Goal: Information Seeking & Learning: Check status

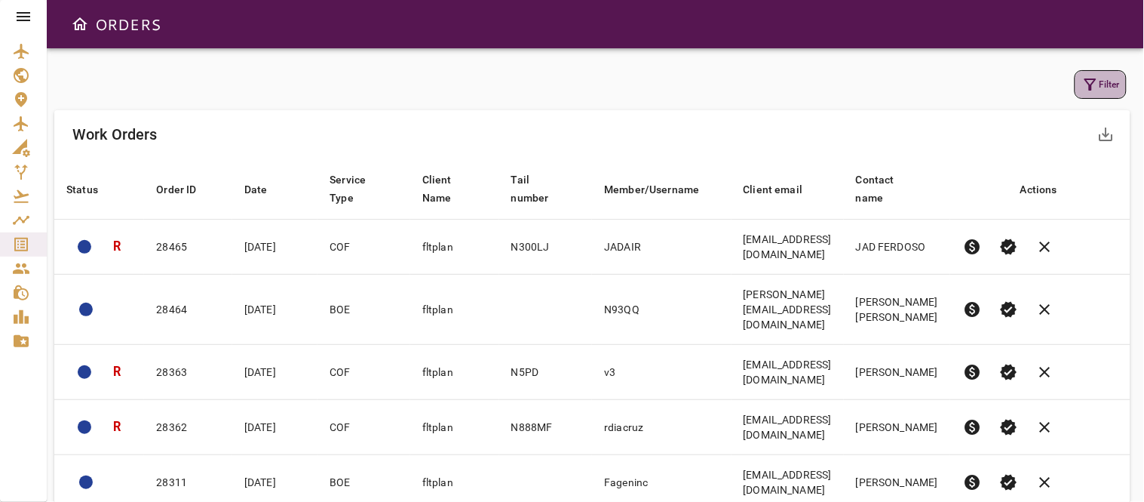
click at [1092, 78] on icon "button" at bounding box center [1091, 84] width 12 height 12
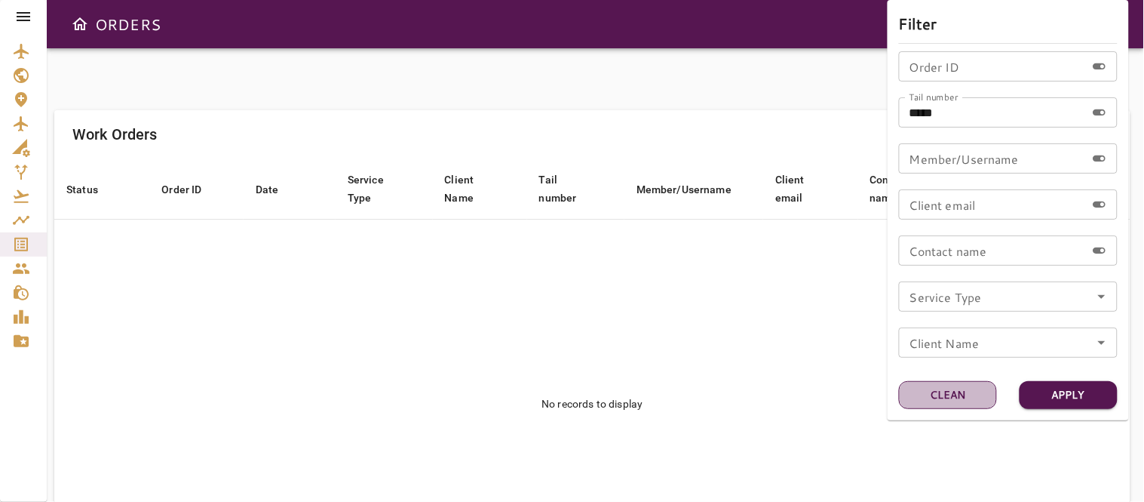
click at [947, 394] on button "Clean" at bounding box center [948, 395] width 98 height 28
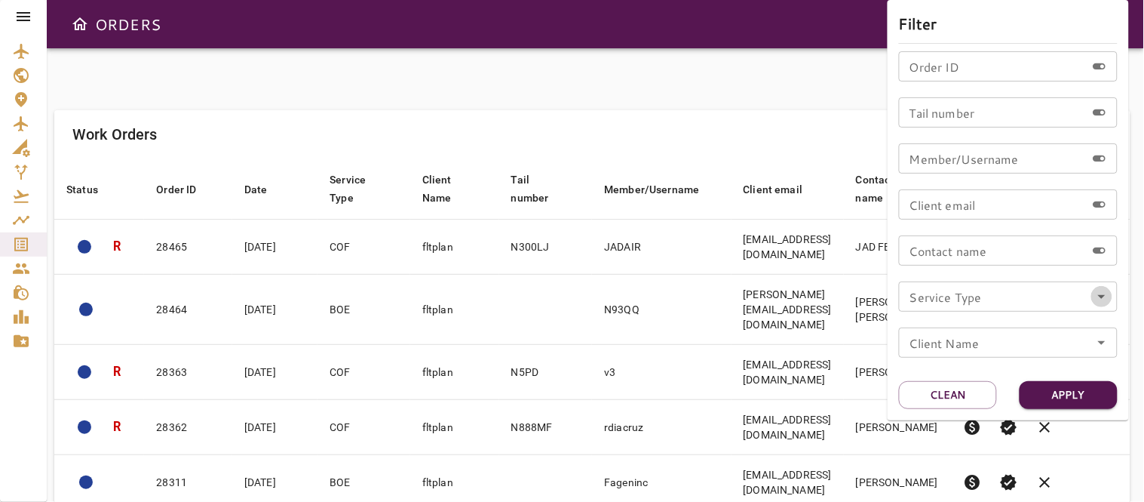
click at [1103, 299] on icon "Open" at bounding box center [1102, 296] width 18 height 18
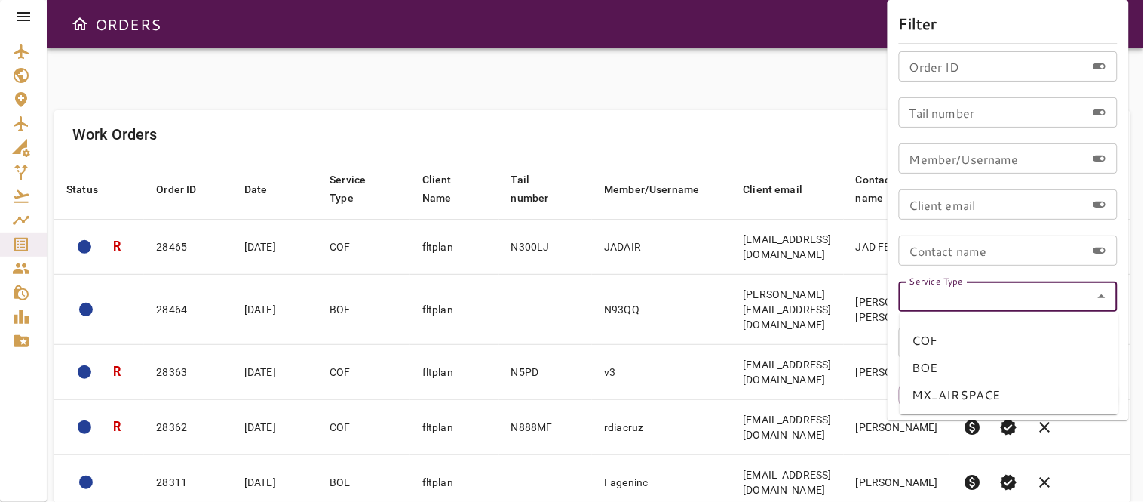
click at [914, 338] on li "COF" at bounding box center [1009, 340] width 219 height 27
type input "***"
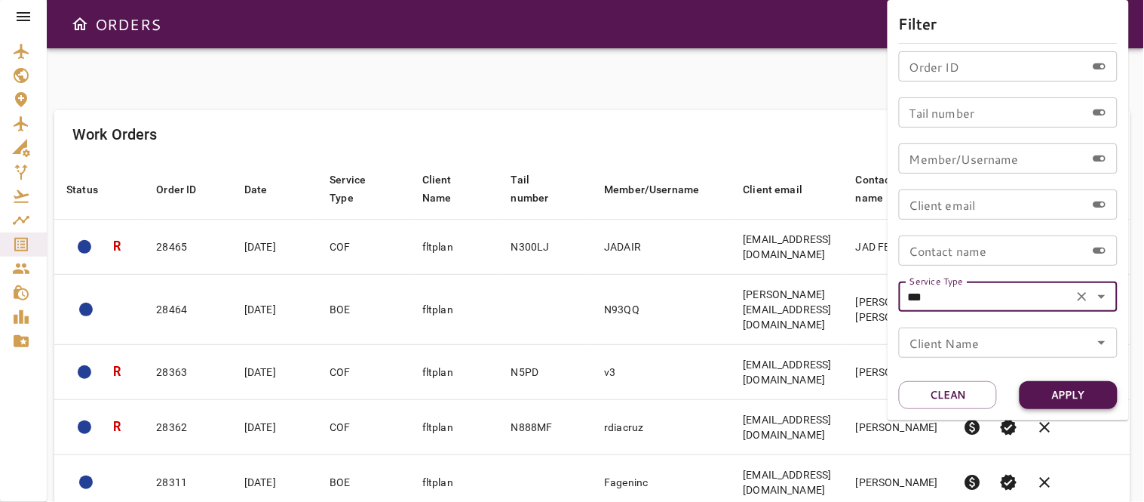
click at [1070, 394] on button "Apply" at bounding box center [1069, 395] width 98 height 28
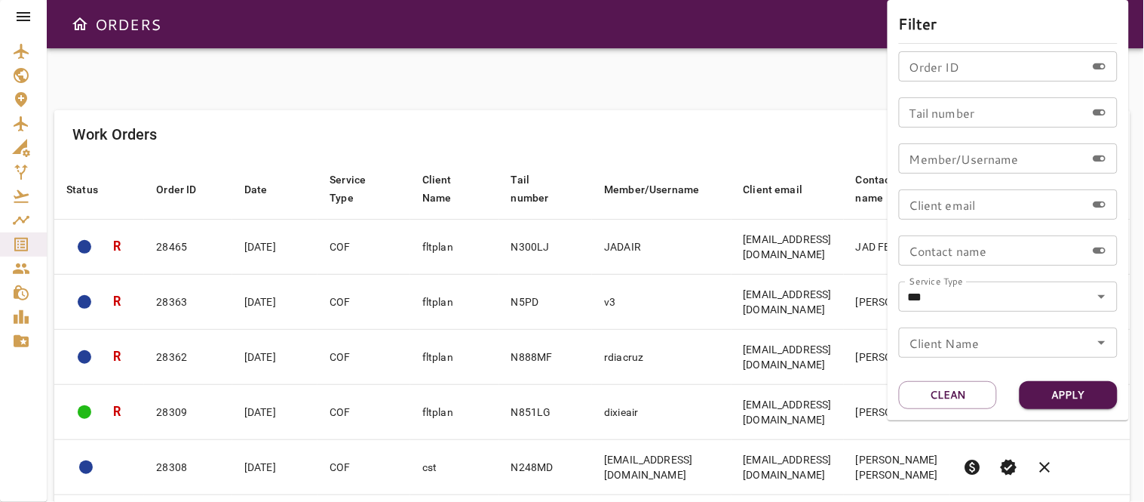
click at [589, 124] on div at bounding box center [572, 251] width 1144 height 502
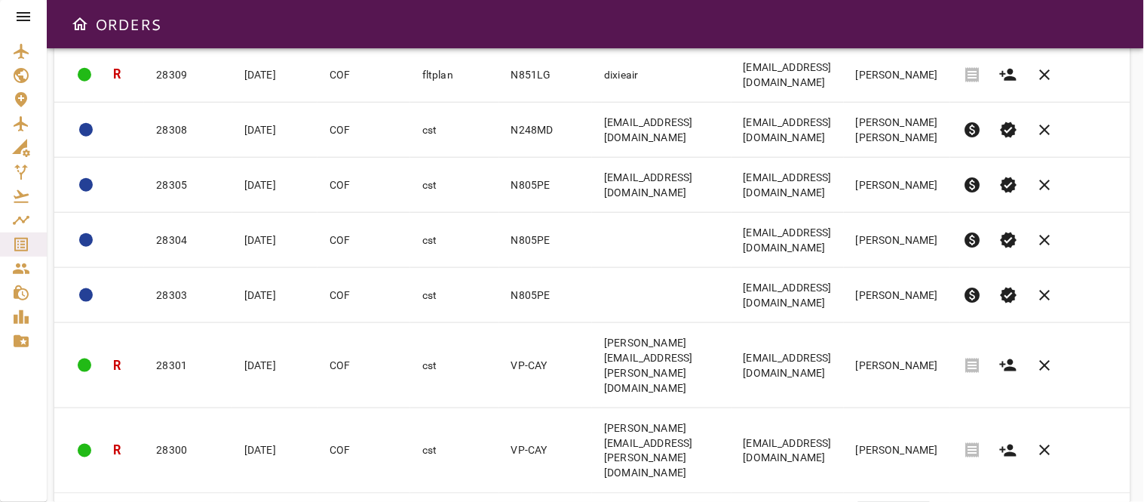
scroll to position [342, 0]
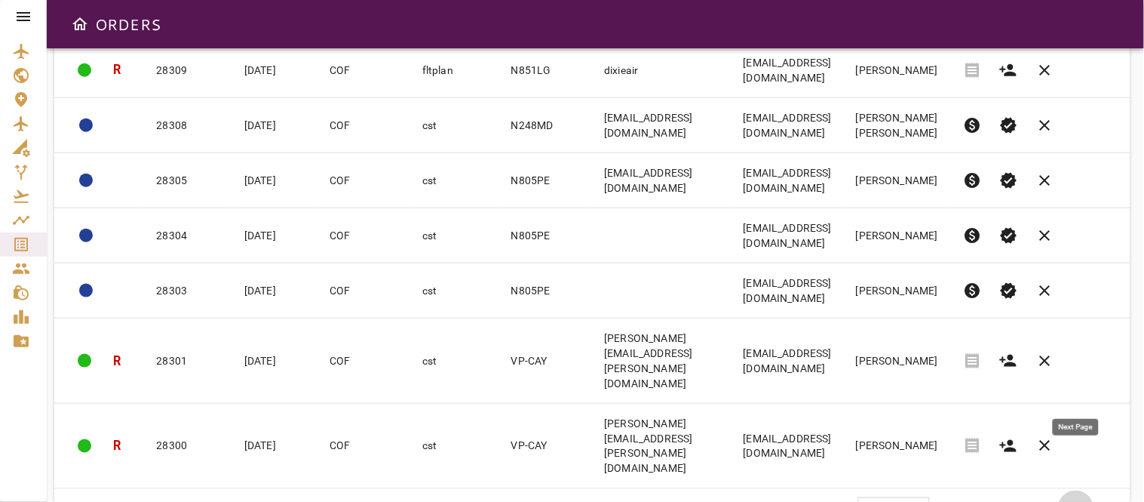
click at [1076, 499] on span "chevron_right" at bounding box center [1076, 508] width 18 height 18
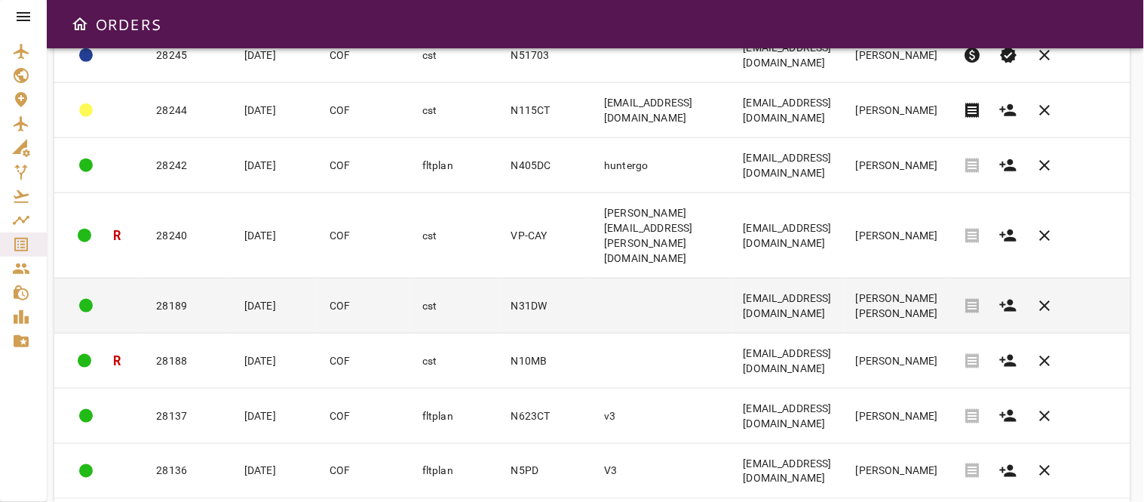
scroll to position [363, 0]
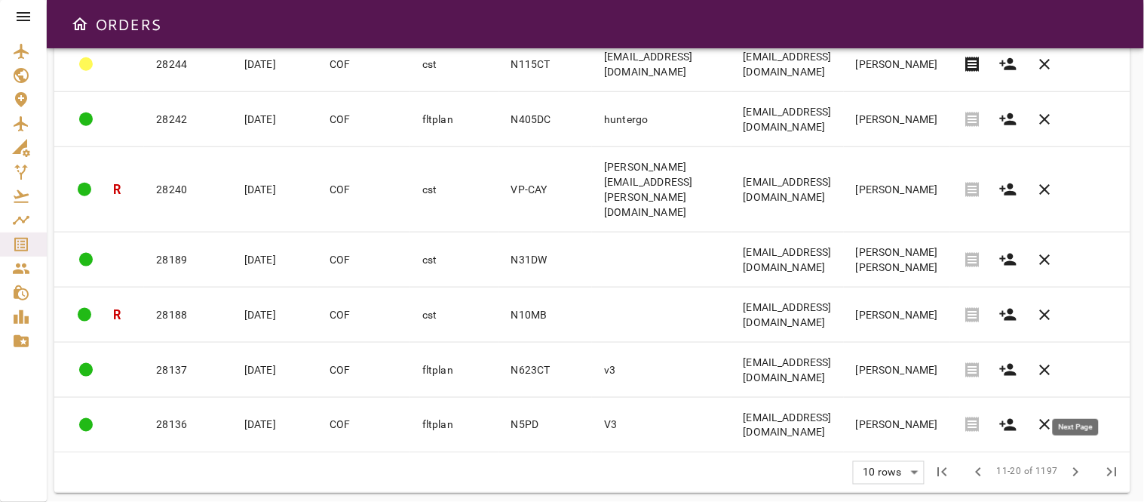
click at [1077, 463] on span "chevron_right" at bounding box center [1076, 472] width 18 height 18
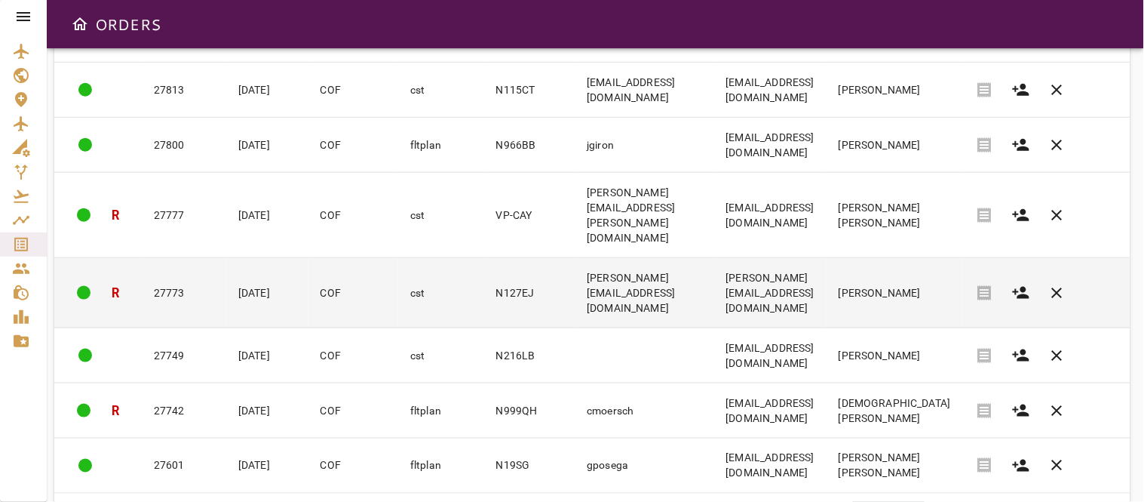
scroll to position [348, 0]
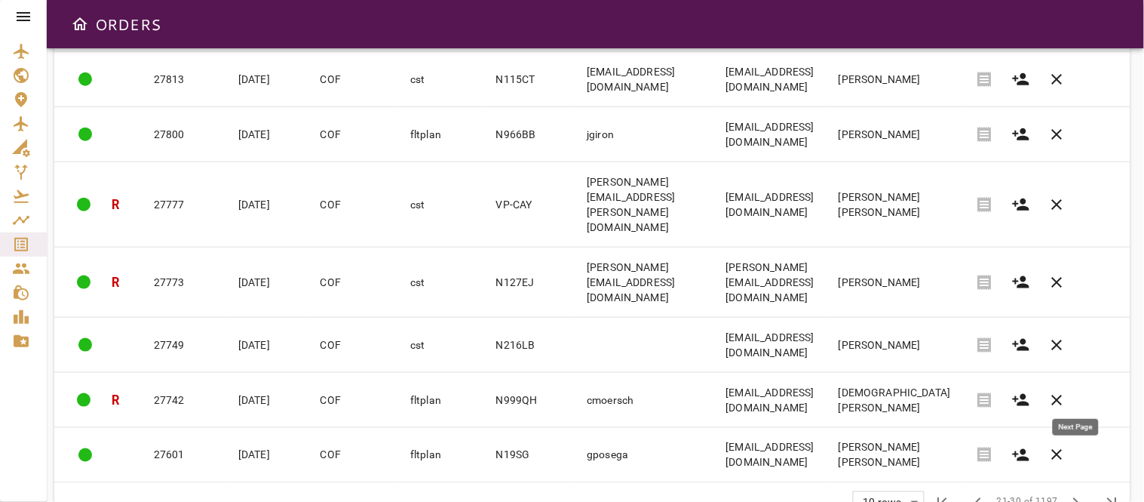
click at [1073, 493] on span "chevron_right" at bounding box center [1076, 502] width 18 height 18
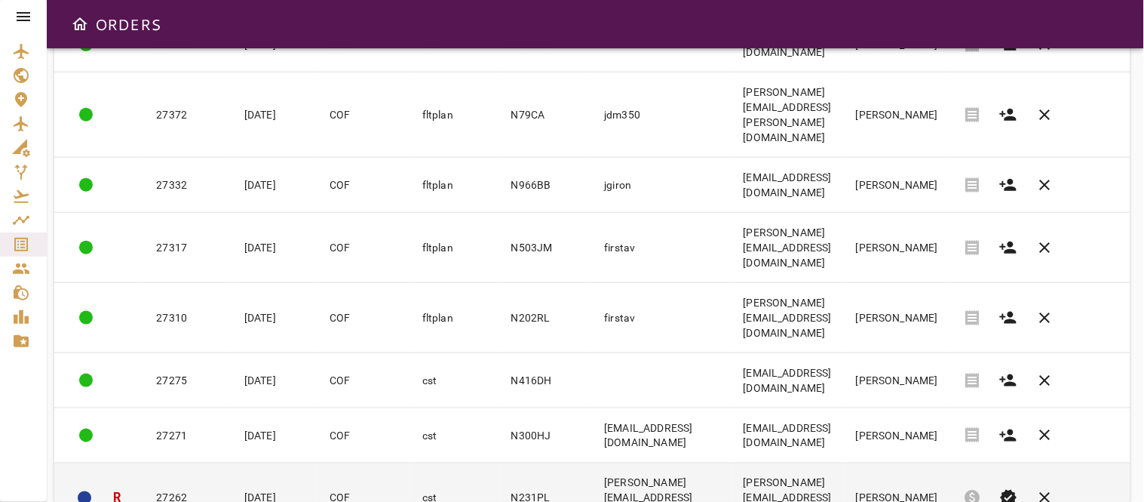
scroll to position [342, 0]
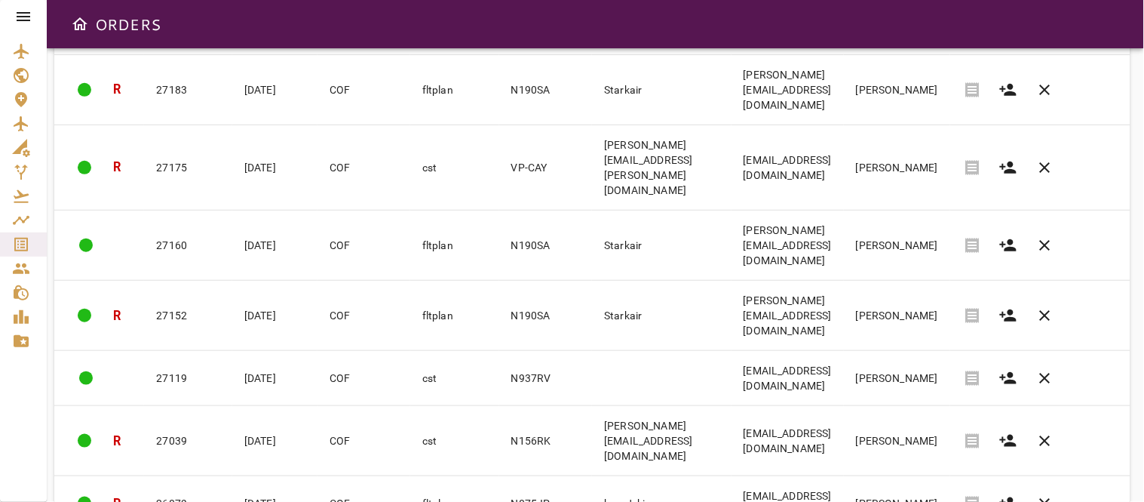
scroll to position [327, 0]
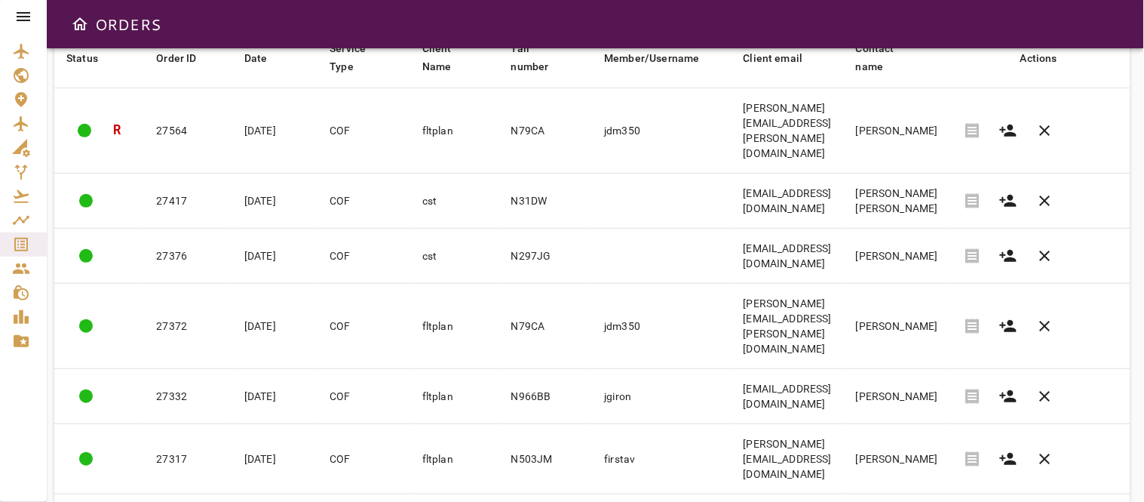
scroll to position [342, 0]
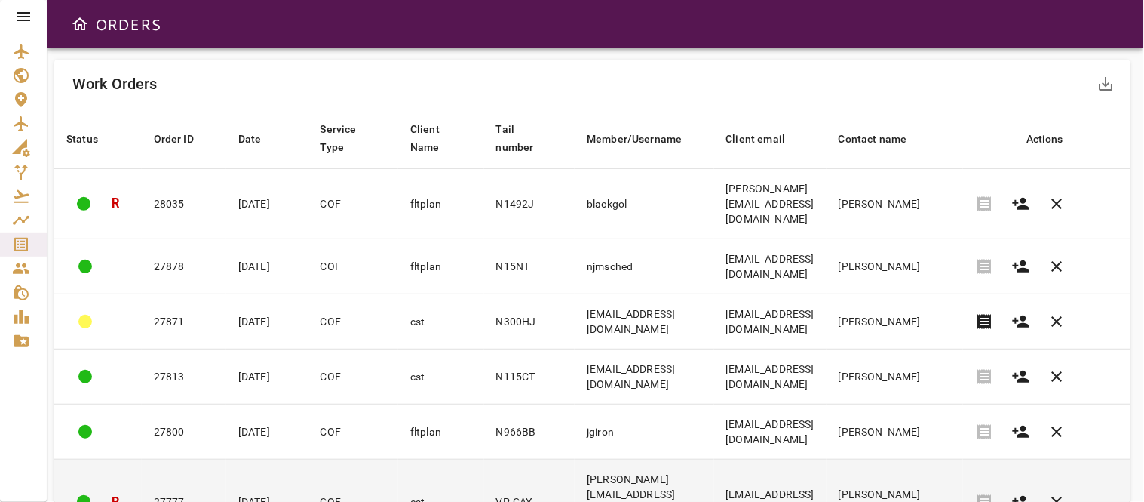
scroll to position [12, 0]
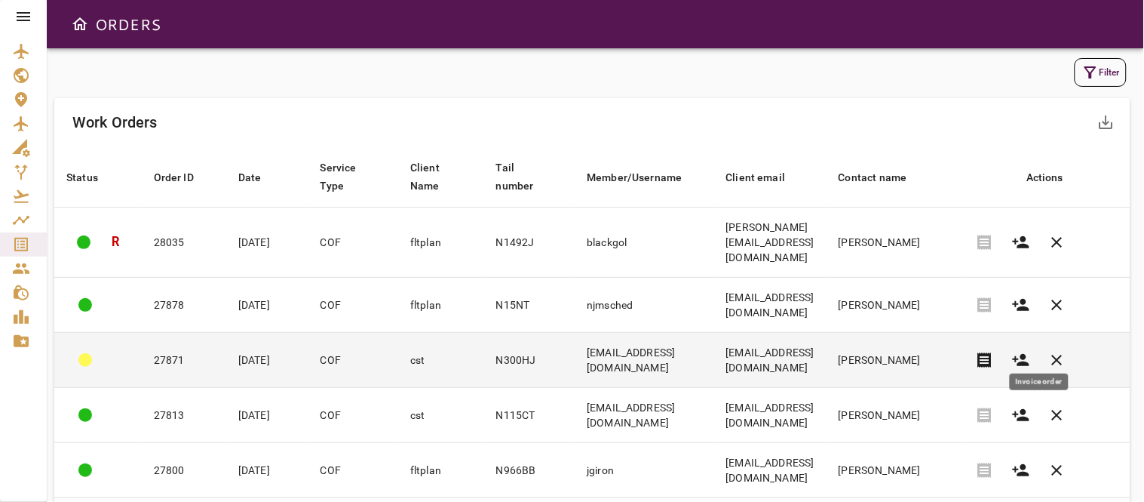
click at [994, 351] on span "receipt" at bounding box center [985, 360] width 18 height 18
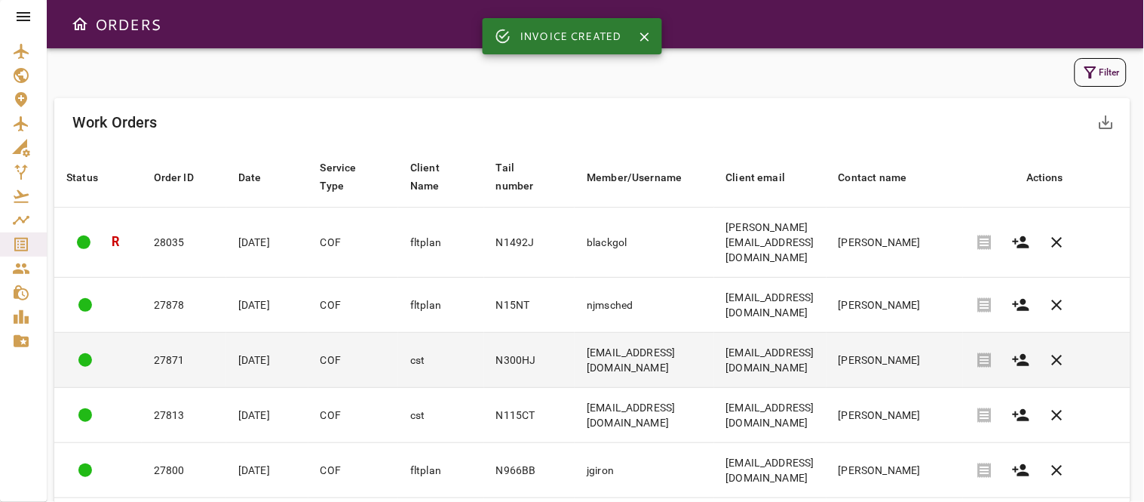
click at [713, 345] on td "Bmiller@flightspeedav.com" at bounding box center [644, 360] width 139 height 55
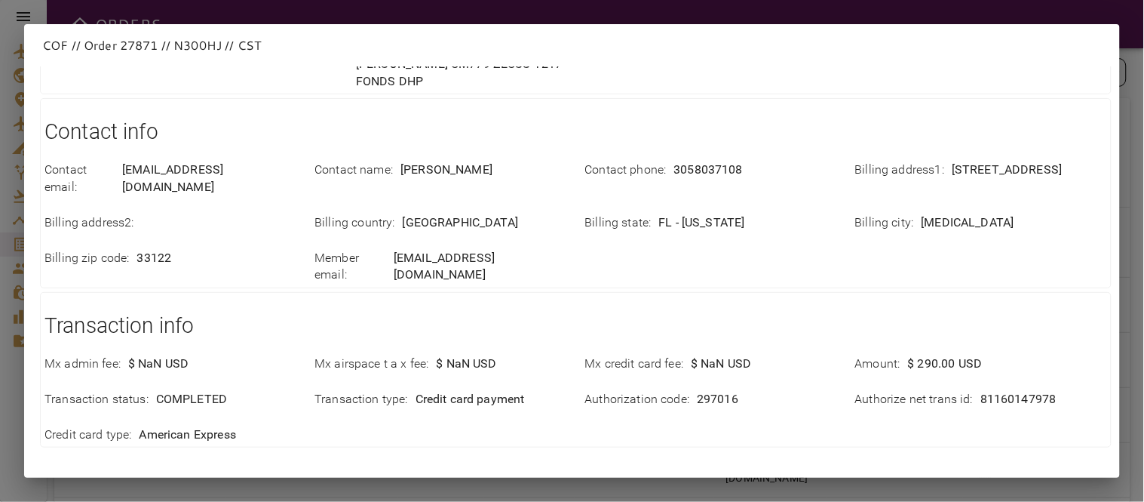
scroll to position [593, 0]
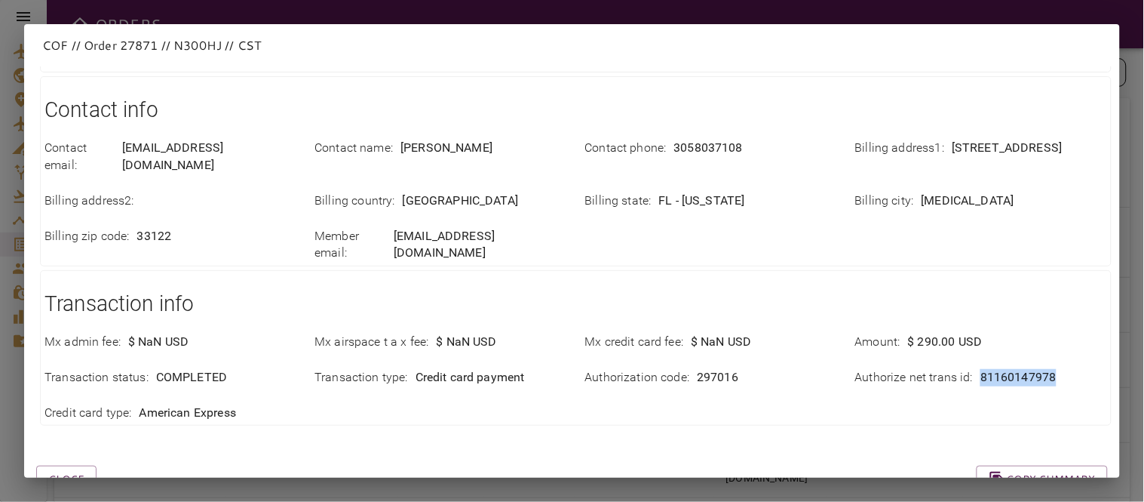
drag, startPoint x: 966, startPoint y: 328, endPoint x: 1051, endPoint y: 328, distance: 85.2
click at [1051, 369] on div "Authorize net trans id : 81160147978" at bounding box center [981, 377] width 252 height 17
copy div "81160147978"
drag, startPoint x: 643, startPoint y: 382, endPoint x: 665, endPoint y: 403, distance: 29.9
click at [643, 429] on div "Close Copy summary" at bounding box center [554, 461] width 1108 height 64
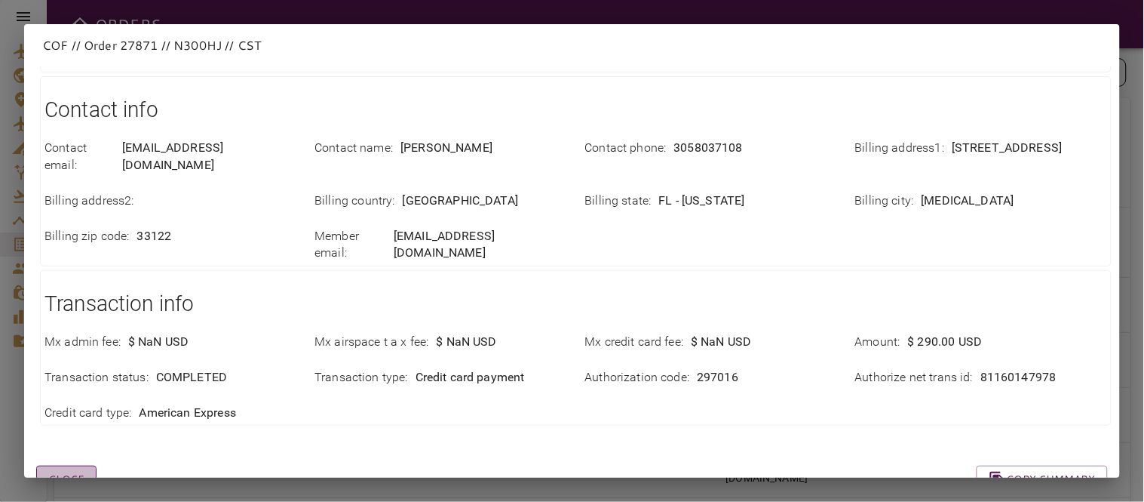
click at [79, 465] on button "Close" at bounding box center [66, 479] width 60 height 28
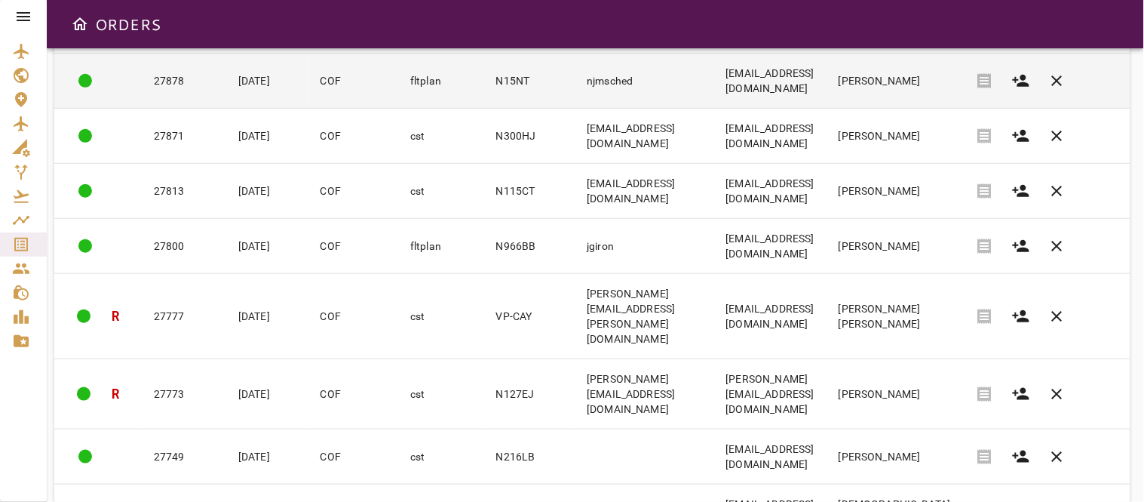
scroll to position [348, 0]
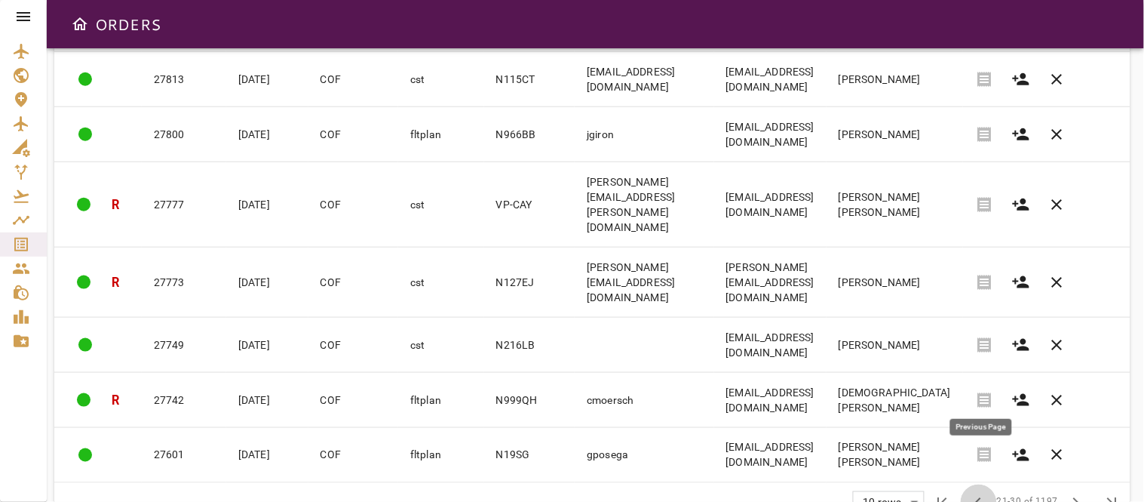
click at [981, 493] on span "chevron_left" at bounding box center [979, 502] width 18 height 18
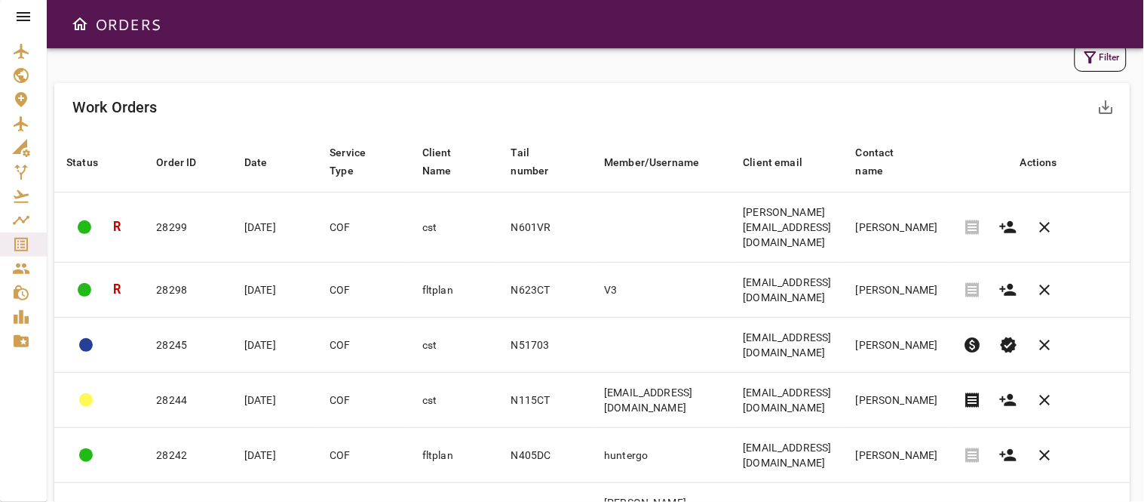
scroll to position [0, 0]
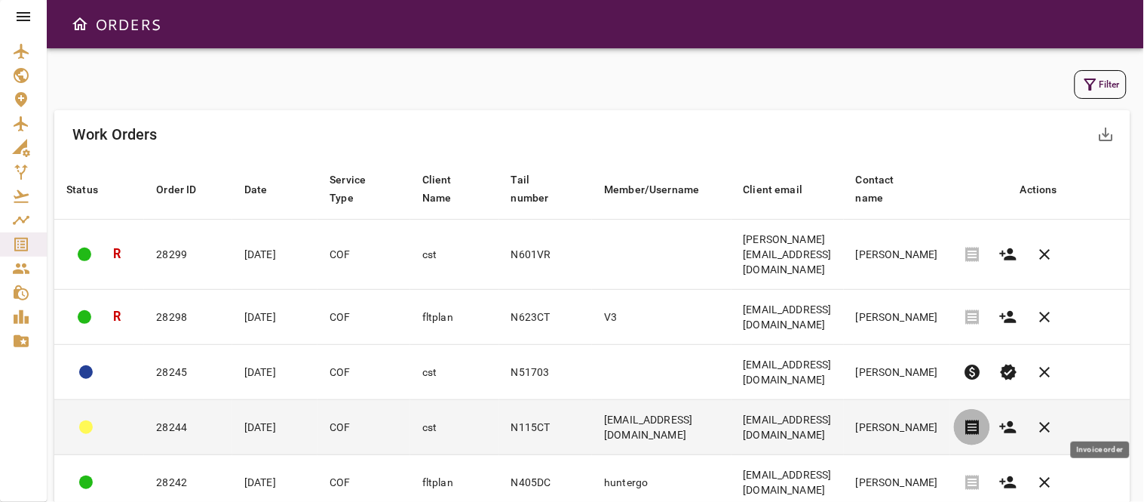
click at [981, 418] on span "receipt" at bounding box center [972, 427] width 18 height 18
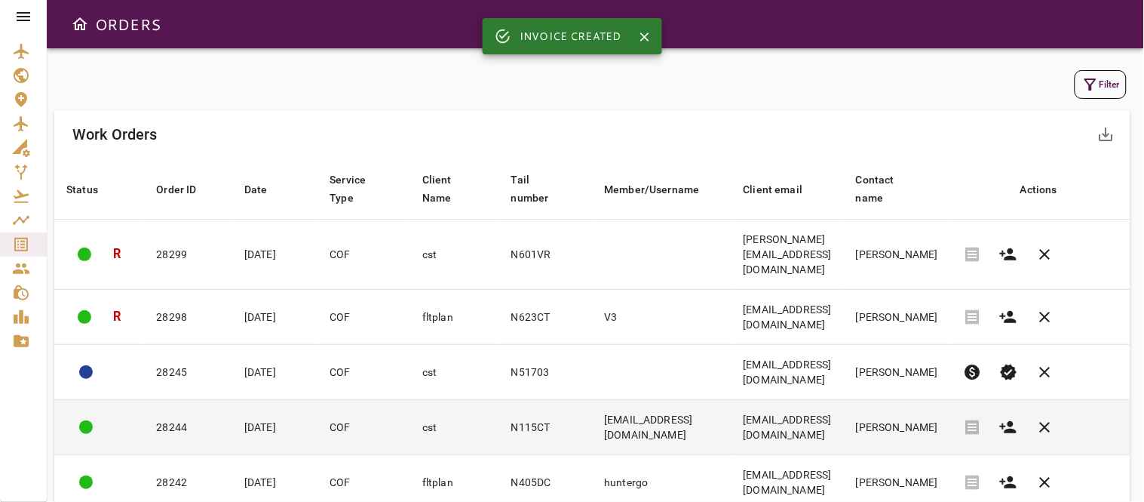
click at [681, 410] on td "kingairn115ct@gmail.com" at bounding box center [661, 427] width 139 height 55
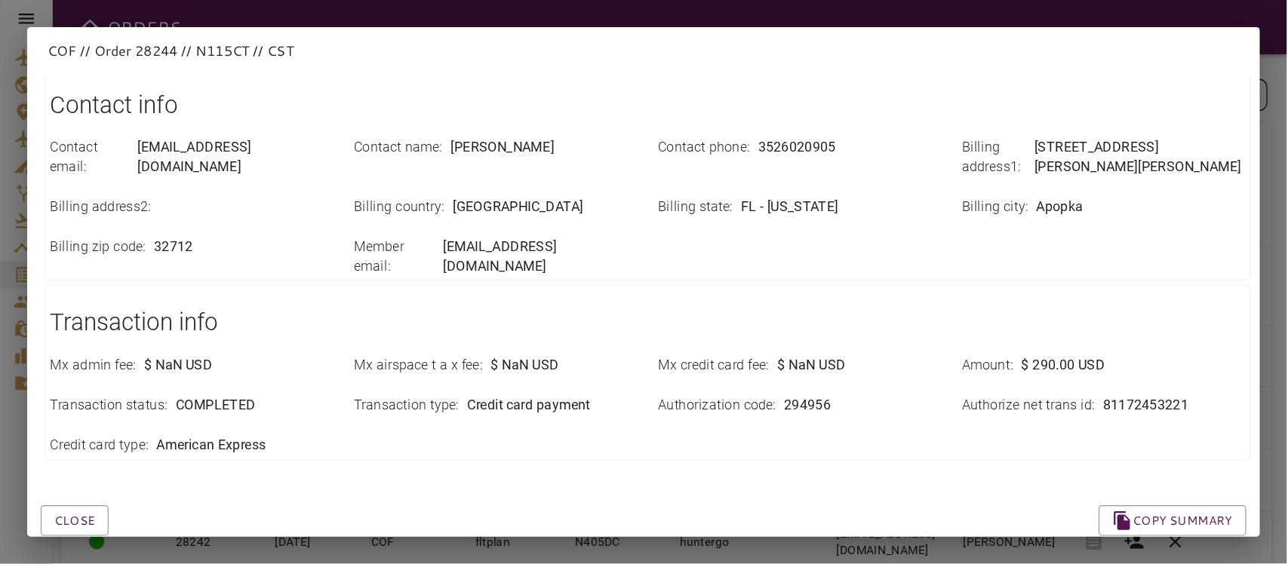
scroll to position [593, 0]
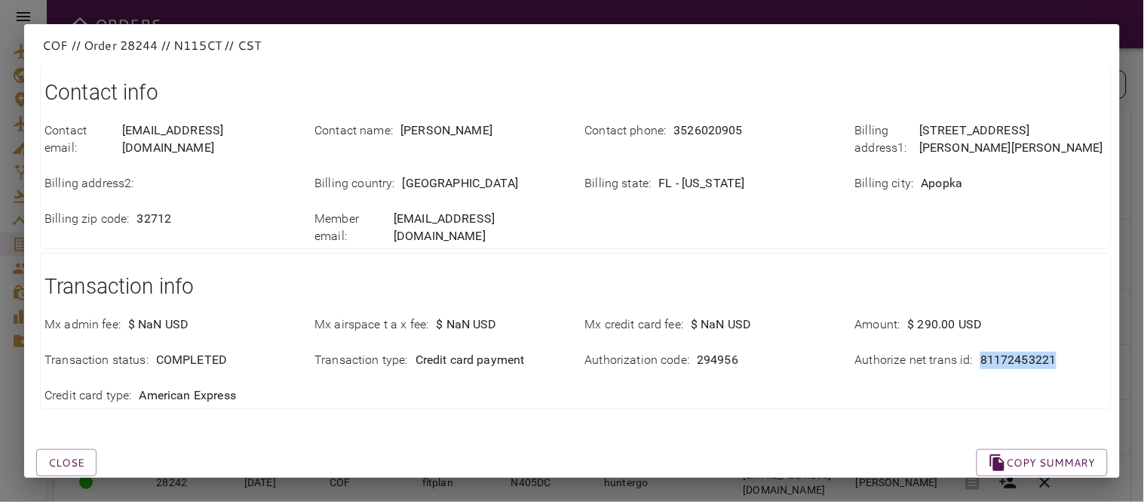
drag, startPoint x: 969, startPoint y: 322, endPoint x: 1058, endPoint y: 336, distance: 90.0
click at [1058, 336] on div "Mx admin fee : $ NaN USD Mx airspace t a x fee : $ NaN USD Mx credit card fee :…" at bounding box center [566, 351] width 1081 height 106
copy p "81172453221"
click at [869, 413] on div "Close Copy summary" at bounding box center [554, 445] width 1108 height 64
click at [55, 449] on button "Close" at bounding box center [66, 463] width 60 height 28
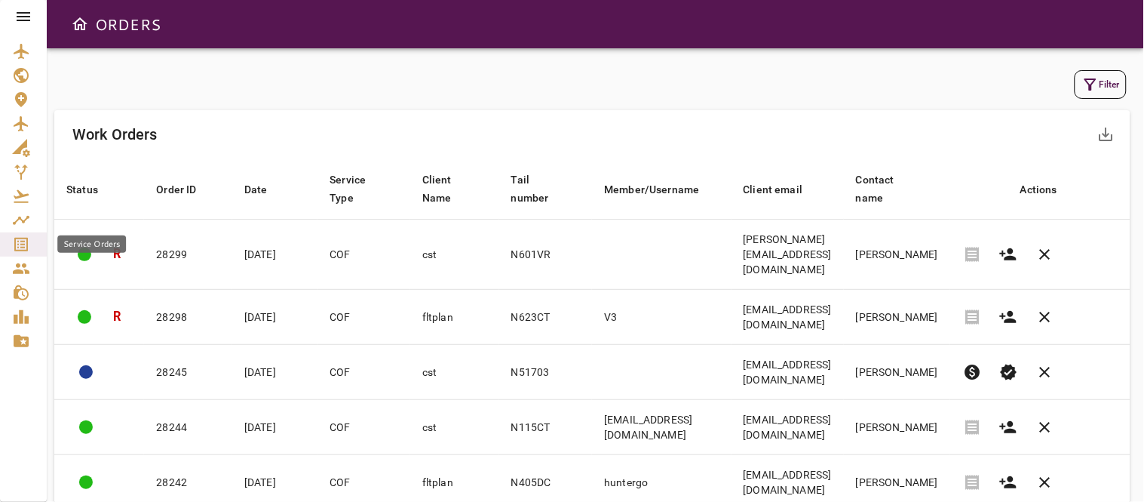
click at [14, 236] on icon "Service Orders" at bounding box center [21, 244] width 18 height 18
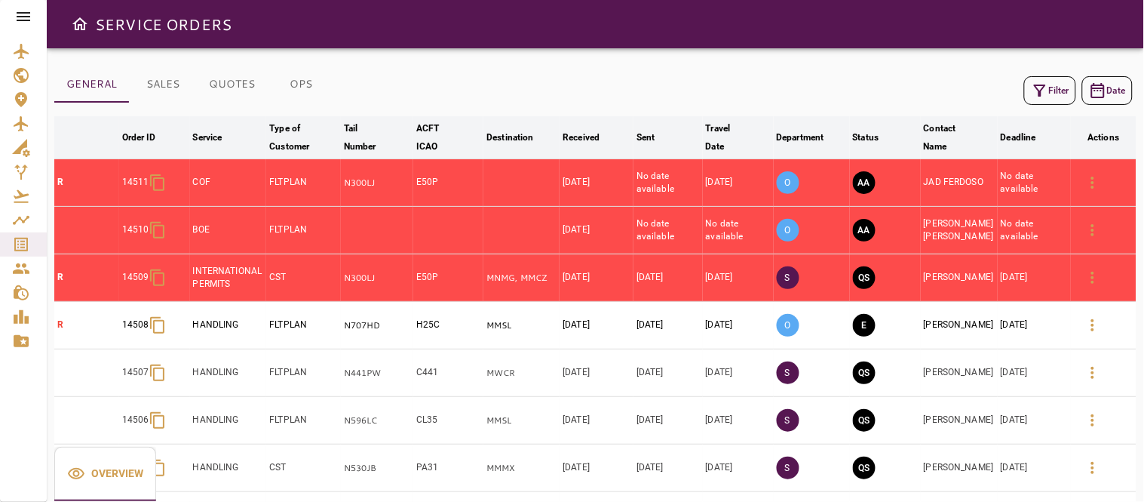
click at [1060, 94] on button "Filter" at bounding box center [1050, 90] width 52 height 29
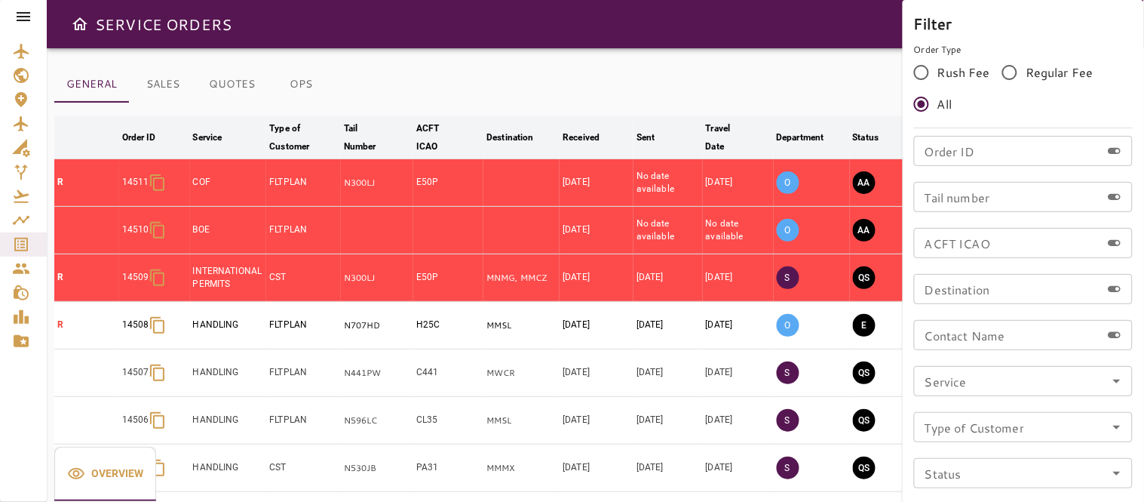
click at [1115, 420] on icon "Open" at bounding box center [1117, 427] width 18 height 18
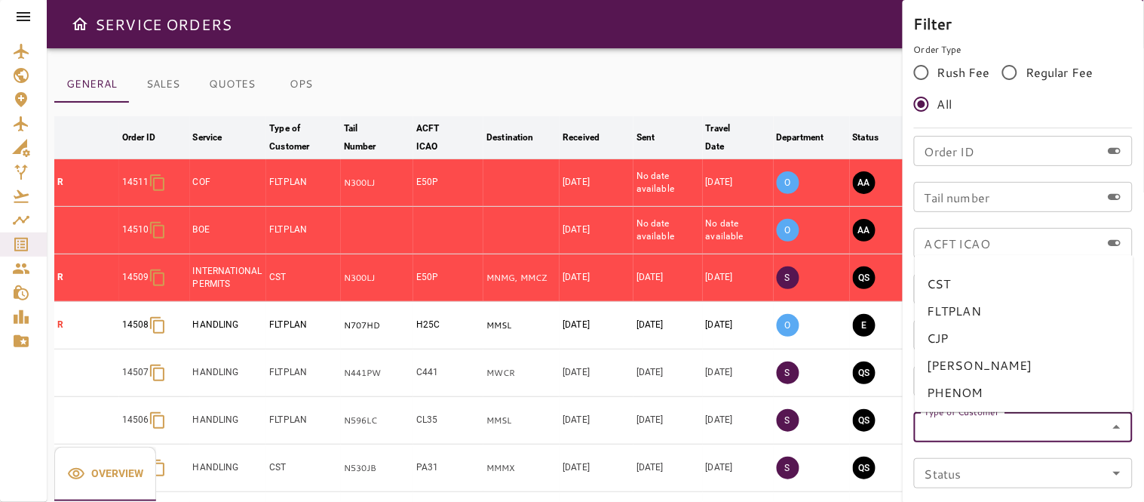
click at [1119, 420] on icon "Close" at bounding box center [1117, 427] width 18 height 18
click at [1114, 381] on icon "Open" at bounding box center [1117, 381] width 18 height 18
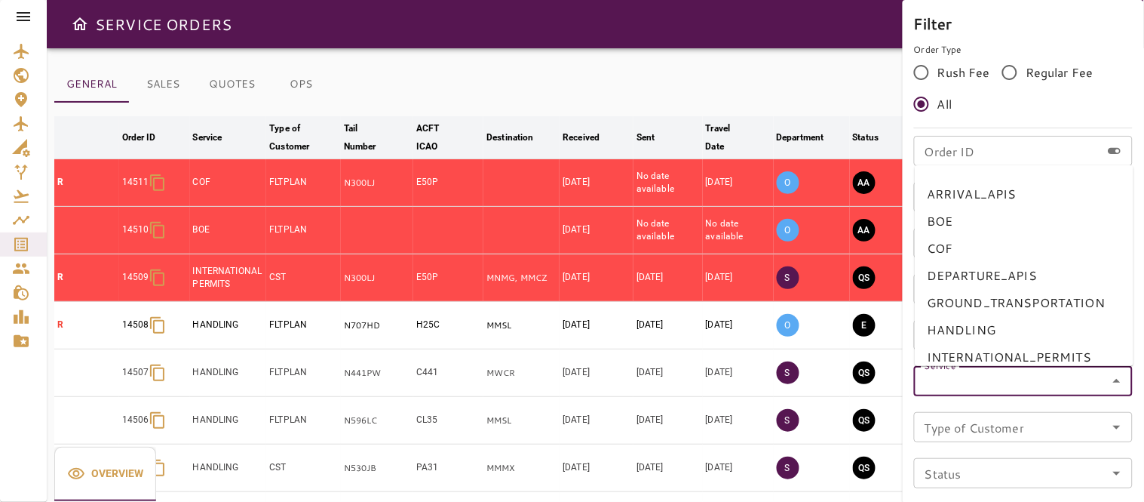
click at [940, 219] on li "BOE" at bounding box center [1024, 220] width 219 height 27
type input "***"
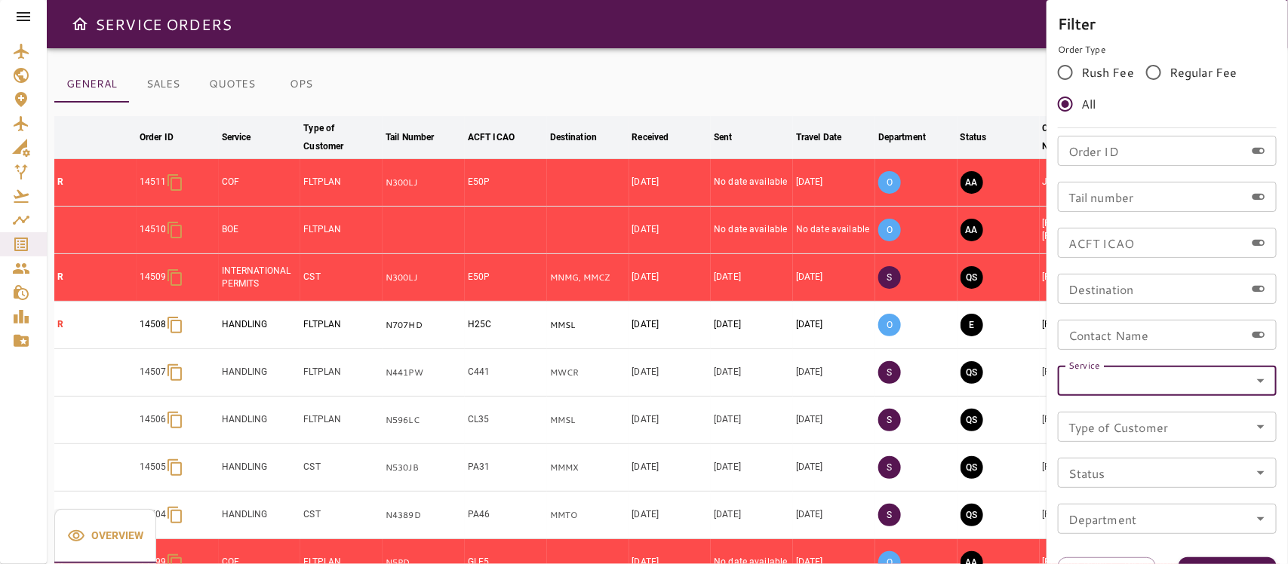
drag, startPoint x: 1057, startPoint y: 5, endPoint x: 816, endPoint y: 63, distance: 247.3
click at [816, 63] on div at bounding box center [644, 282] width 1288 height 564
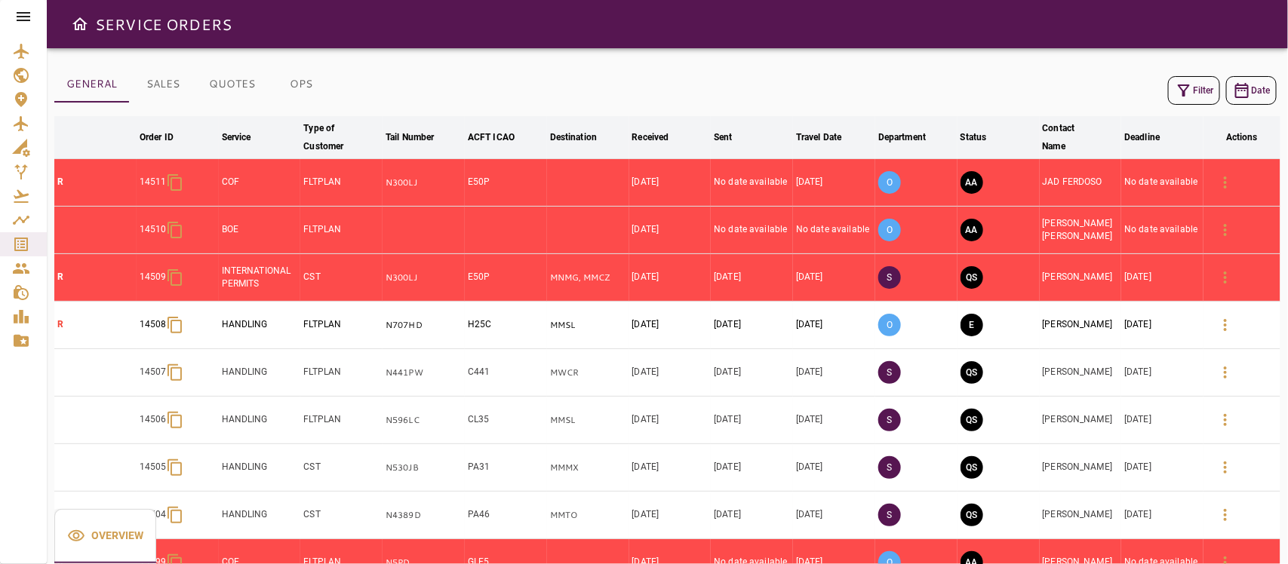
click at [1143, 84] on button "Filter" at bounding box center [1194, 90] width 52 height 29
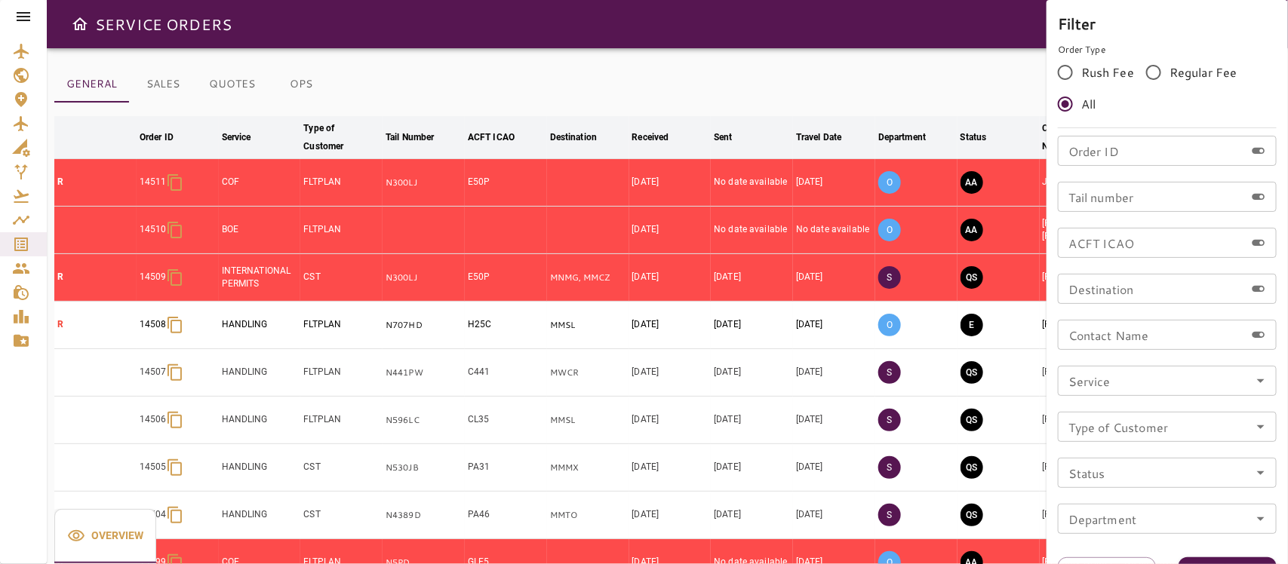
click at [1143, 193] on input "Tail number" at bounding box center [1150, 197] width 187 height 30
click at [1143, 425] on icon "Open" at bounding box center [1260, 427] width 18 height 18
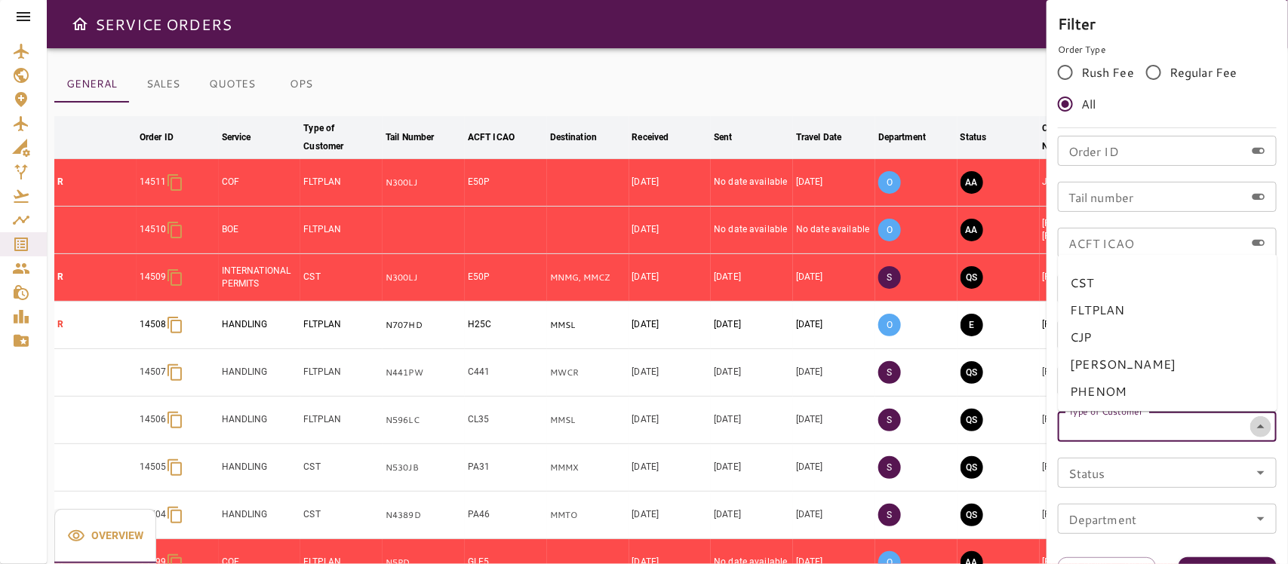
click at [1143, 426] on icon "Close" at bounding box center [1261, 427] width 8 height 4
click at [1143, 382] on icon "Open" at bounding box center [1260, 381] width 18 height 18
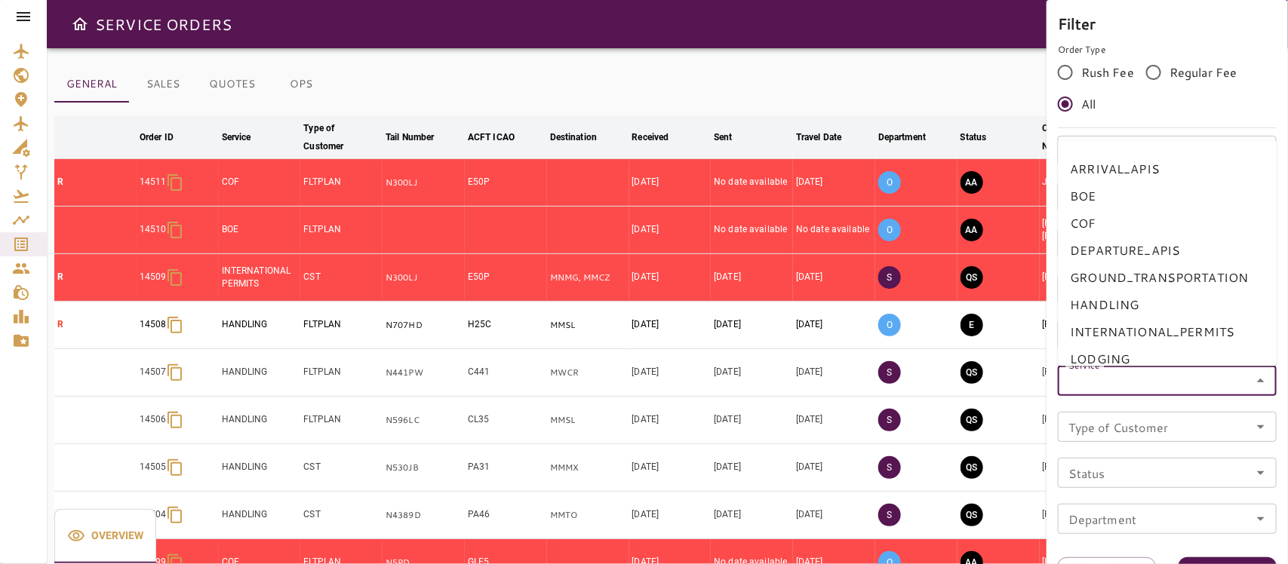
click at [1097, 197] on li "BOE" at bounding box center [1167, 196] width 219 height 27
type input "***"
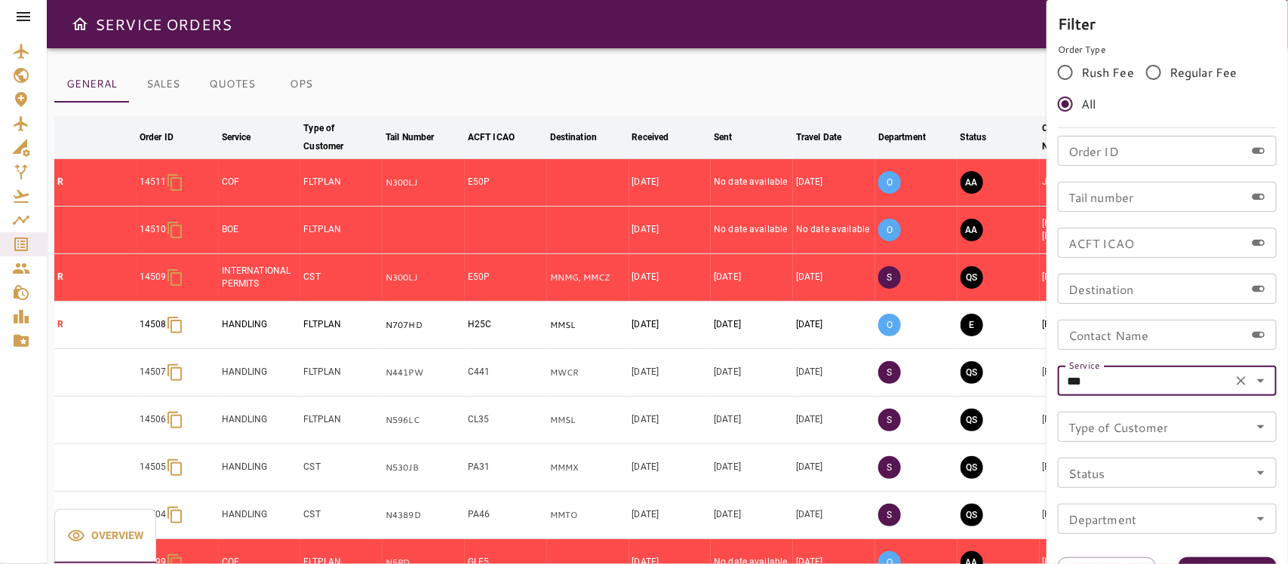
click at [1143, 501] on button "Apply" at bounding box center [1227, 571] width 98 height 28
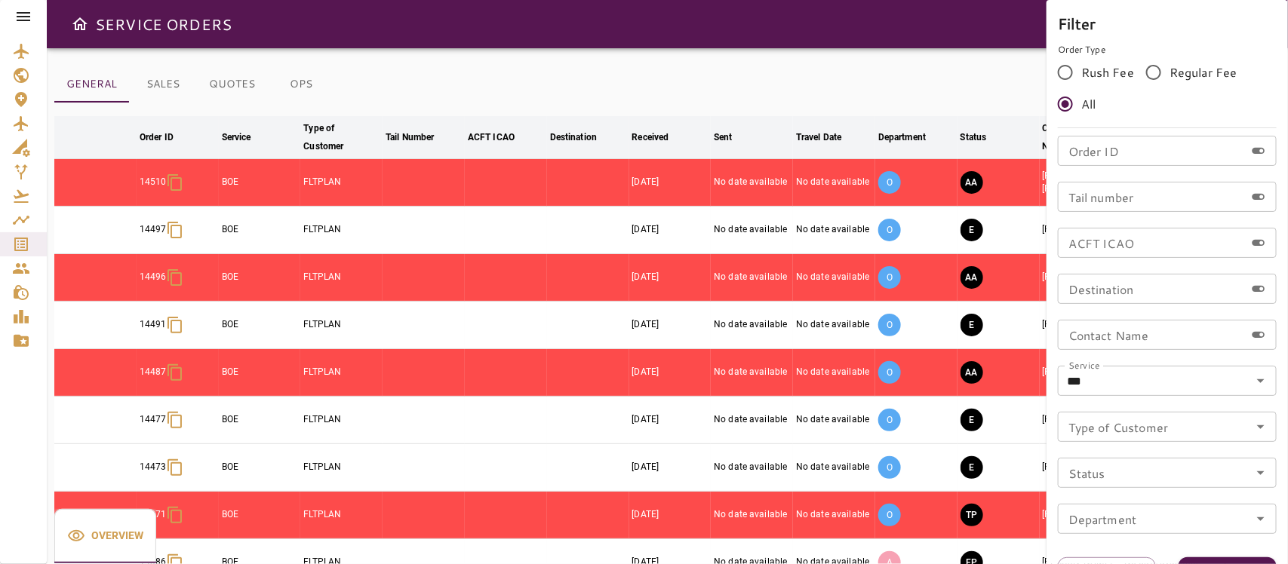
click at [889, 76] on div at bounding box center [644, 282] width 1288 height 564
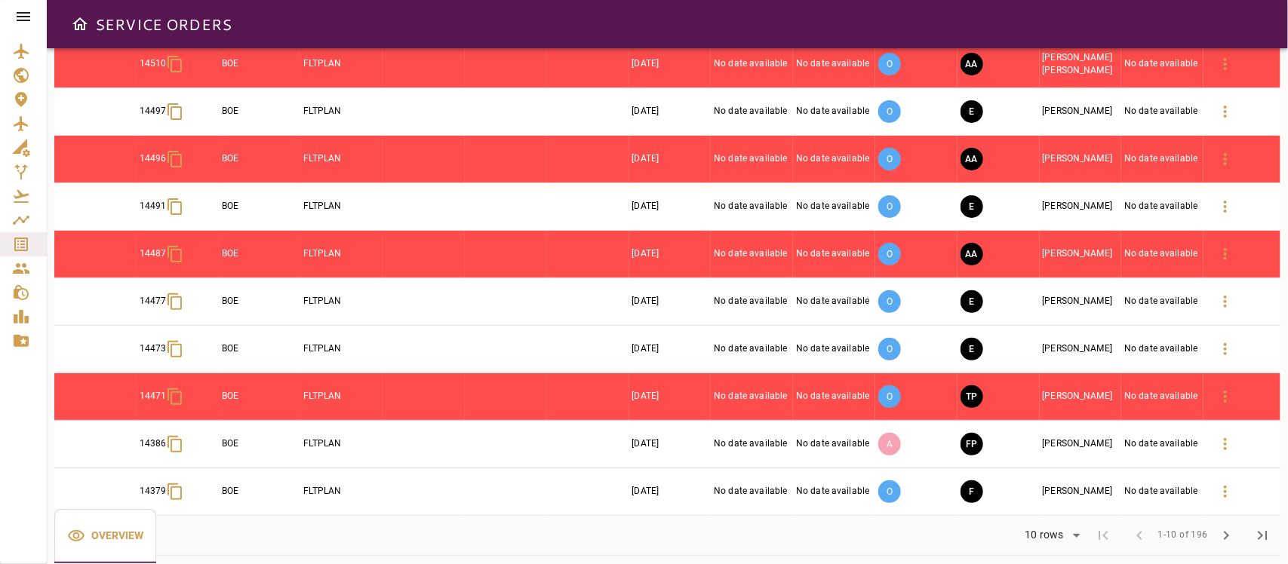
scroll to position [130, 0]
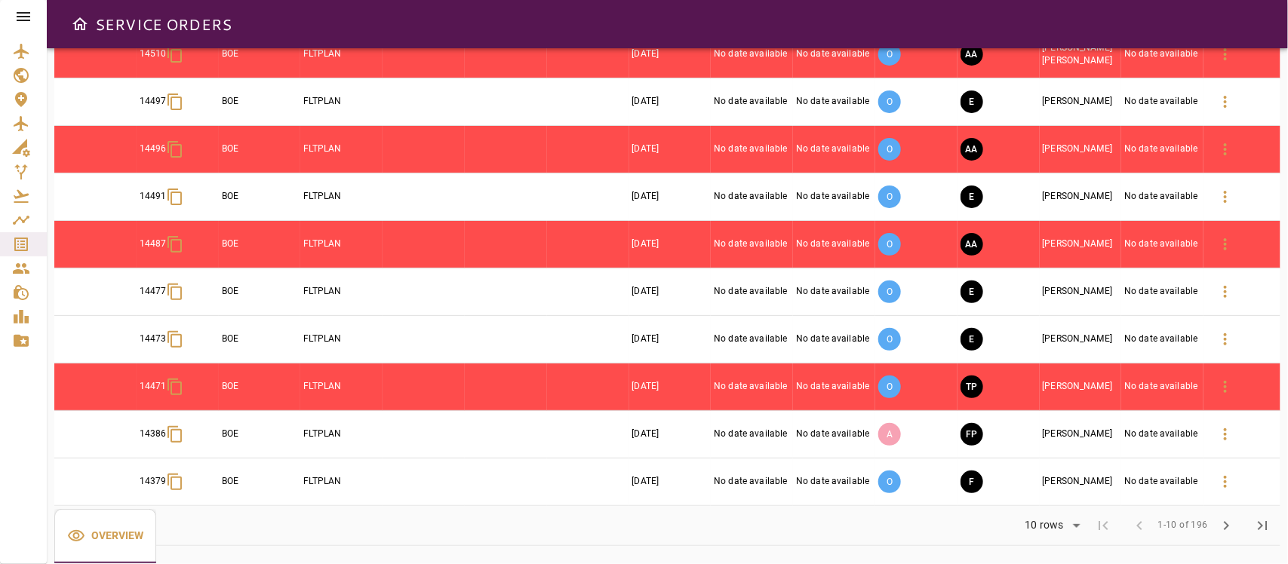
click at [1065, 501] on body "SERVICE ORDERS GENERAL SALES QUOTES OPS Filter Date arrow_downward Order ID arr…" at bounding box center [644, 282] width 1288 height 564
drag, startPoint x: 1038, startPoint y: 506, endPoint x: 998, endPoint y: 483, distance: 46.3
click at [1038, 501] on li "25" at bounding box center [1051, 505] width 69 height 27
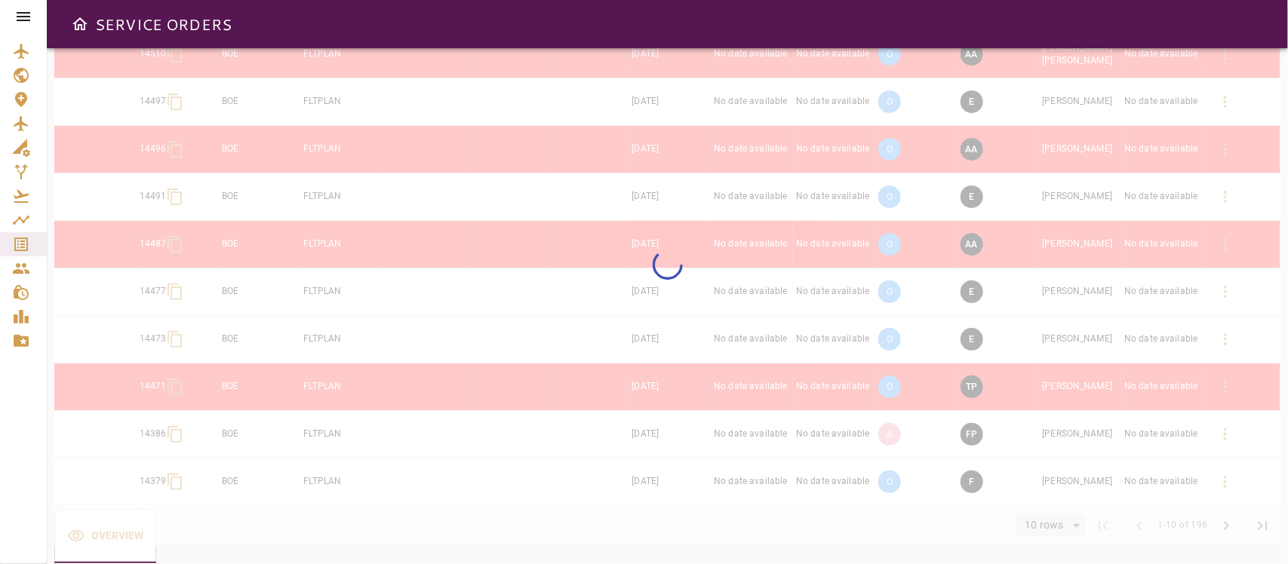
type input "**"
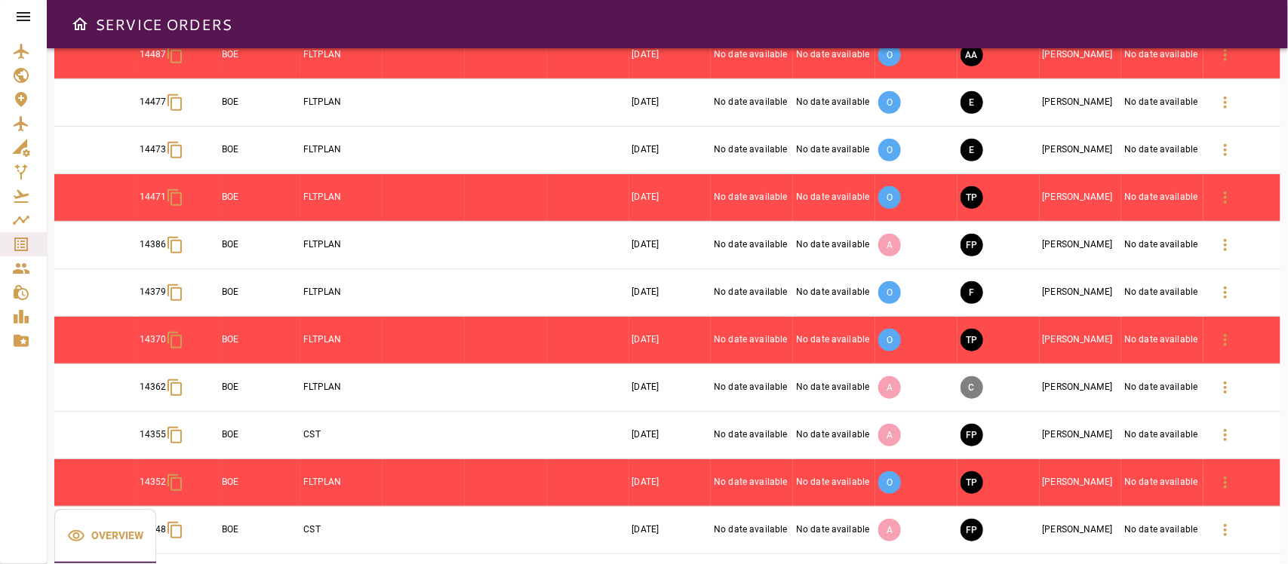
scroll to position [0, 0]
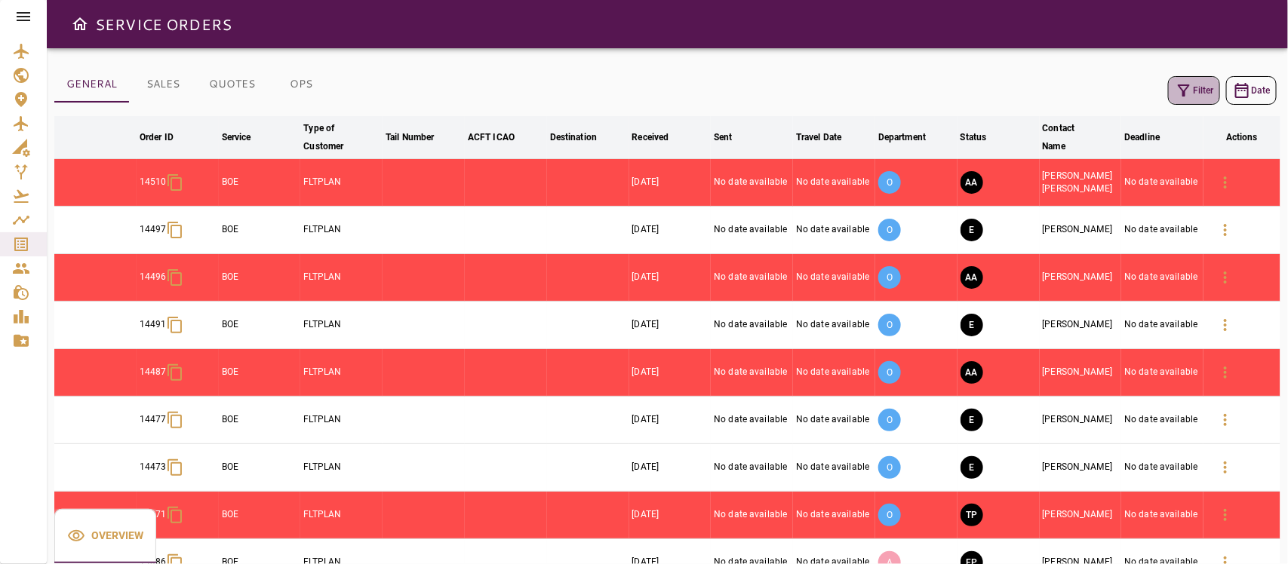
click at [1143, 87] on icon "button" at bounding box center [1183, 90] width 18 height 18
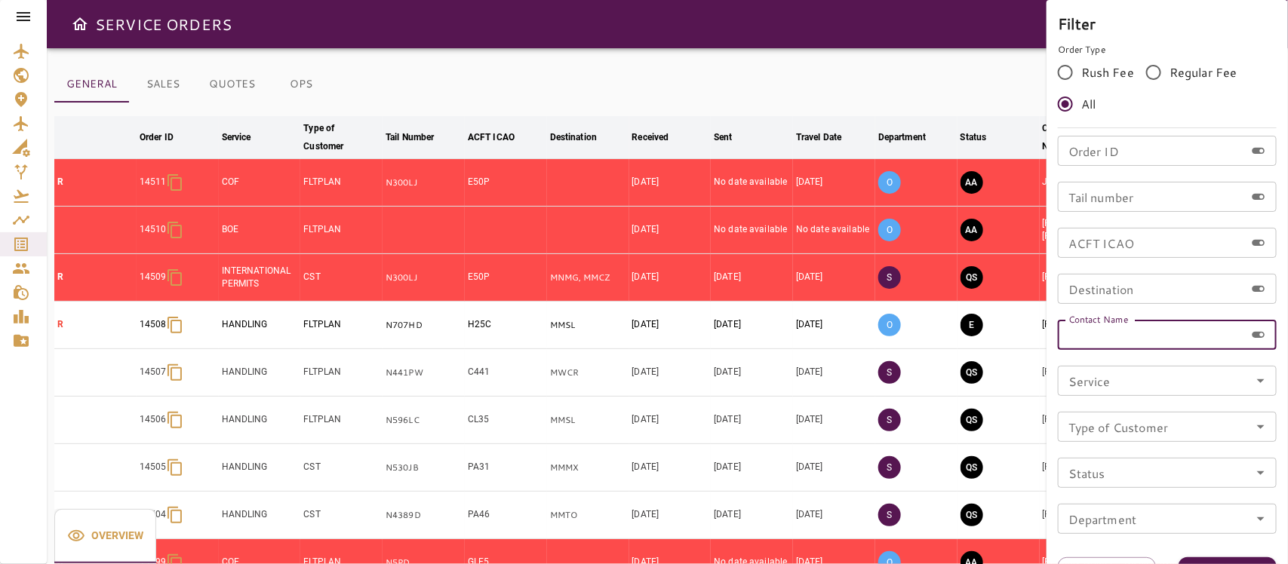
drag, startPoint x: 1107, startPoint y: 338, endPoint x: 1111, endPoint y: 345, distance: 8.2
click at [1107, 338] on input "Contact Name" at bounding box center [1150, 335] width 187 height 30
type input "**********"
click at [1143, 501] on button "Apply" at bounding box center [1227, 571] width 98 height 28
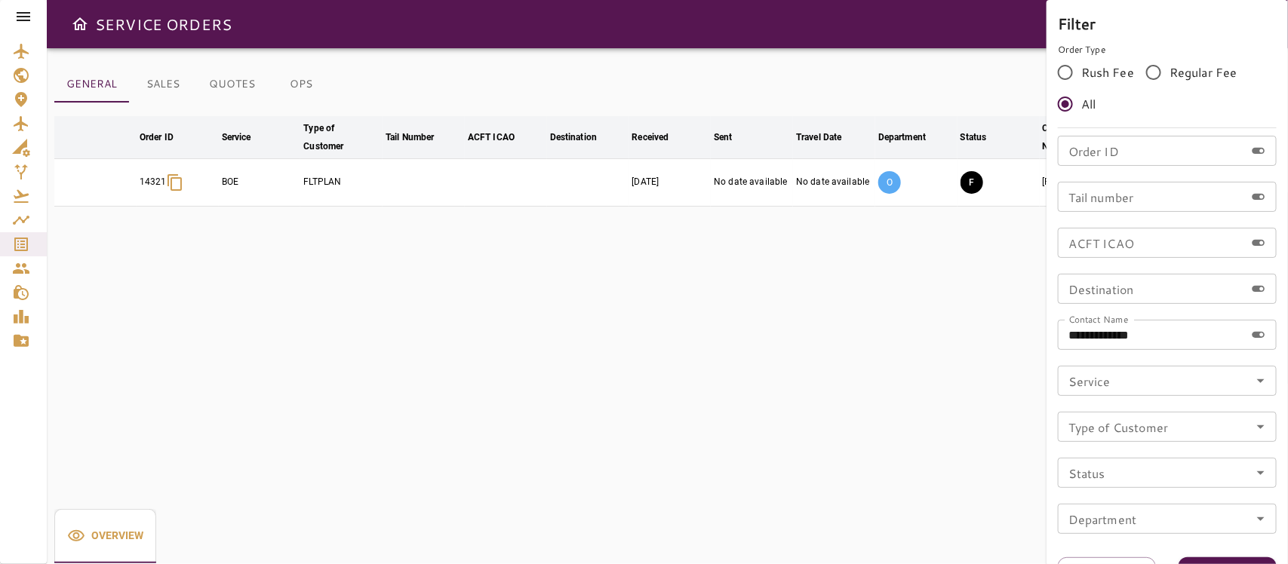
click at [725, 374] on div at bounding box center [644, 282] width 1288 height 564
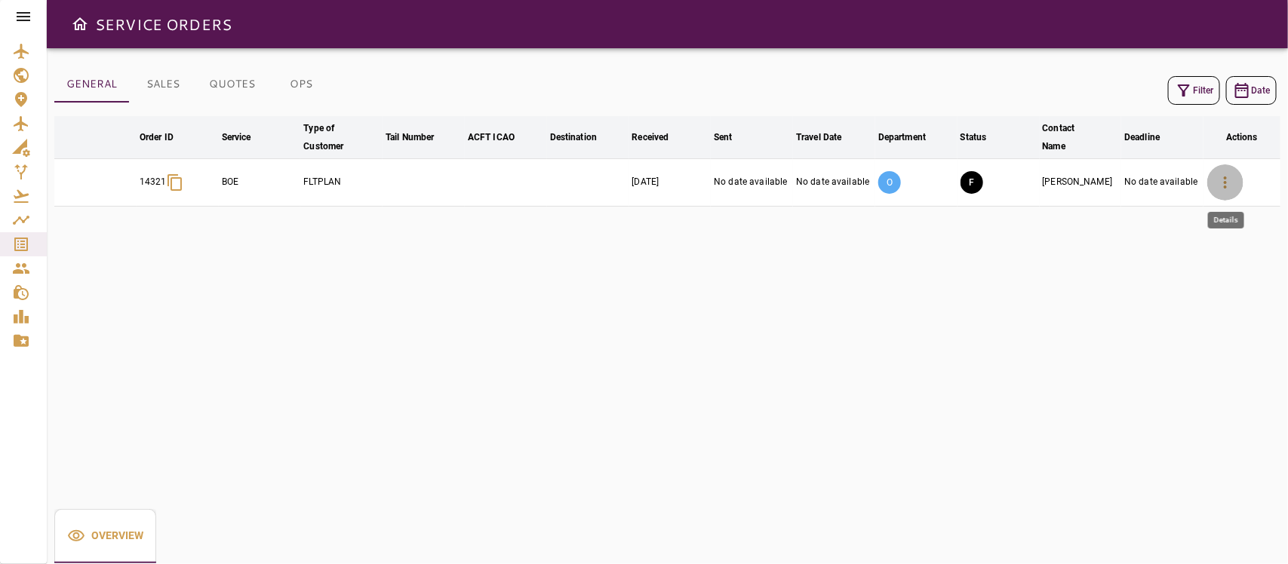
click at [1143, 177] on icon "button" at bounding box center [1225, 182] width 18 height 18
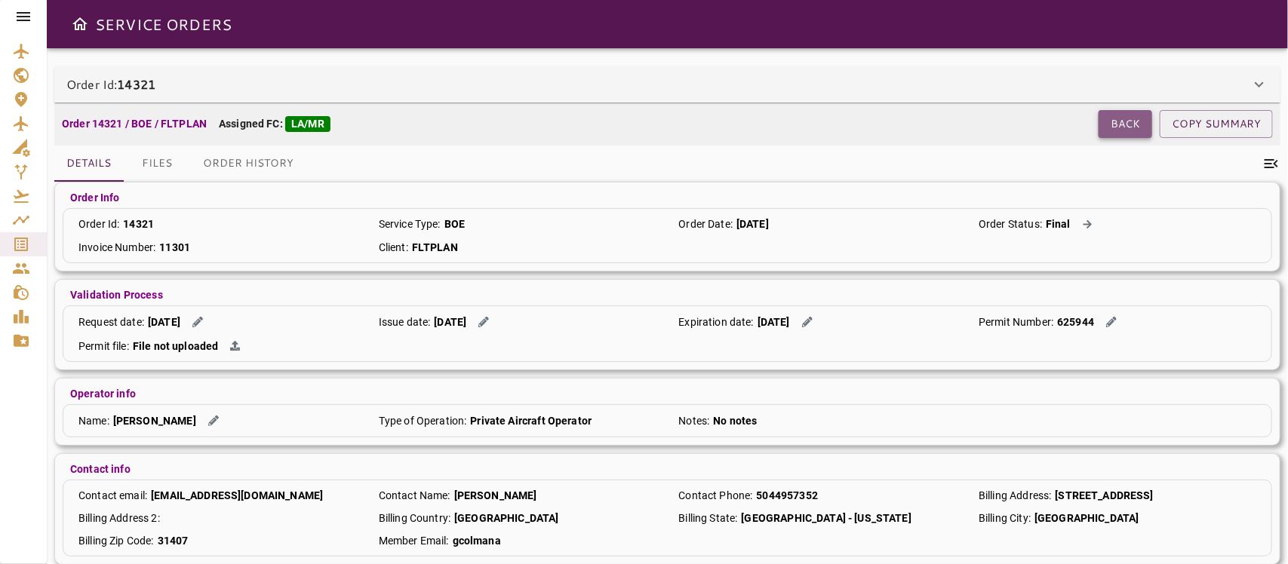
click at [1113, 112] on button "Back" at bounding box center [1125, 124] width 54 height 28
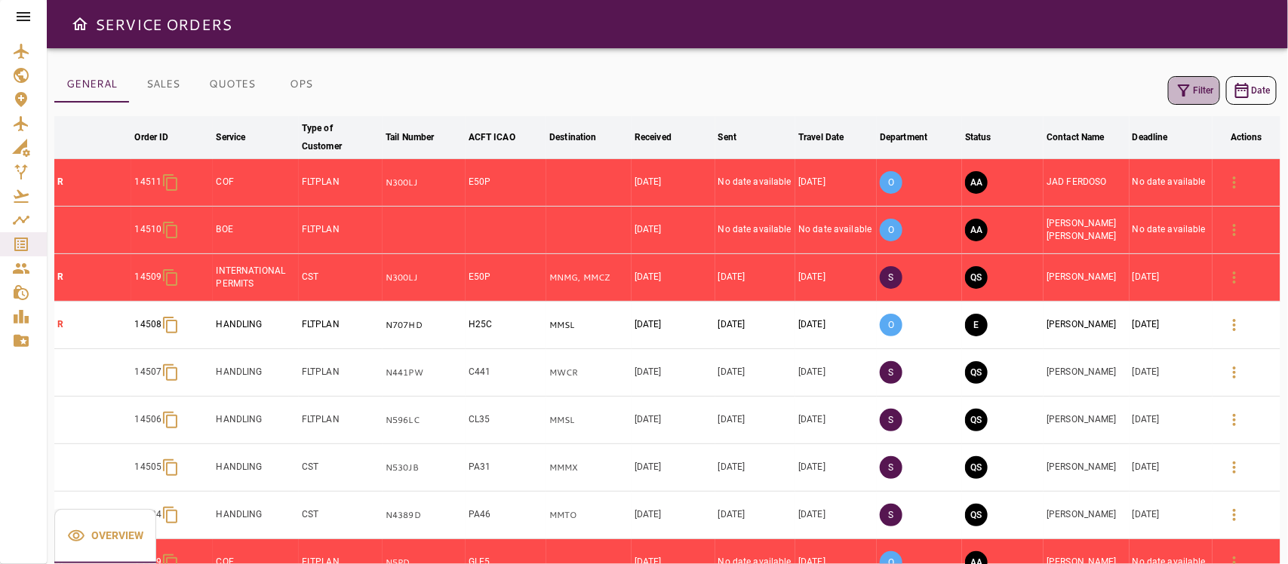
click at [1143, 81] on icon "button" at bounding box center [1183, 90] width 18 height 18
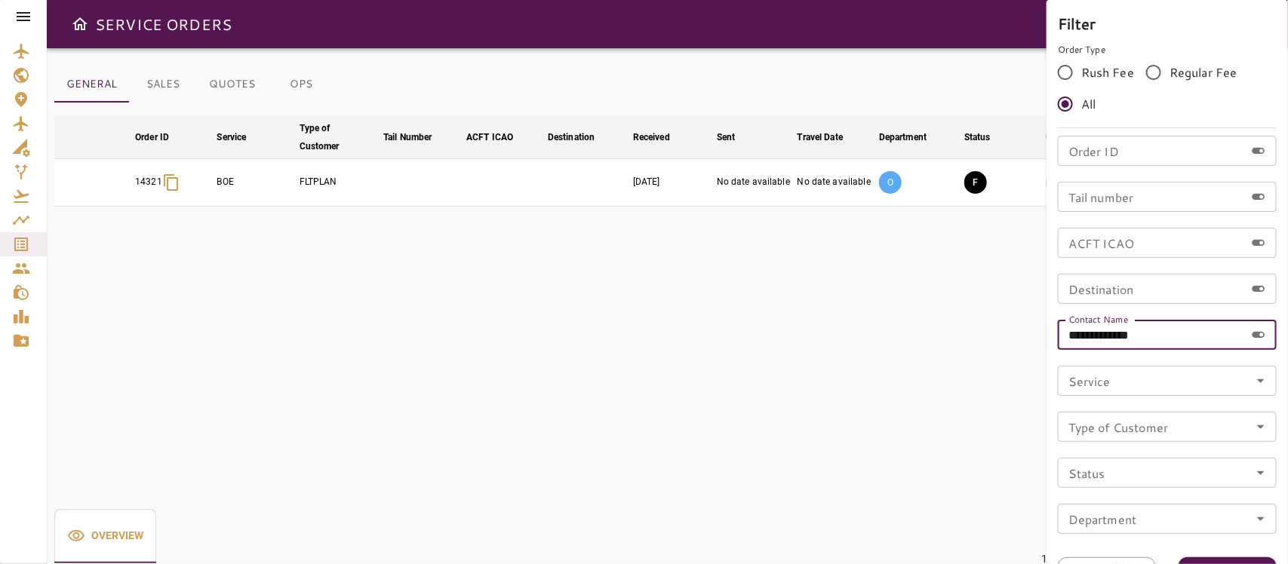
drag, startPoint x: 1163, startPoint y: 336, endPoint x: 732, endPoint y: 300, distance: 432.9
click at [730, 309] on div "**********" at bounding box center [644, 282] width 1288 height 564
type input "*****"
click at [1143, 501] on button "Apply" at bounding box center [1227, 571] width 98 height 28
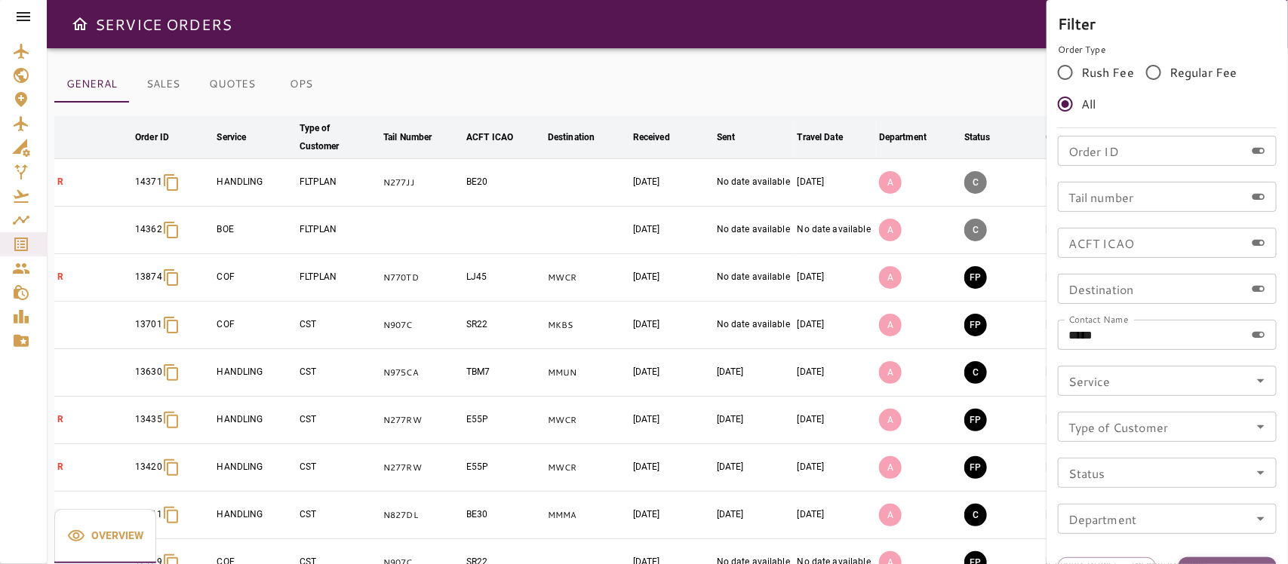
click at [1143, 501] on button "Apply" at bounding box center [1227, 571] width 98 height 28
click at [904, 32] on div at bounding box center [644, 282] width 1288 height 564
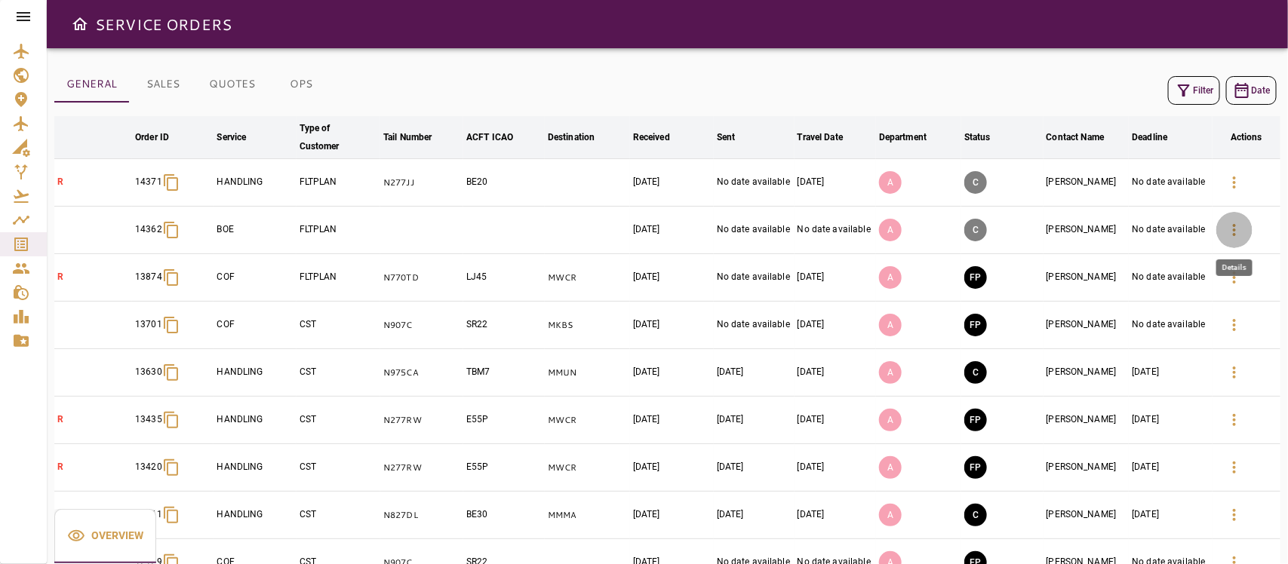
click at [1143, 231] on icon "button" at bounding box center [1234, 230] width 18 height 18
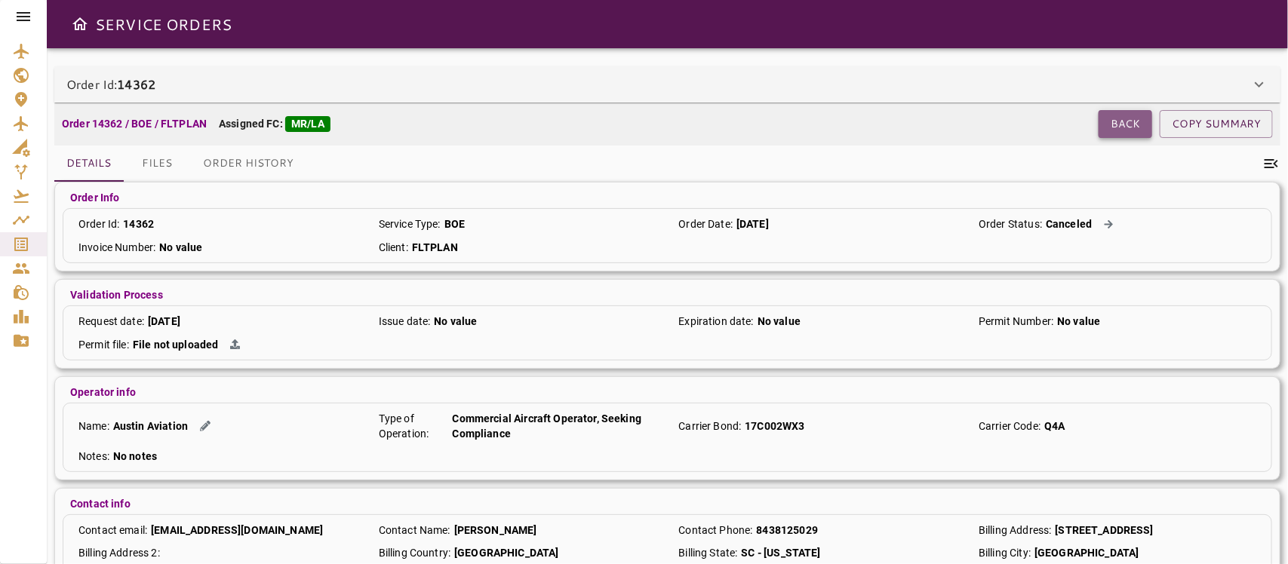
click at [1114, 121] on button "Back" at bounding box center [1125, 124] width 54 height 28
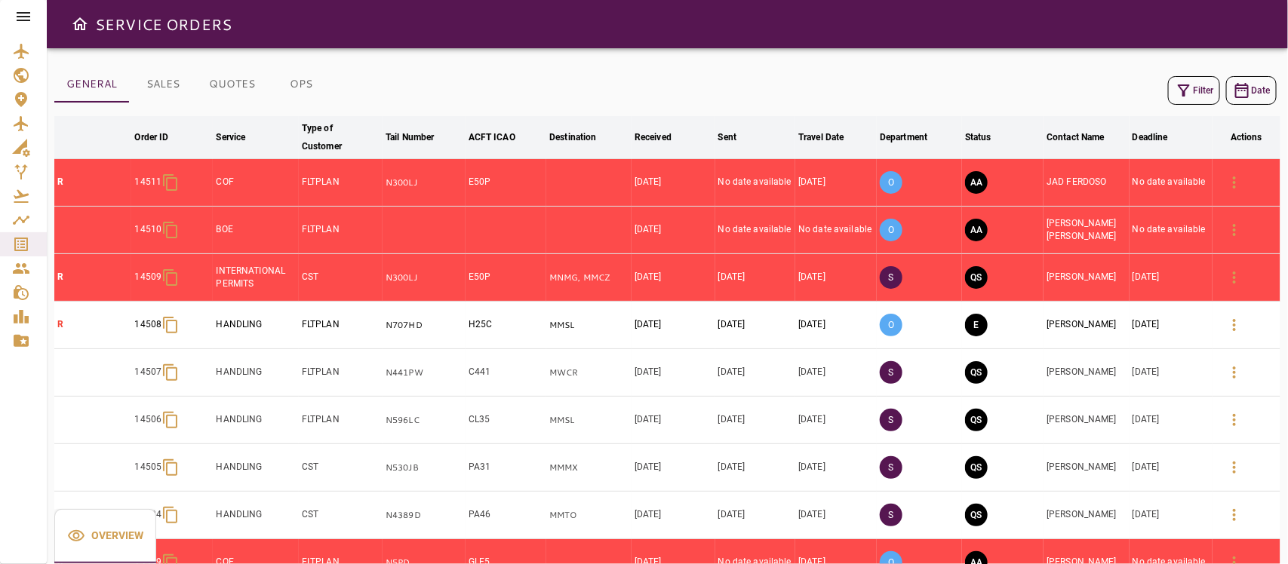
click at [1143, 81] on icon "button" at bounding box center [1183, 90] width 18 height 18
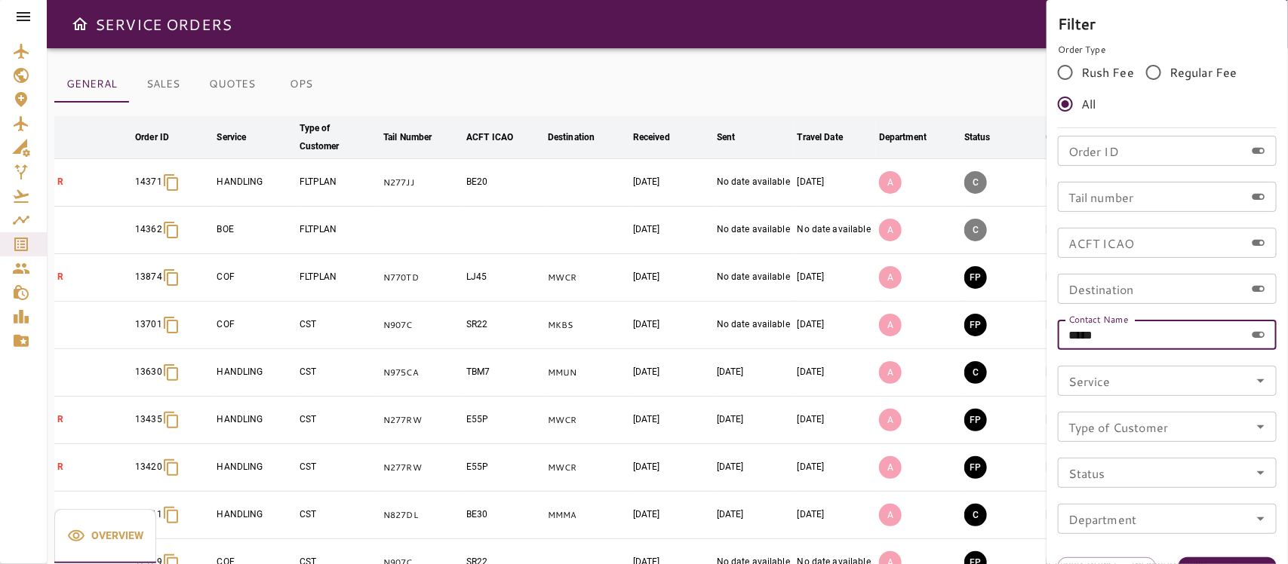
drag, startPoint x: 910, startPoint y: 285, endPoint x: 760, endPoint y: 272, distance: 150.7
click at [760, 272] on div "Filter Order Type Rush Fee Regular Fee All Order ID Order ID Tail number Tail n…" at bounding box center [644, 282] width 1288 height 564
click at [1143, 378] on icon "Open" at bounding box center [1260, 381] width 18 height 18
type input "****"
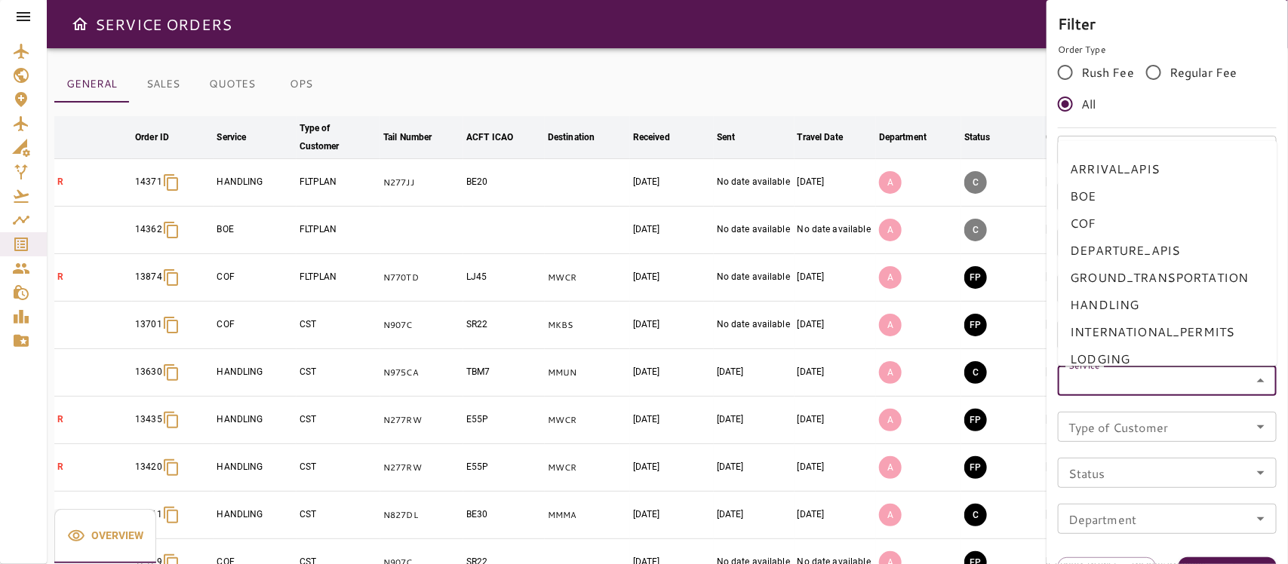
click at [1090, 202] on li "BOE" at bounding box center [1167, 196] width 219 height 27
type input "***"
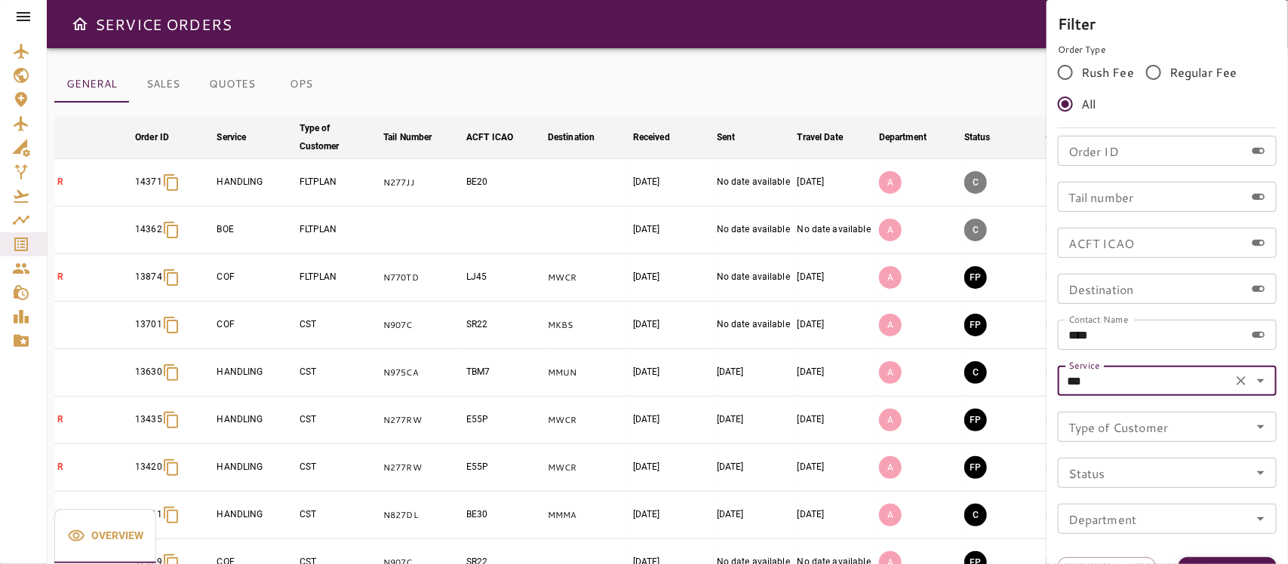
click at [1143, 501] on button "Apply" at bounding box center [1227, 571] width 98 height 28
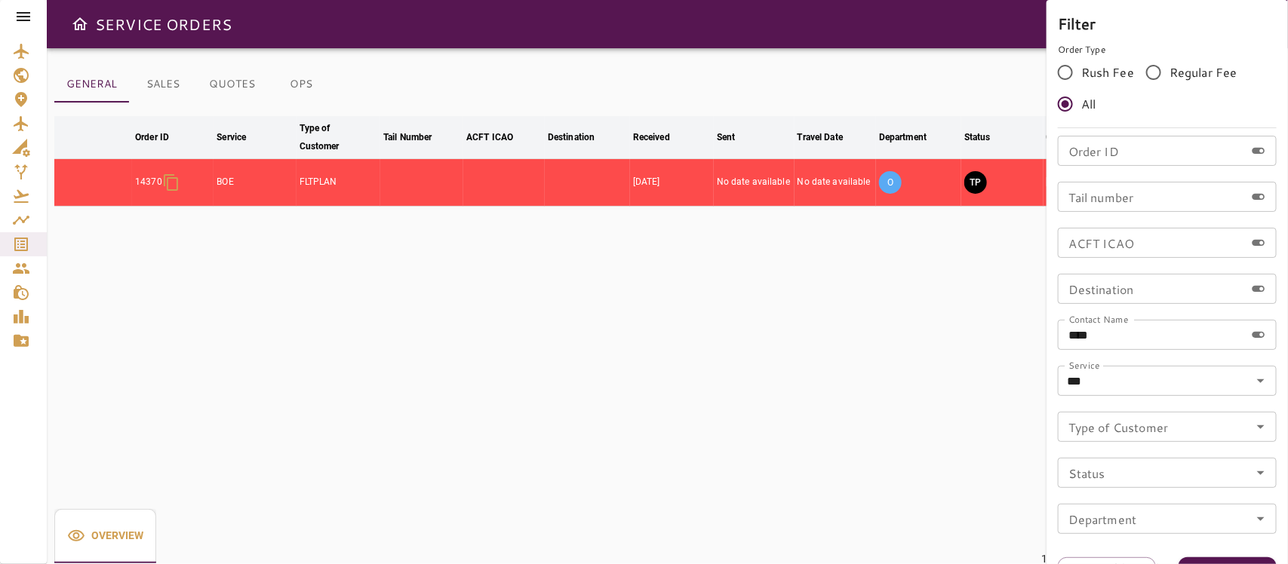
click at [741, 313] on div at bounding box center [644, 282] width 1288 height 564
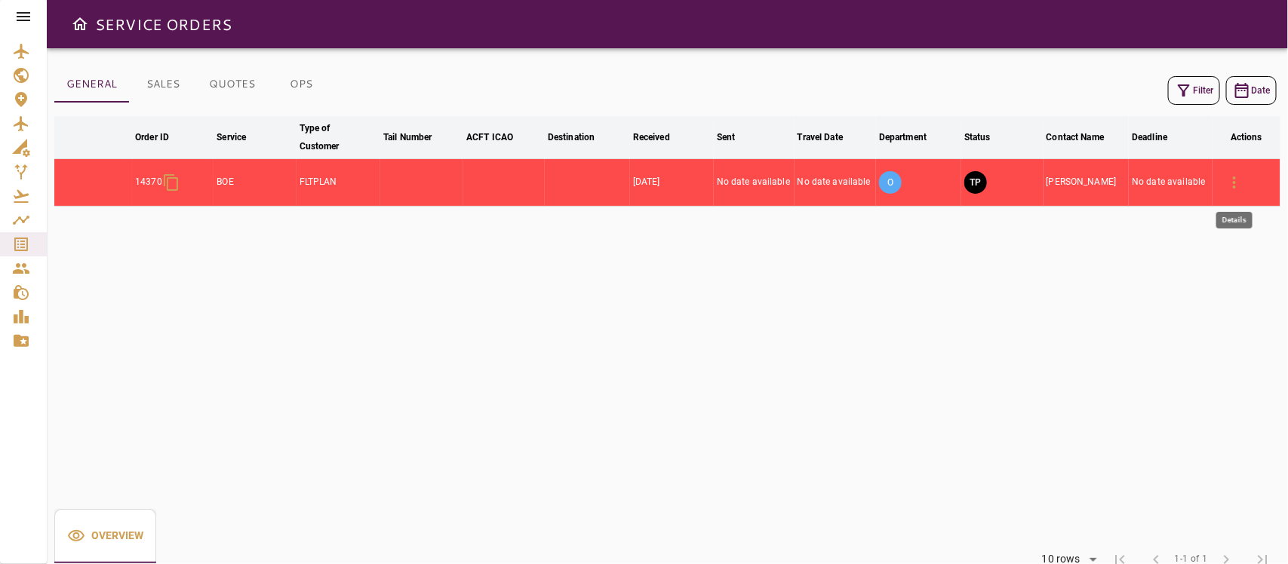
click at [1143, 176] on icon "button" at bounding box center [1234, 182] width 18 height 18
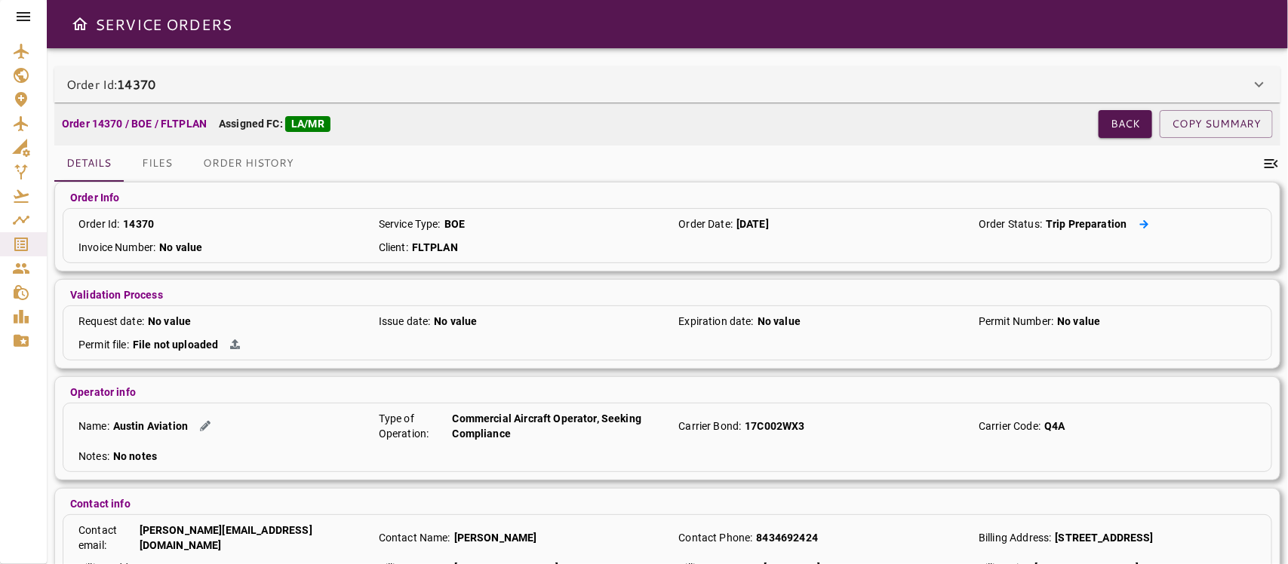
click at [1140, 225] on icon at bounding box center [1143, 223] width 9 height 8
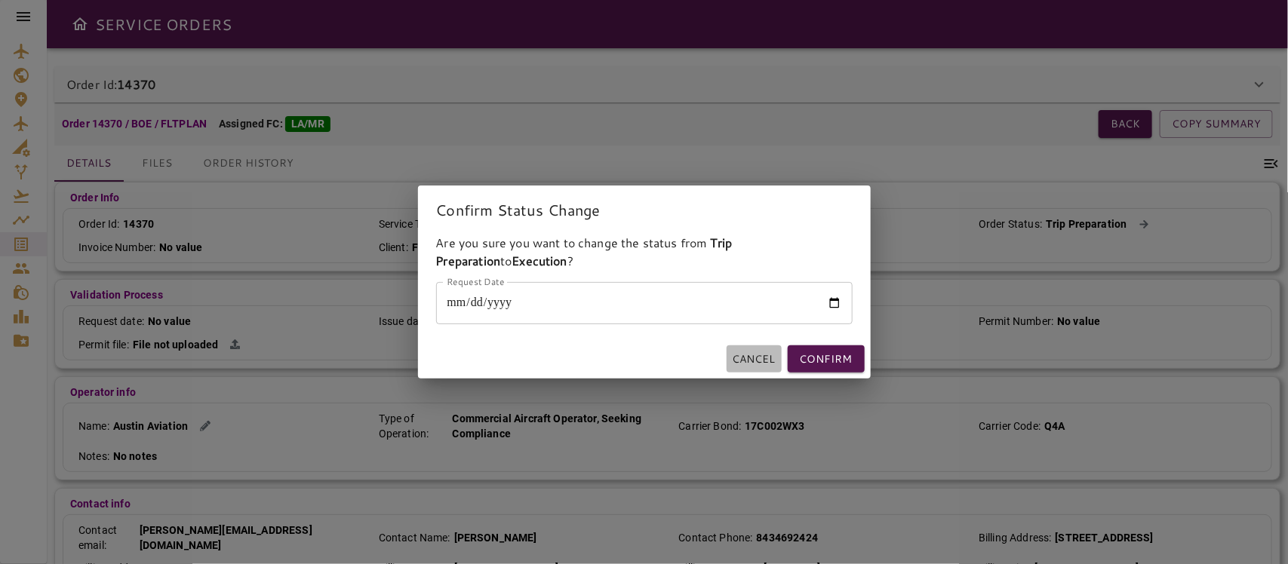
click at [747, 356] on button "Cancel" at bounding box center [753, 359] width 55 height 28
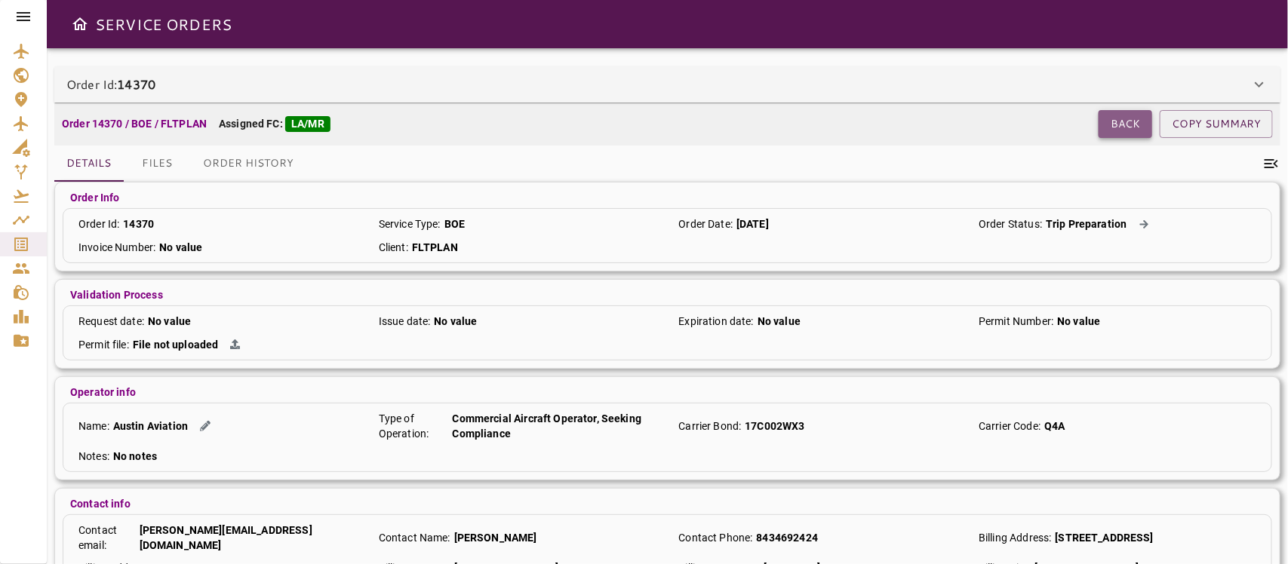
click at [1119, 122] on button "Back" at bounding box center [1125, 124] width 54 height 28
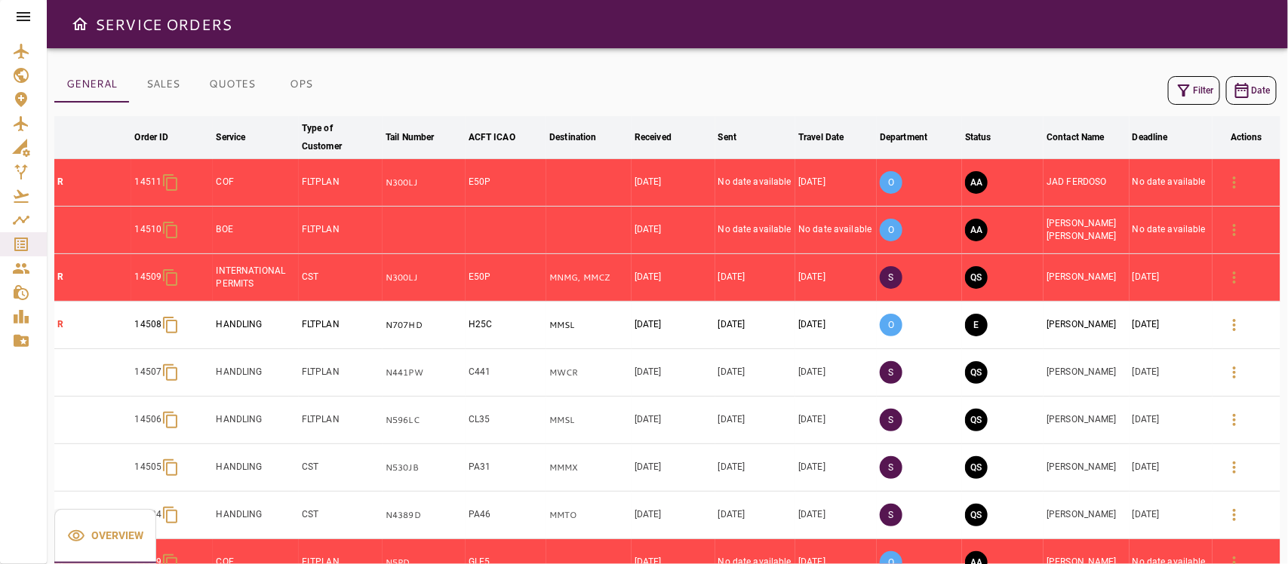
click at [1143, 92] on button "Filter" at bounding box center [1194, 90] width 52 height 29
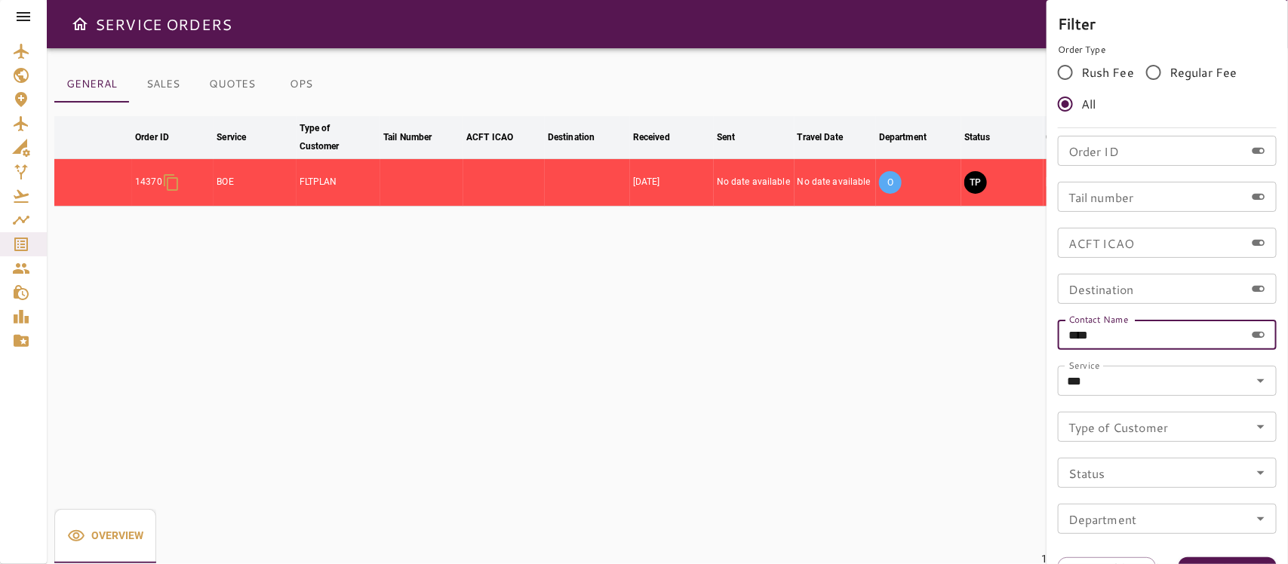
drag, startPoint x: 1114, startPoint y: 336, endPoint x: 969, endPoint y: 340, distance: 144.9
click at [969, 340] on div "Filter Order Type Rush Fee Regular Fee All Order ID Order ID Tail number Tail n…" at bounding box center [644, 282] width 1288 height 564
type input "*****"
click at [1143, 501] on button "Apply" at bounding box center [1227, 571] width 98 height 28
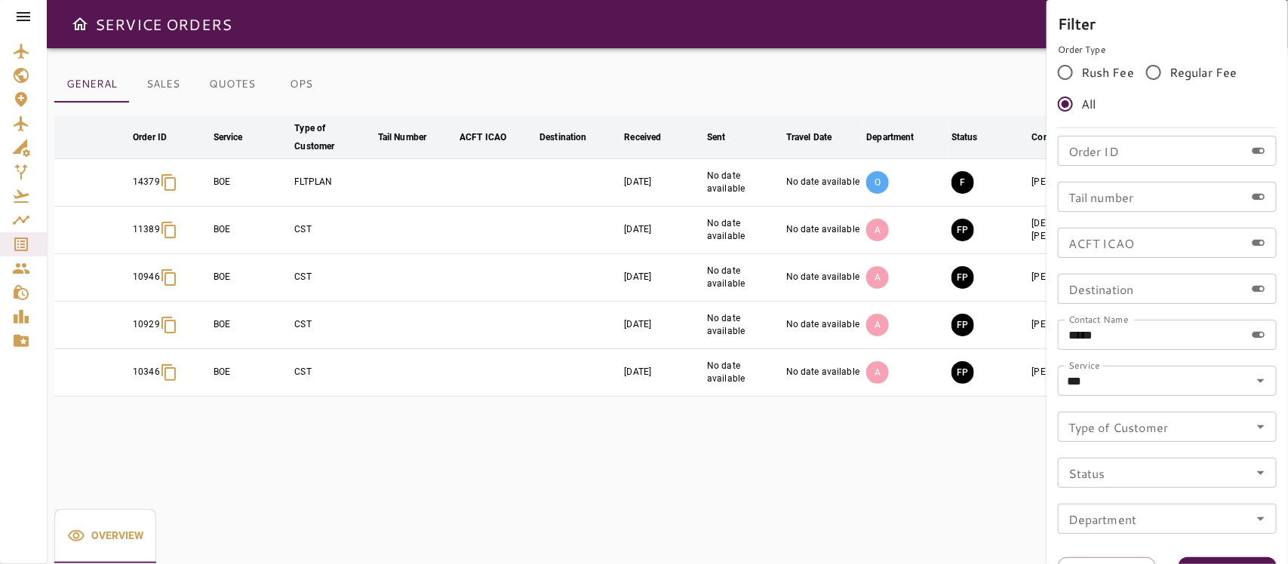
drag, startPoint x: 715, startPoint y: 472, endPoint x: 720, endPoint y: 465, distance: 9.2
click at [717, 471] on div at bounding box center [644, 282] width 1288 height 564
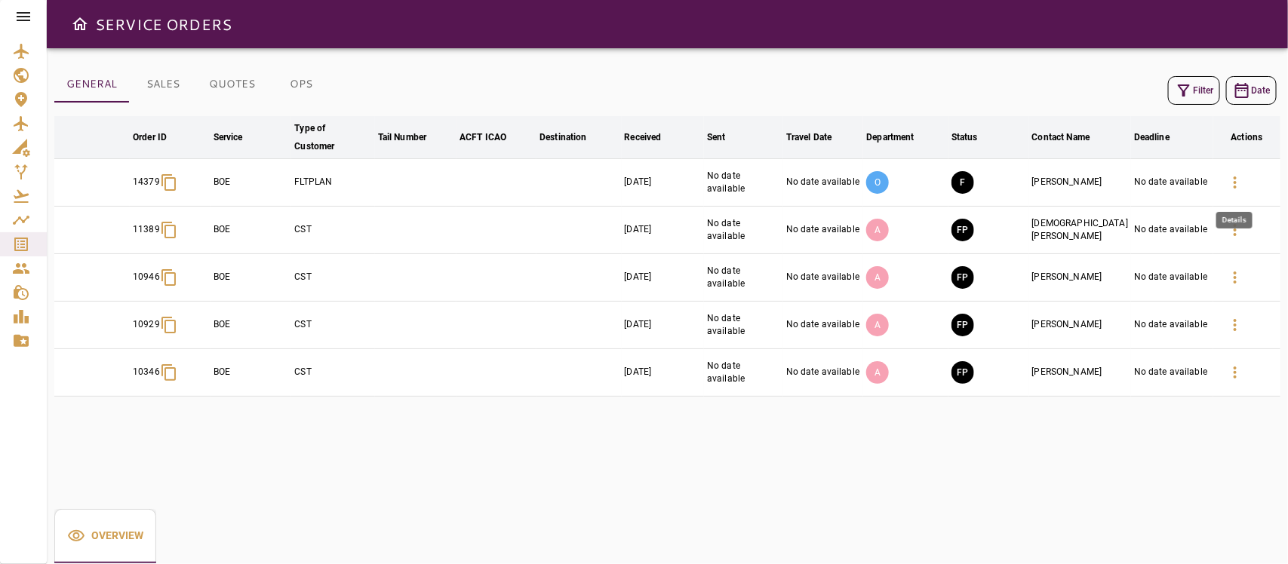
click at [1143, 183] on icon "button" at bounding box center [1234, 182] width 3 height 12
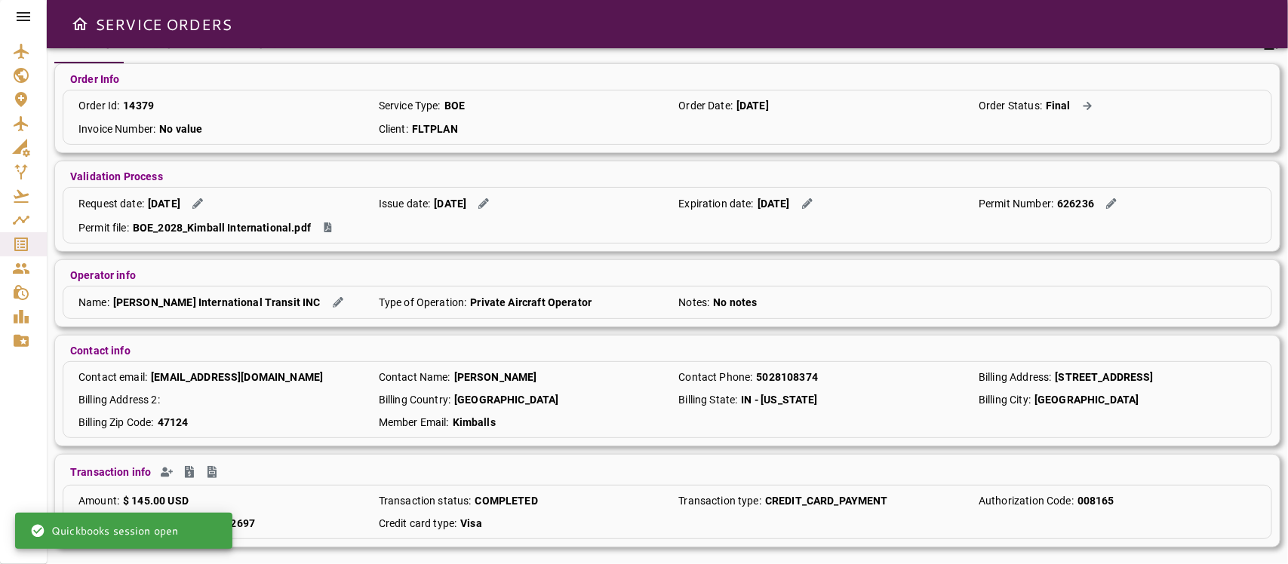
scroll to position [123, 0]
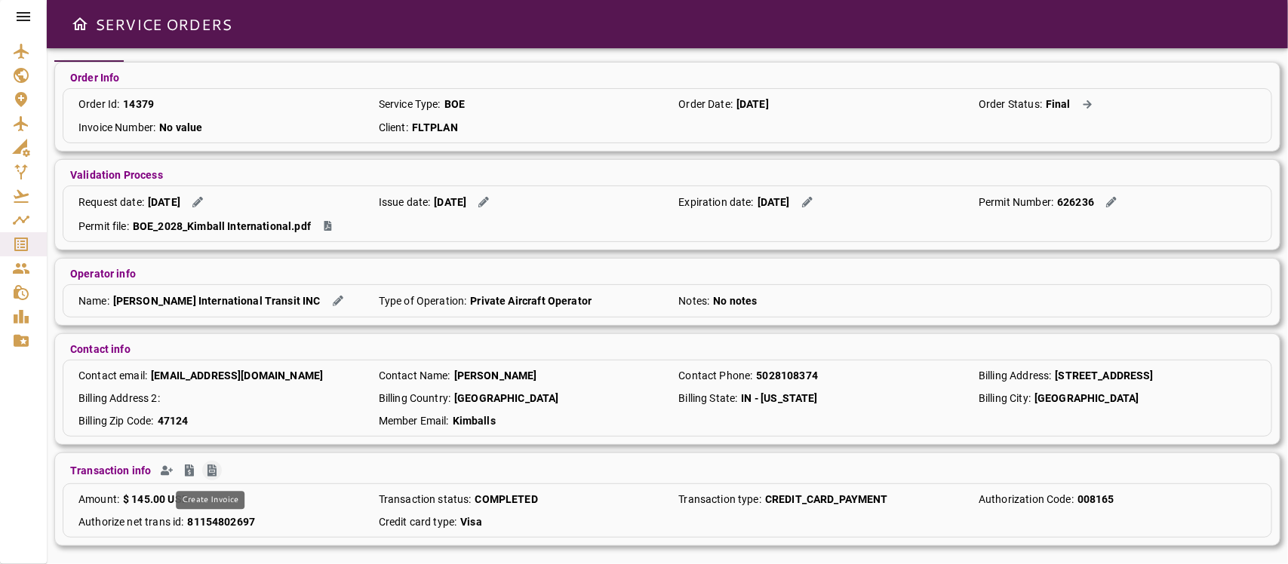
click at [207, 469] on icon "Create Invoice" at bounding box center [211, 471] width 9 height 12
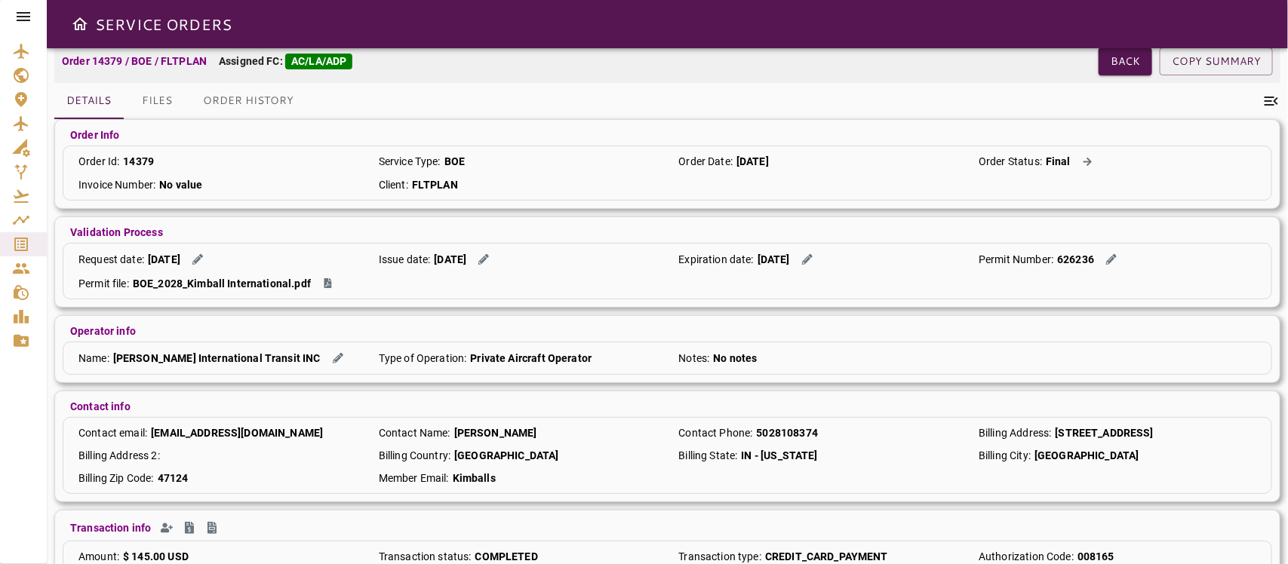
scroll to position [0, 0]
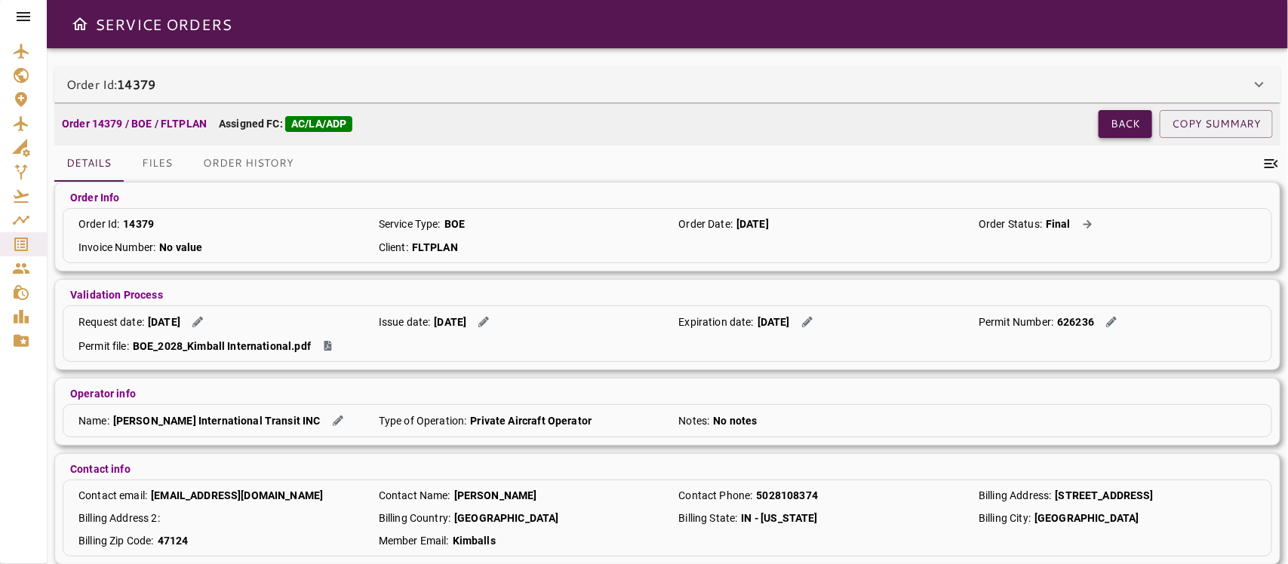
click at [1118, 126] on button "Back" at bounding box center [1125, 124] width 54 height 28
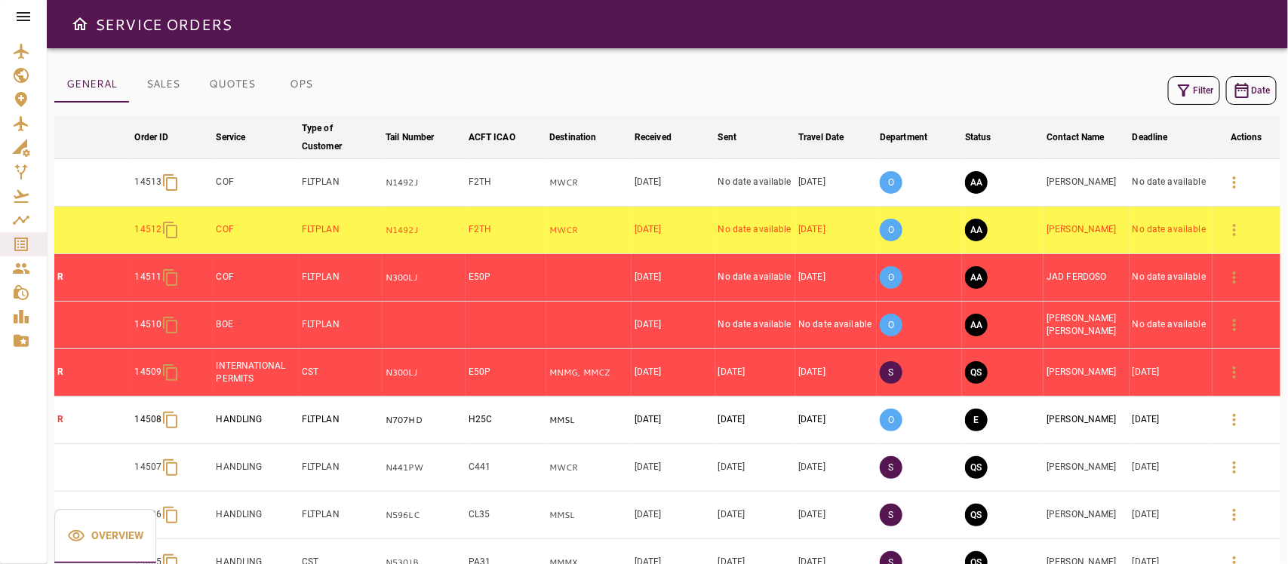
click at [1143, 87] on icon "button" at bounding box center [1183, 90] width 18 height 18
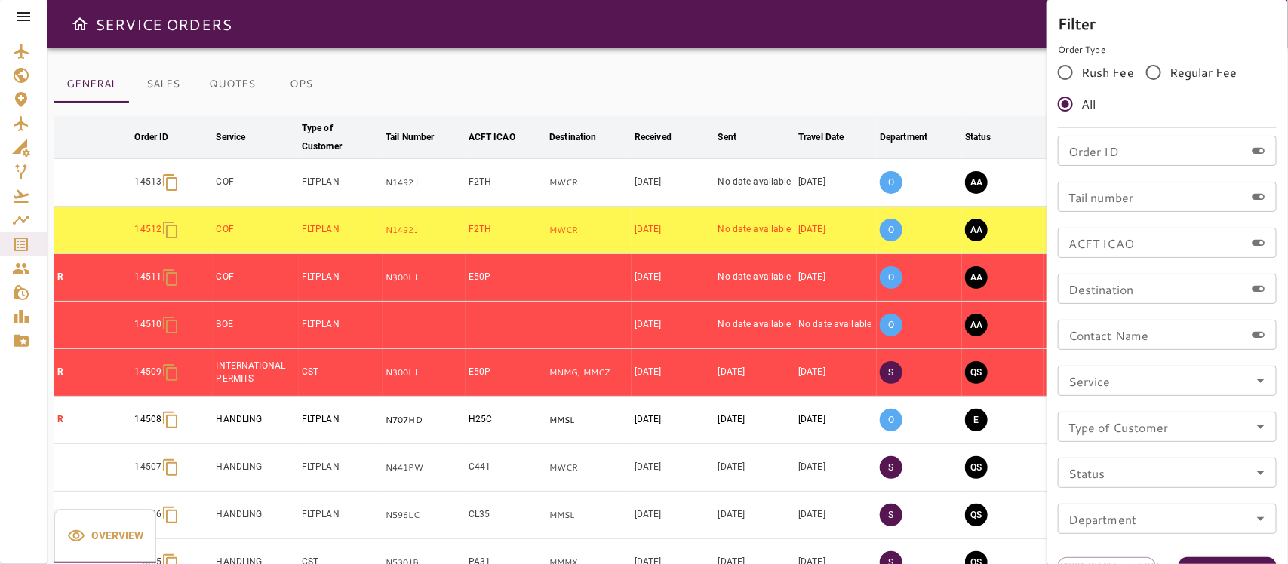
click at [1110, 333] on input "Contact Name" at bounding box center [1150, 335] width 187 height 30
click at [1143, 422] on icon "Open" at bounding box center [1260, 427] width 18 height 18
type input "**********"
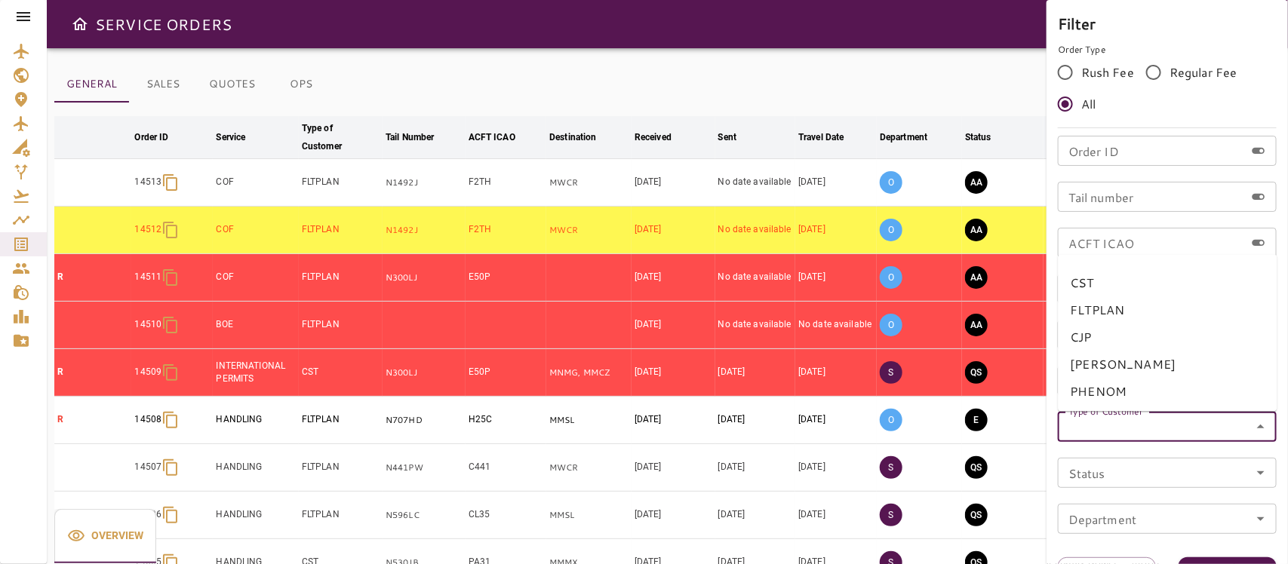
click at [1143, 421] on icon "Close" at bounding box center [1260, 427] width 18 height 18
click at [1143, 378] on icon "Open" at bounding box center [1260, 381] width 18 height 18
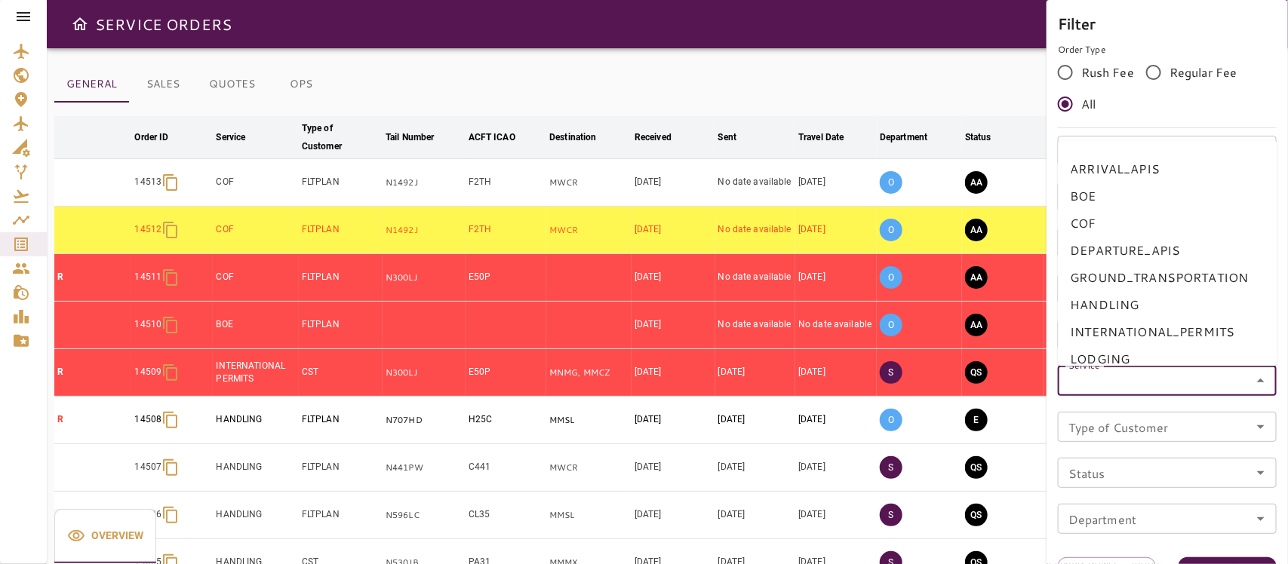
click at [1091, 198] on li "BOE" at bounding box center [1167, 196] width 219 height 27
type input "***"
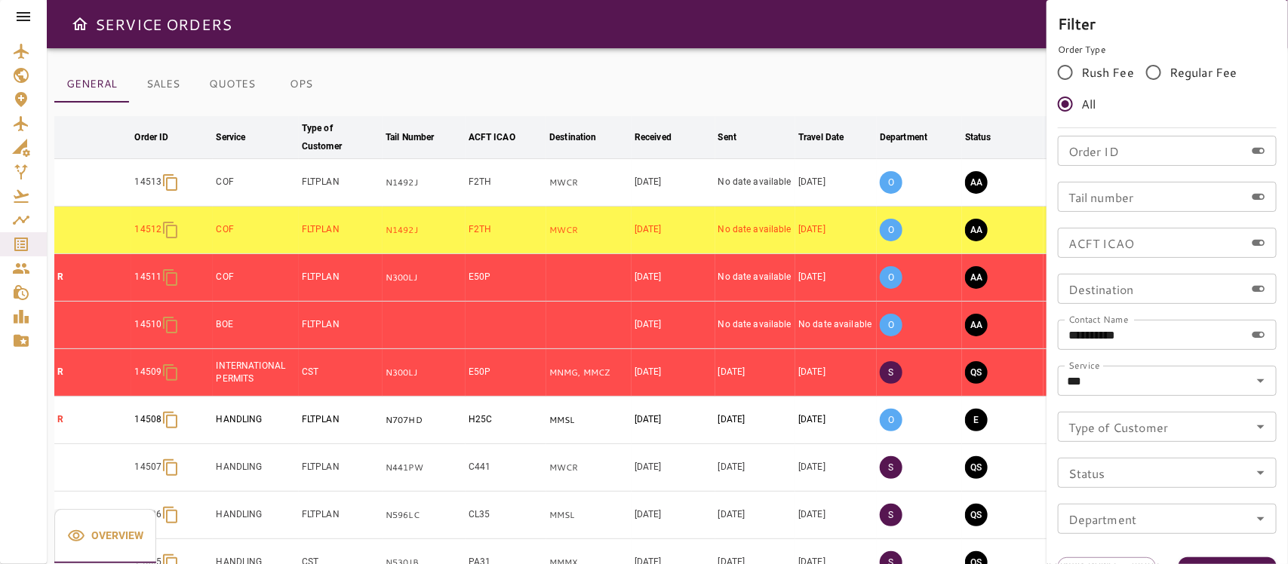
click at [1143, 501] on div "**********" at bounding box center [1166, 298] width 241 height 597
click at [1143, 501] on button "Apply" at bounding box center [1227, 571] width 98 height 28
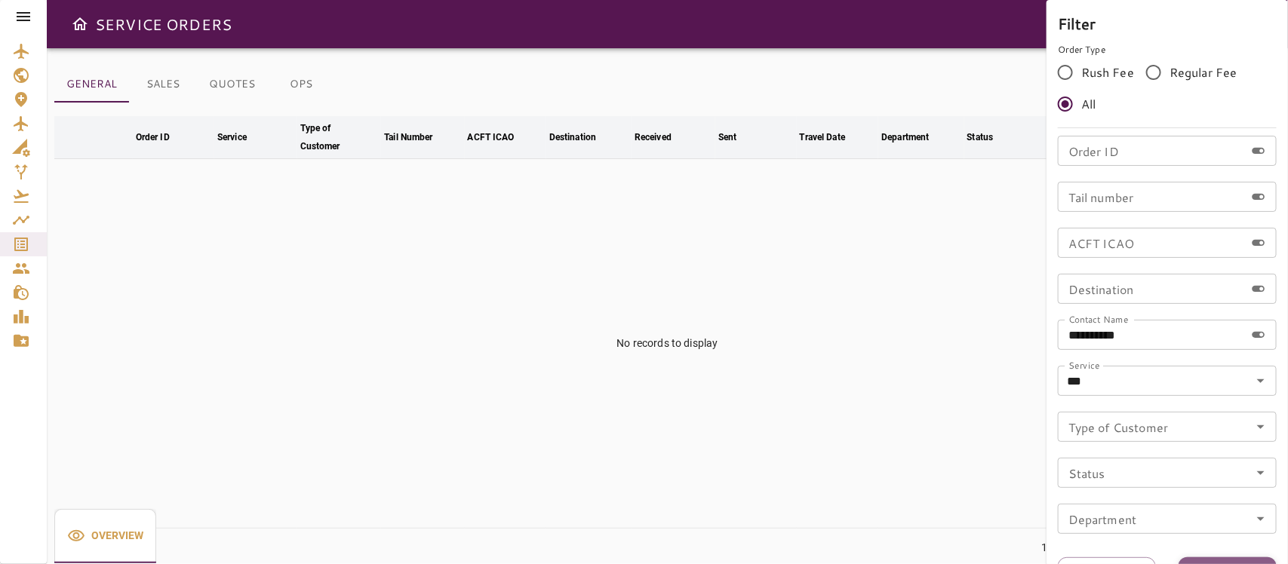
click at [1143, 501] on button "Apply" at bounding box center [1227, 571] width 98 height 28
click at [1116, 333] on input "**********" at bounding box center [1150, 335] width 187 height 30
click at [1073, 332] on input "*****" at bounding box center [1150, 335] width 187 height 30
click at [1069, 330] on input "*****" at bounding box center [1150, 335] width 187 height 30
type input "*****"
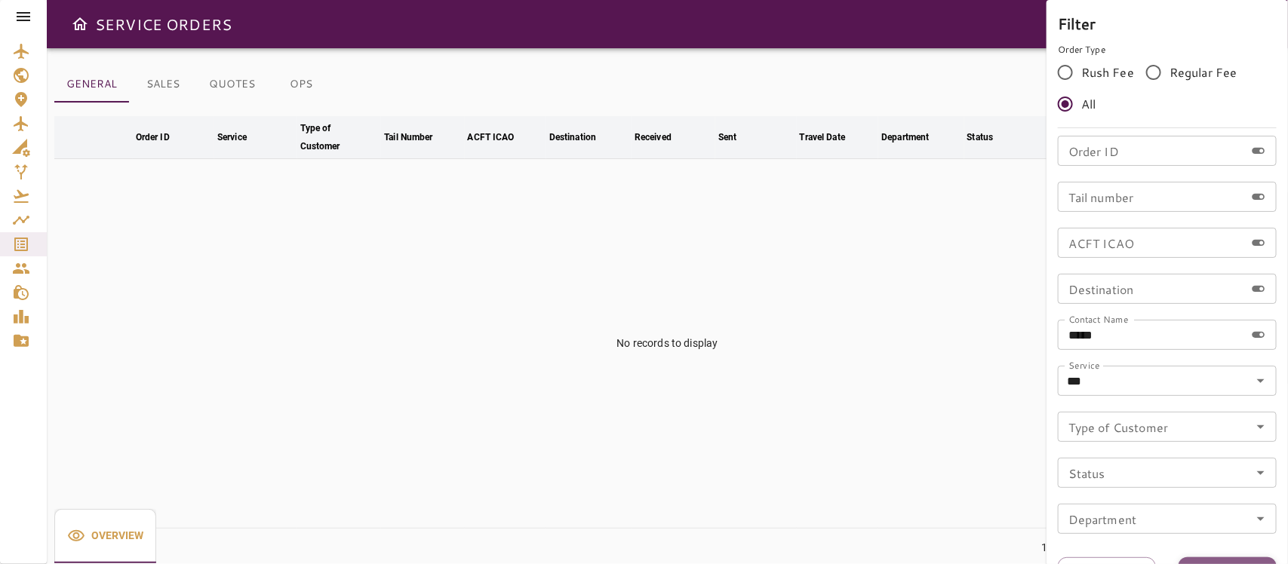
click at [1143, 501] on button "Apply" at bounding box center [1227, 571] width 98 height 28
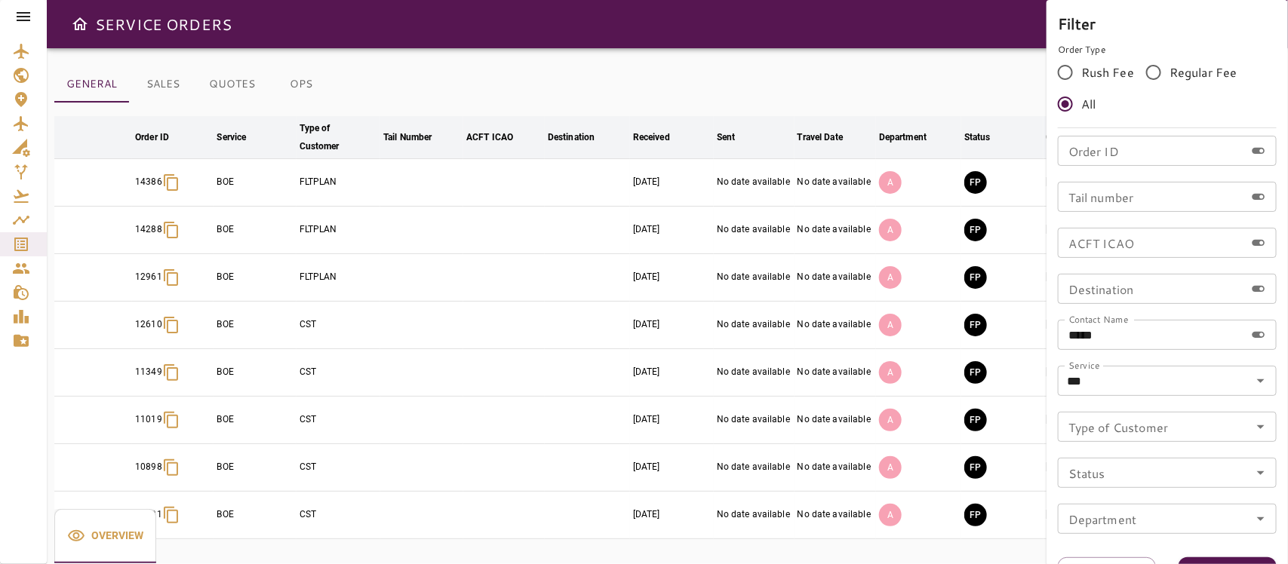
click at [756, 68] on div at bounding box center [644, 282] width 1288 height 564
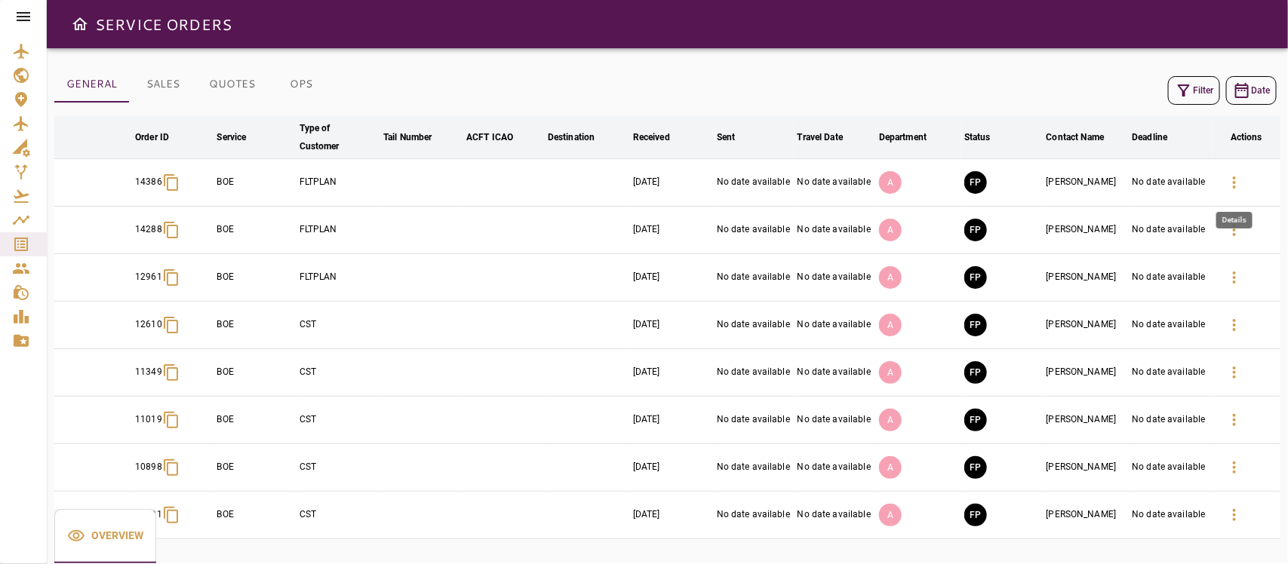
click at [1143, 185] on icon "button" at bounding box center [1234, 182] width 18 height 18
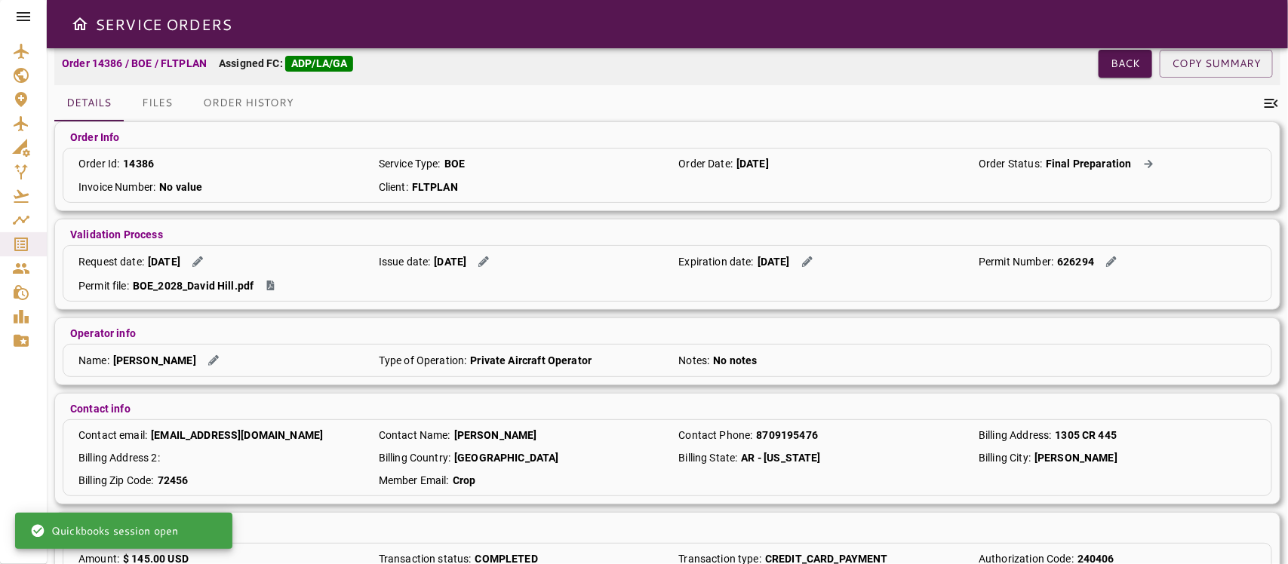
scroll to position [123, 0]
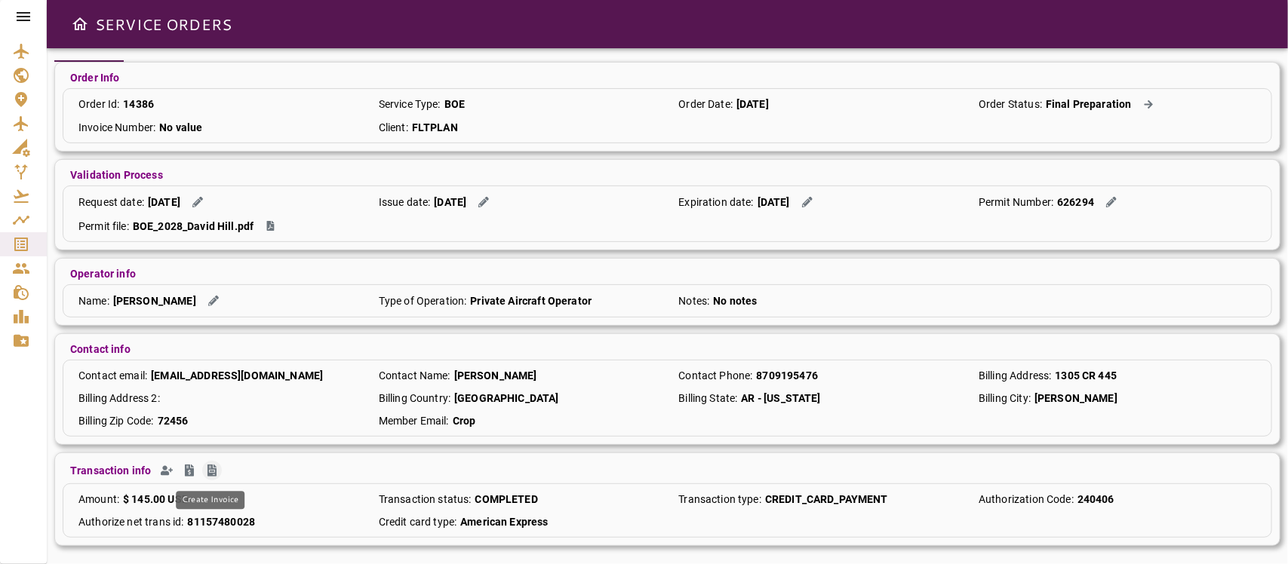
click at [207, 468] on icon "Create Invoice" at bounding box center [211, 471] width 9 height 12
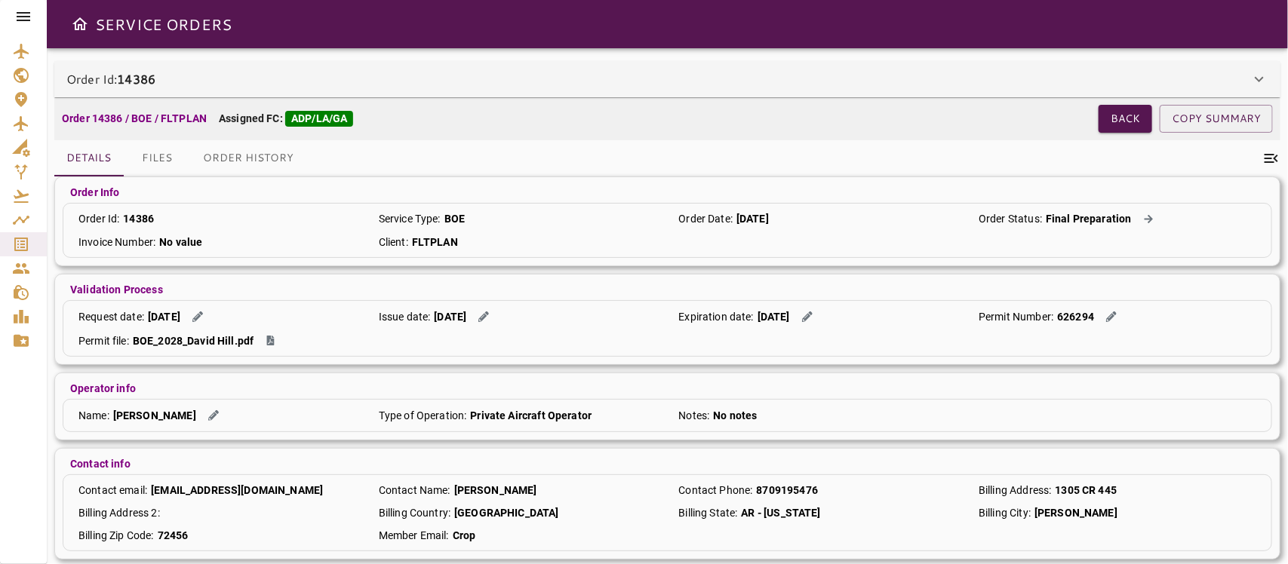
scroll to position [0, 0]
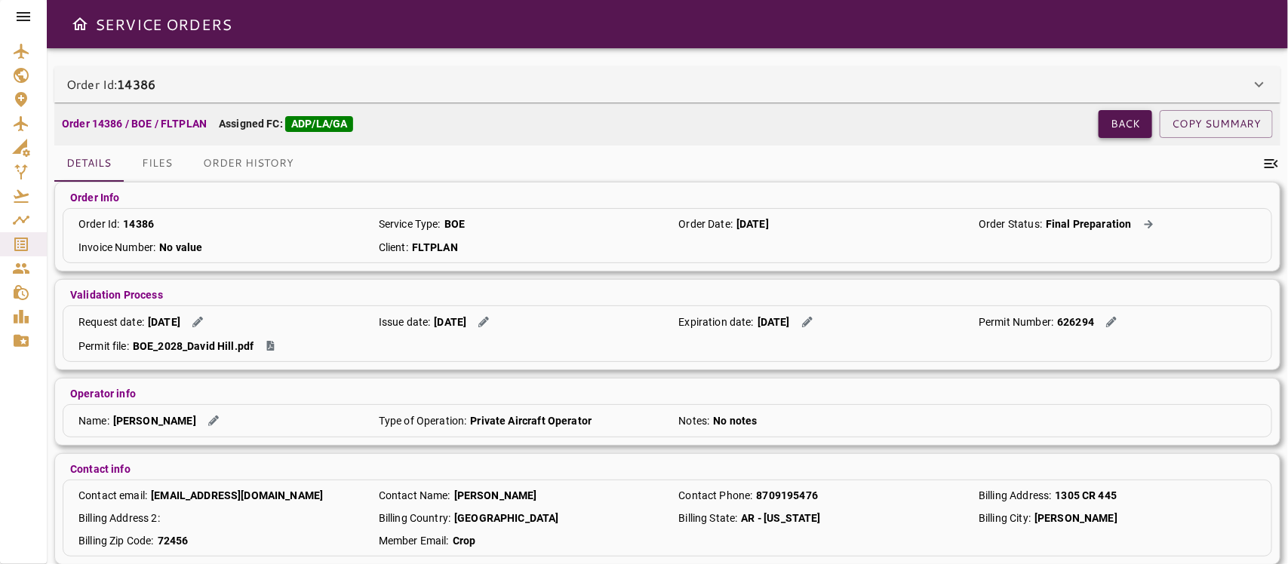
click at [1121, 119] on button "Back" at bounding box center [1125, 124] width 54 height 28
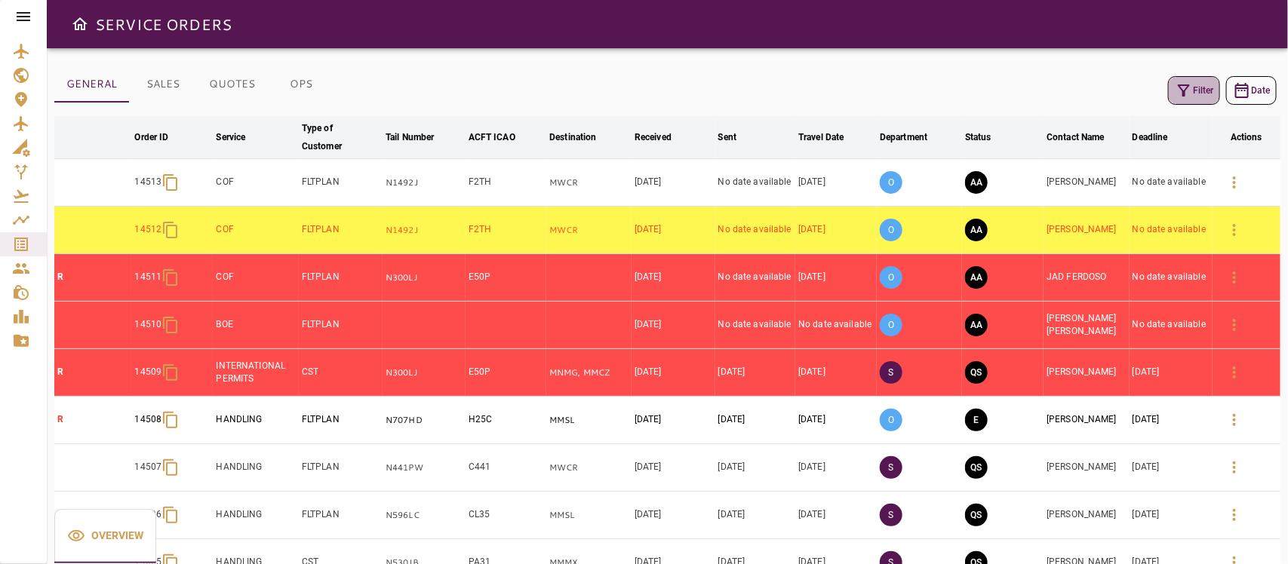
click at [1143, 77] on button "Filter" at bounding box center [1194, 90] width 52 height 29
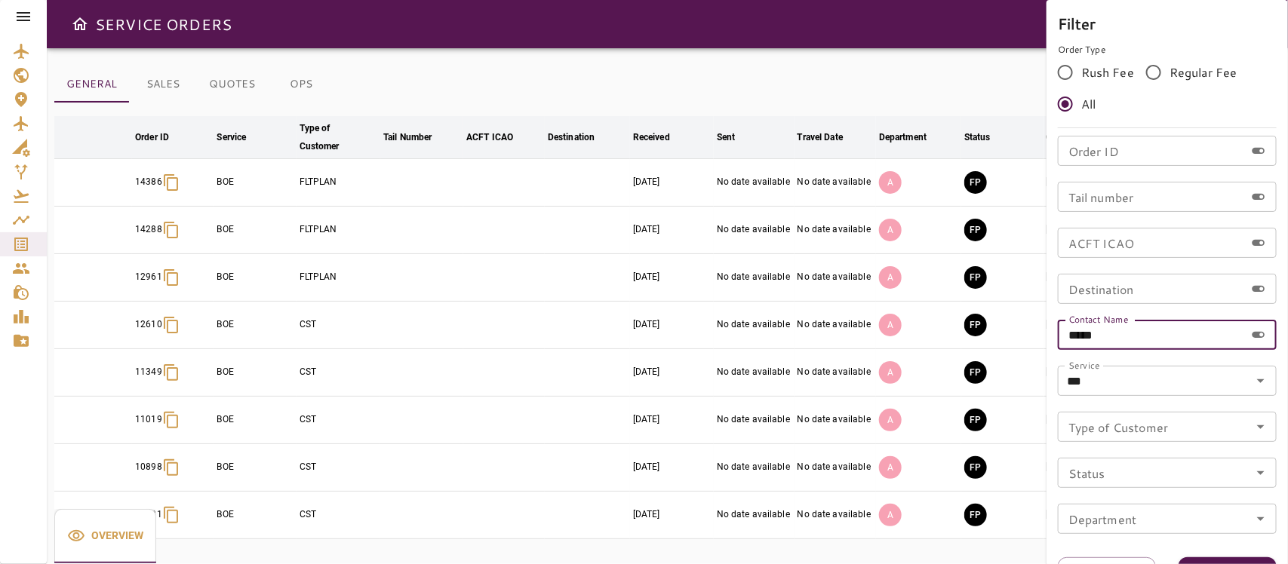
drag, startPoint x: 1128, startPoint y: 337, endPoint x: 949, endPoint y: 318, distance: 180.6
click at [949, 318] on div "Filter Order Type Rush Fee Regular Fee All Order ID Order ID Tail number Tail n…" at bounding box center [644, 282] width 1288 height 564
type input "*****"
click at [1143, 501] on button "Apply" at bounding box center [1227, 571] width 98 height 28
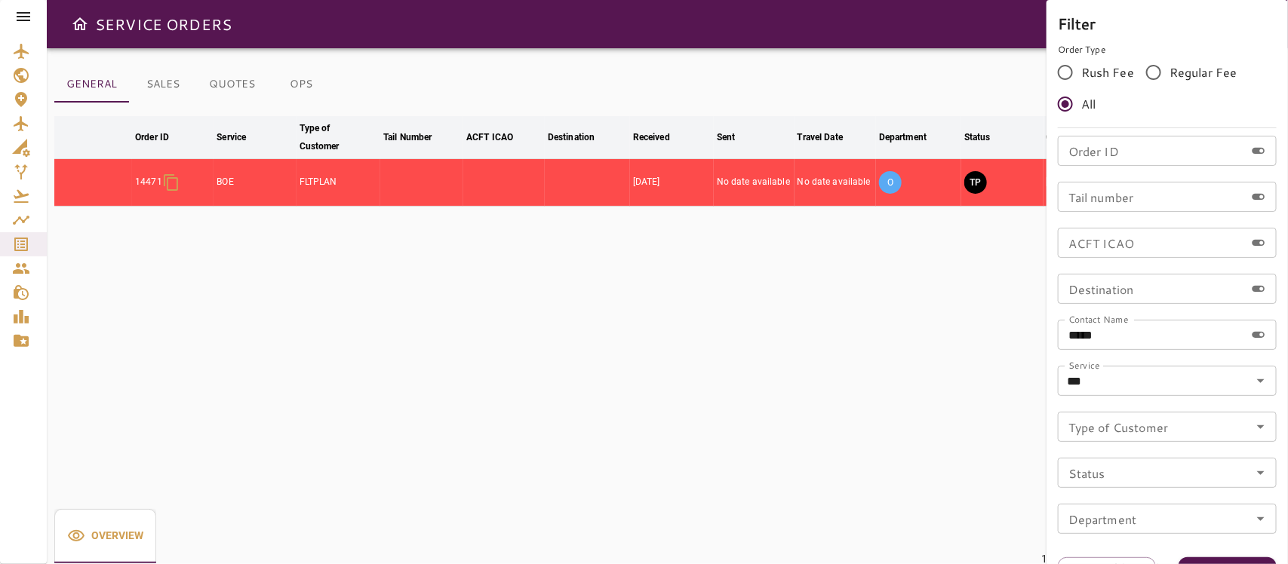
click at [744, 84] on div at bounding box center [644, 282] width 1288 height 564
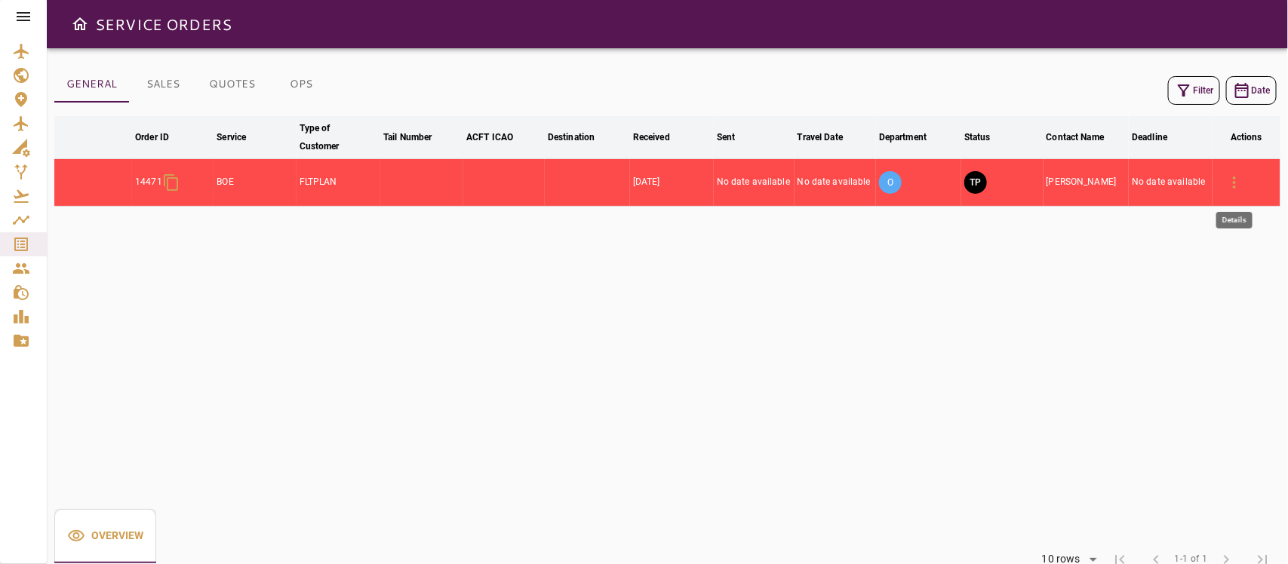
click at [1143, 182] on icon "button" at bounding box center [1233, 182] width 3 height 12
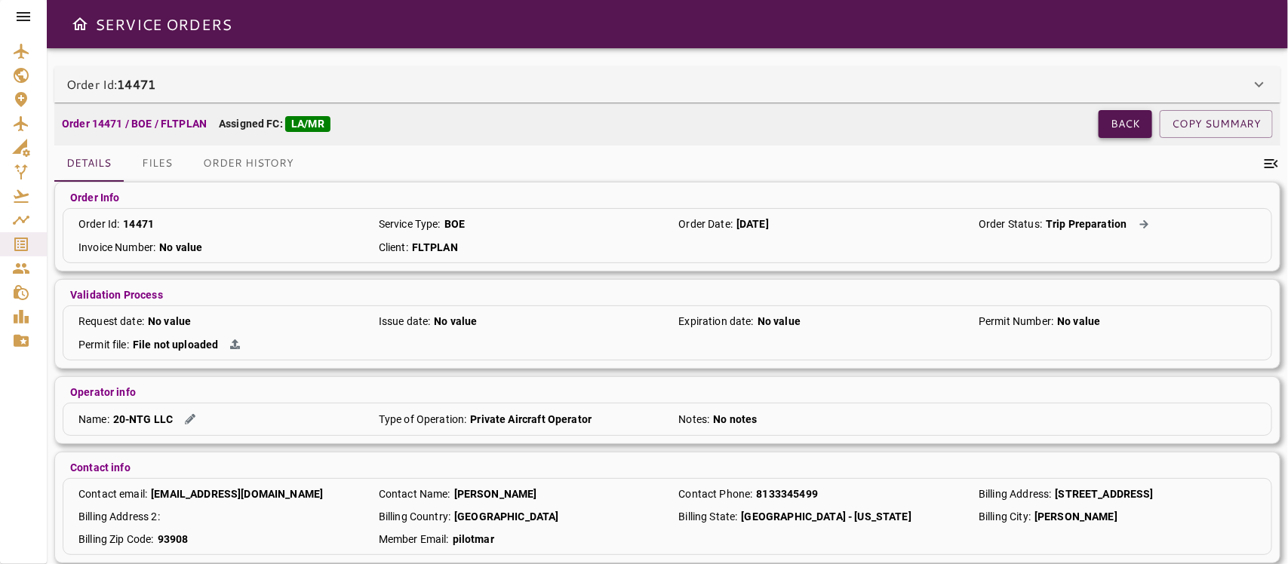
click at [1115, 117] on button "Back" at bounding box center [1125, 124] width 54 height 28
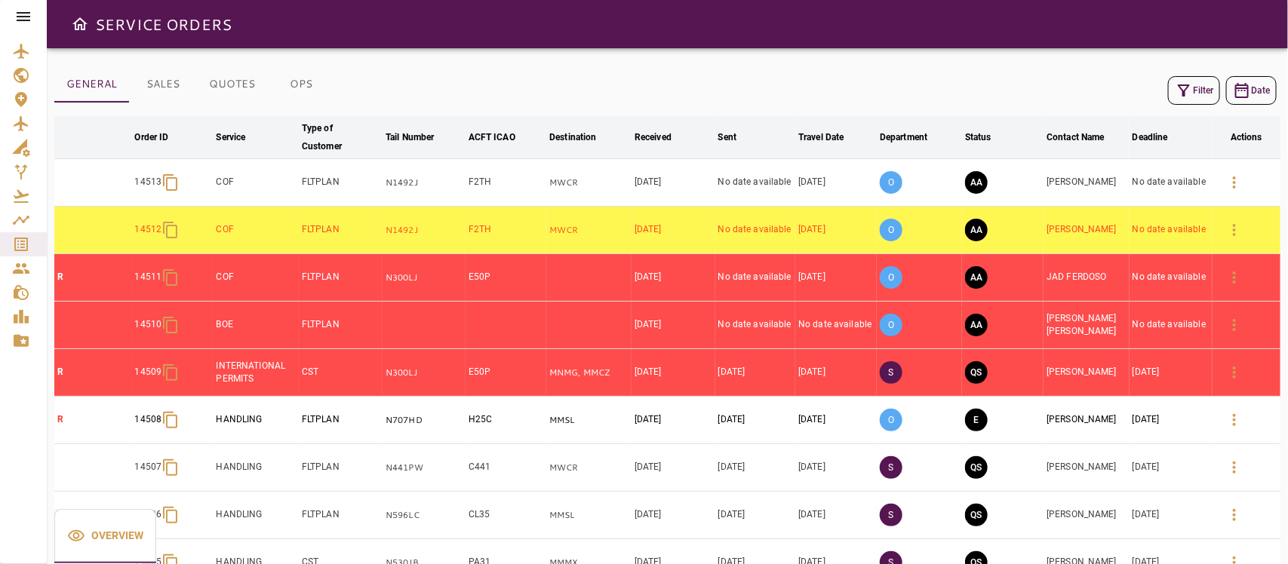
click at [1143, 89] on button "Filter" at bounding box center [1194, 90] width 52 height 29
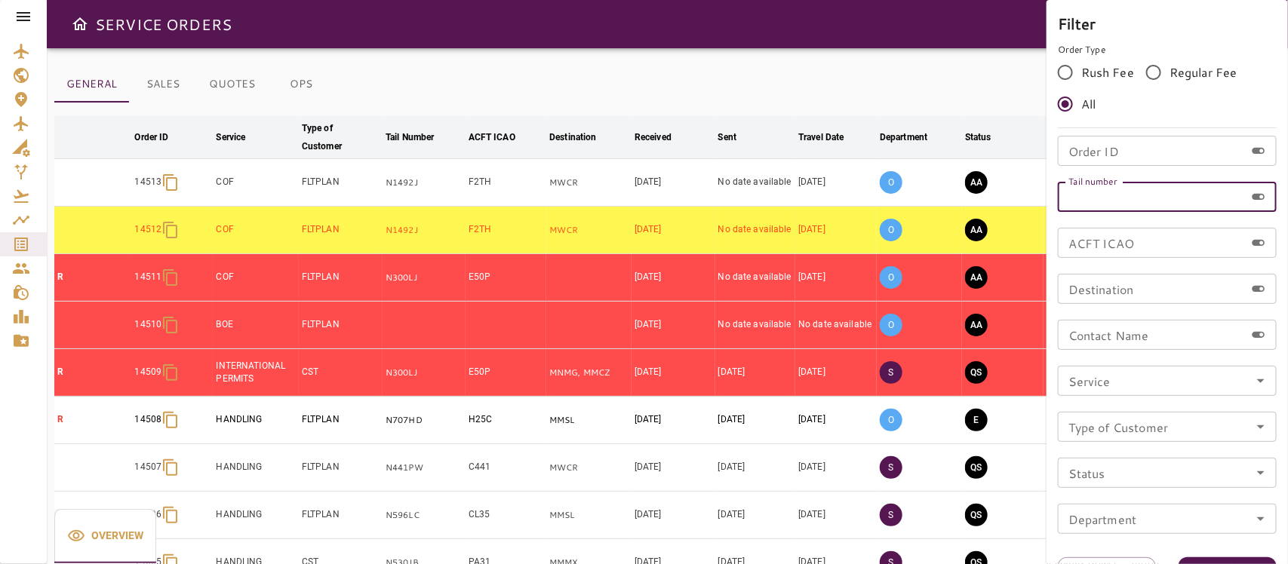
click at [1132, 205] on input "Tail number" at bounding box center [1150, 197] width 187 height 30
click at [1107, 290] on input "Destination" at bounding box center [1150, 289] width 187 height 30
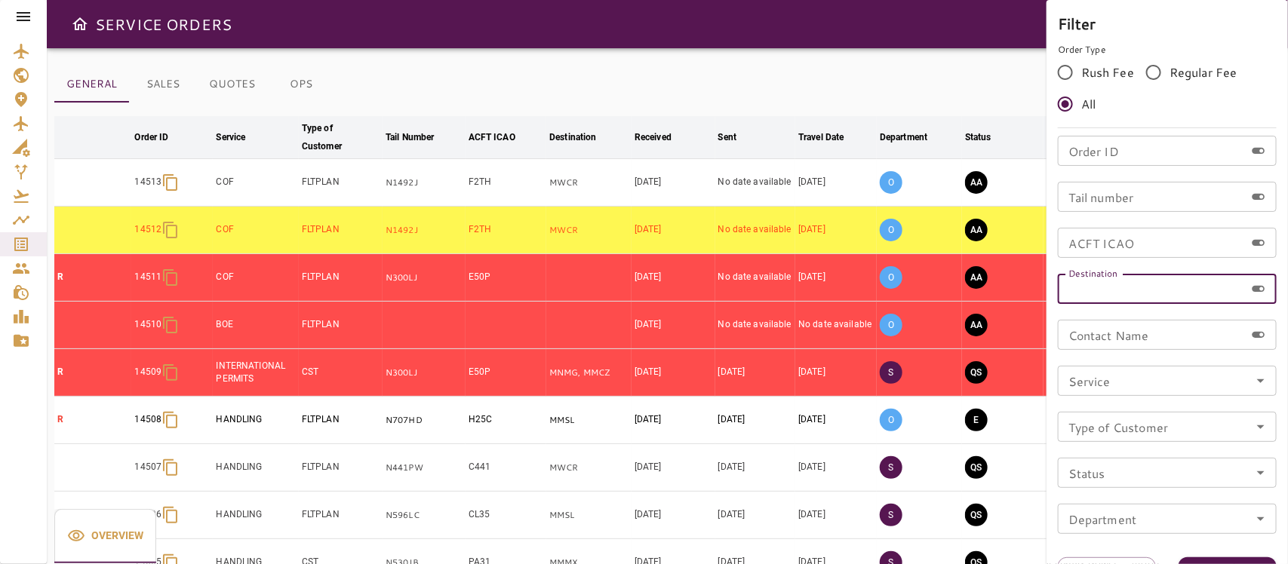
click at [1086, 330] on div "Contact Name Contact Name" at bounding box center [1166, 335] width 219 height 30
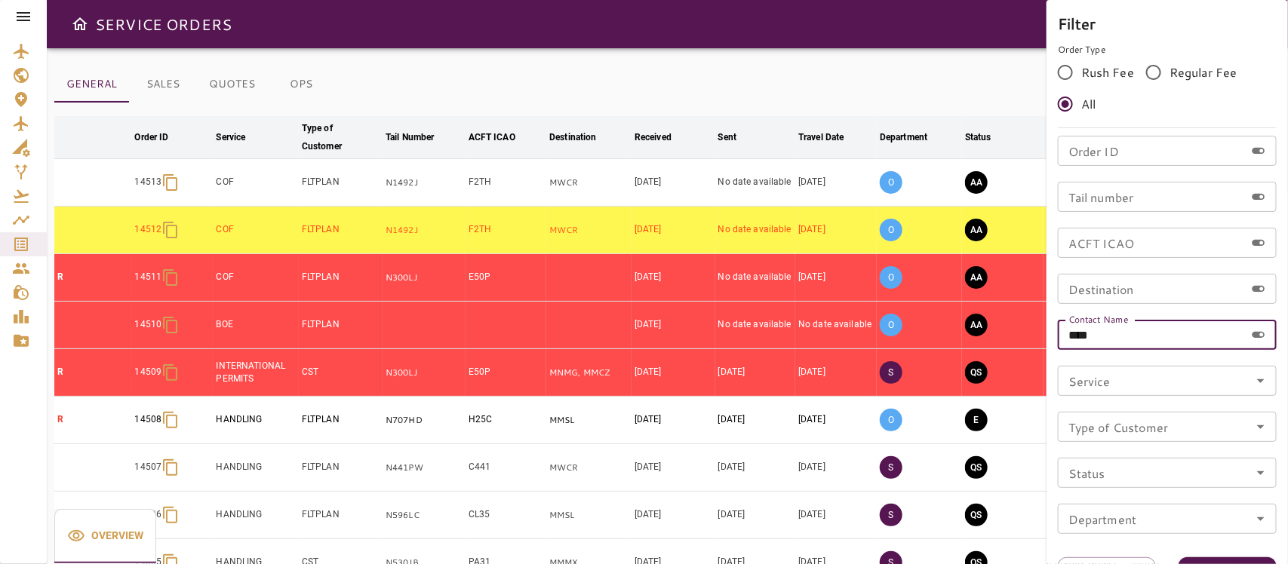
click at [1143, 383] on icon "Open" at bounding box center [1260, 381] width 18 height 18
type input "****"
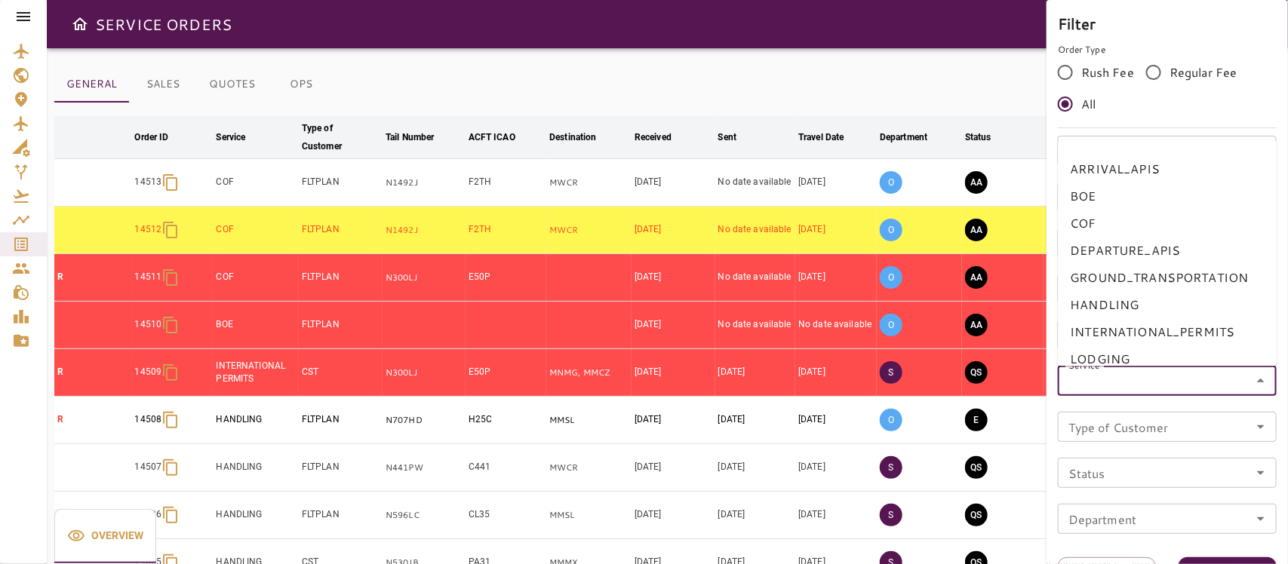
click at [1094, 189] on li "BOE" at bounding box center [1167, 196] width 219 height 27
type input "***"
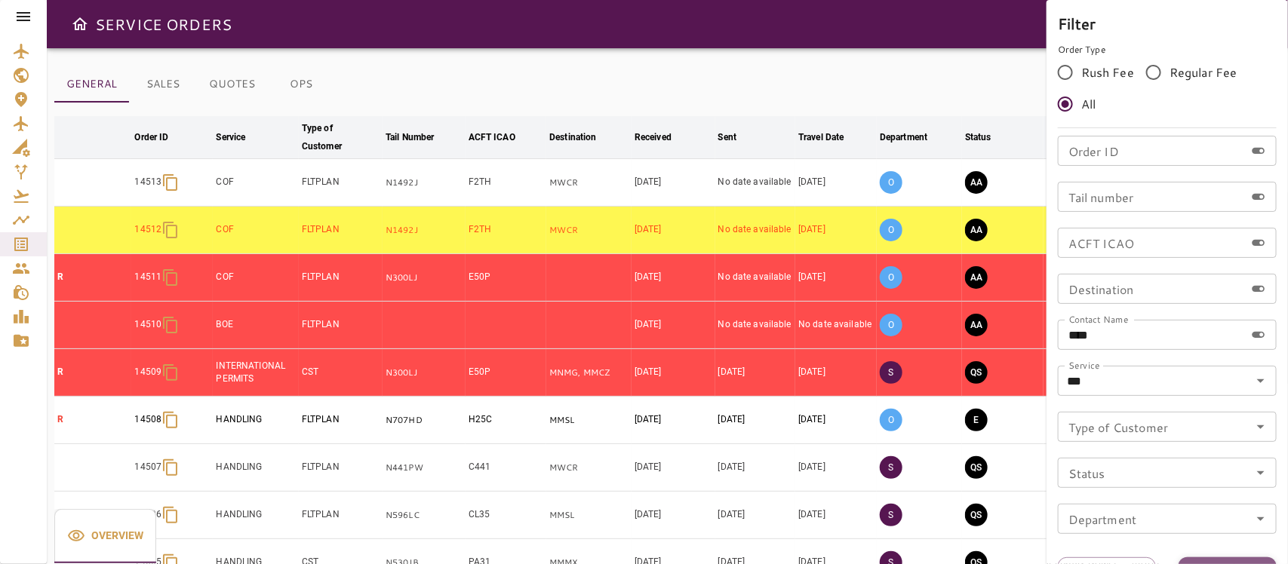
click at [1143, 501] on button "Apply" at bounding box center [1227, 571] width 98 height 28
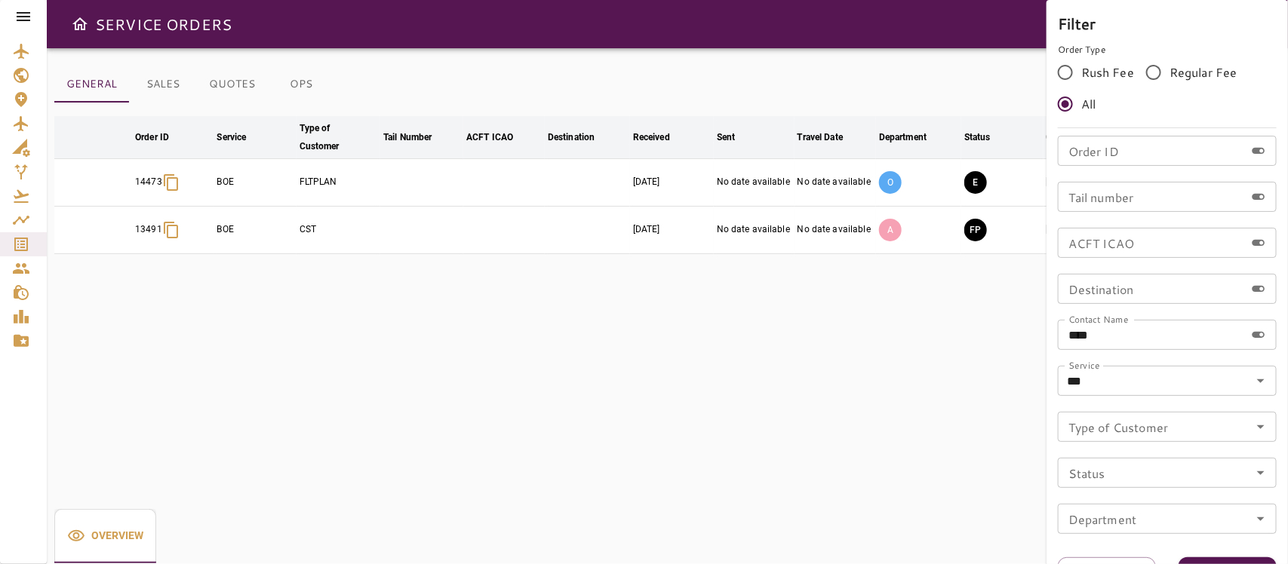
click at [827, 385] on div at bounding box center [644, 282] width 1288 height 564
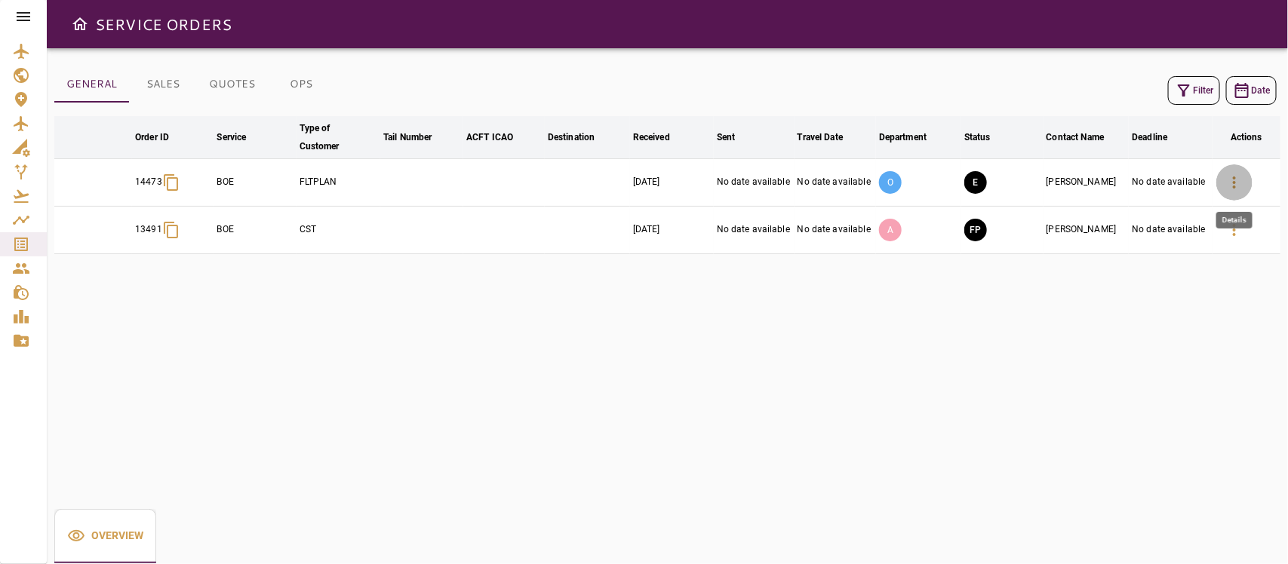
click at [1143, 183] on icon "button" at bounding box center [1233, 182] width 3 height 12
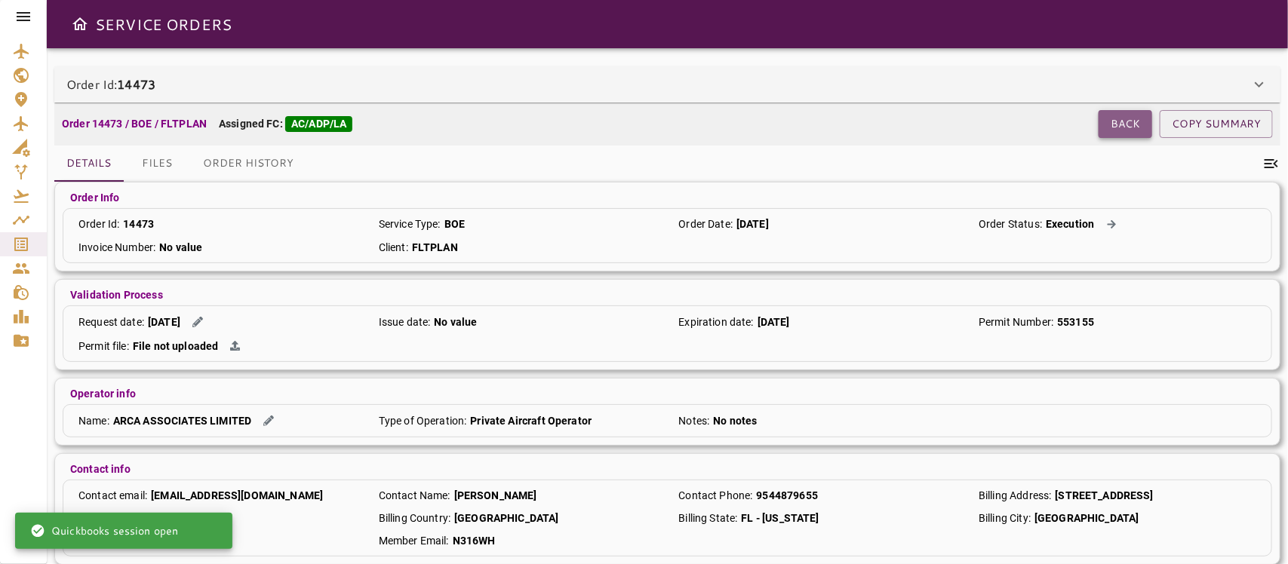
click at [1113, 127] on button "Back" at bounding box center [1125, 124] width 54 height 28
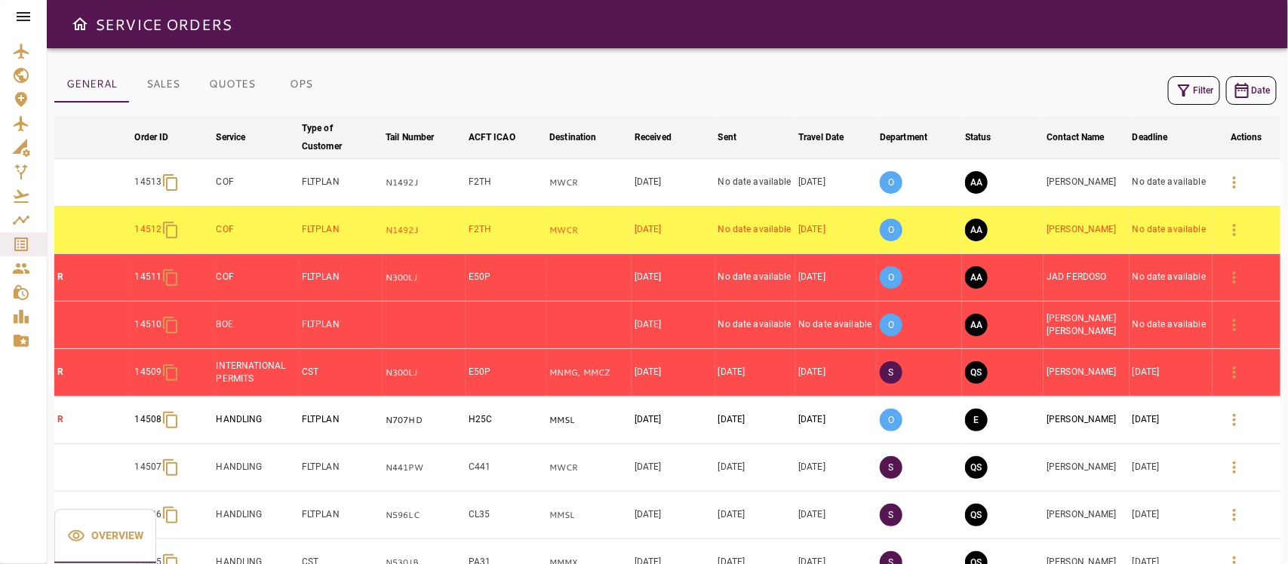
click at [1143, 88] on button "Filter" at bounding box center [1194, 90] width 52 height 29
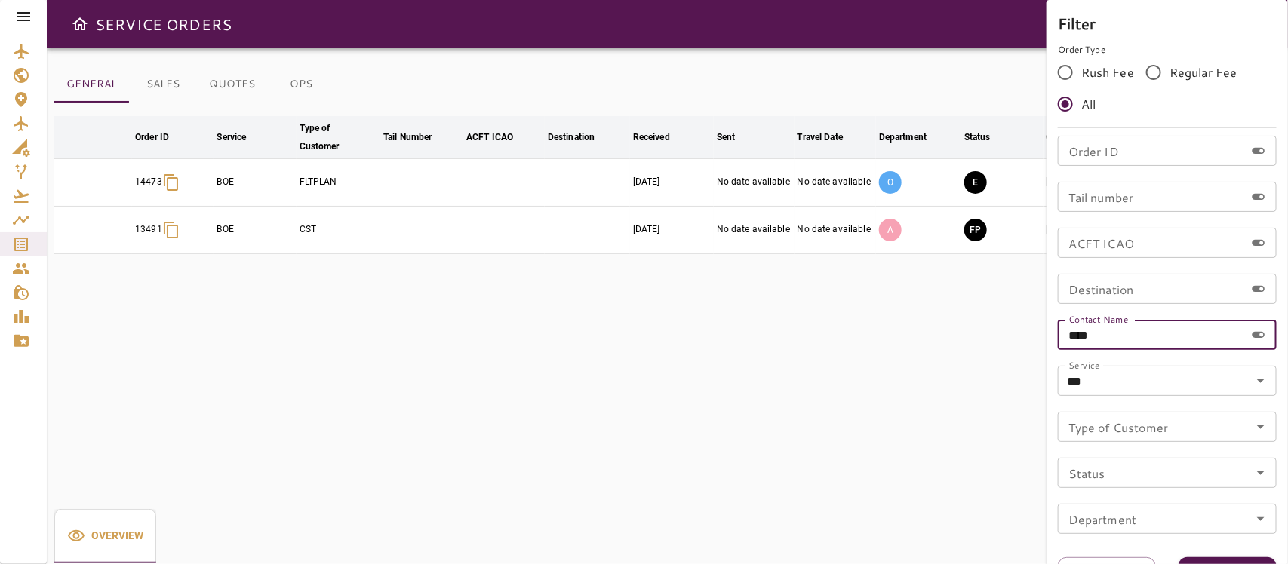
drag, startPoint x: 1106, startPoint y: 333, endPoint x: 744, endPoint y: 268, distance: 367.1
click at [756, 302] on div "Filter Order Type Rush Fee Regular Fee All Order ID Order ID Tail number Tail n…" at bounding box center [644, 282] width 1288 height 564
type input "***"
click at [1143, 501] on button "Apply" at bounding box center [1227, 571] width 98 height 28
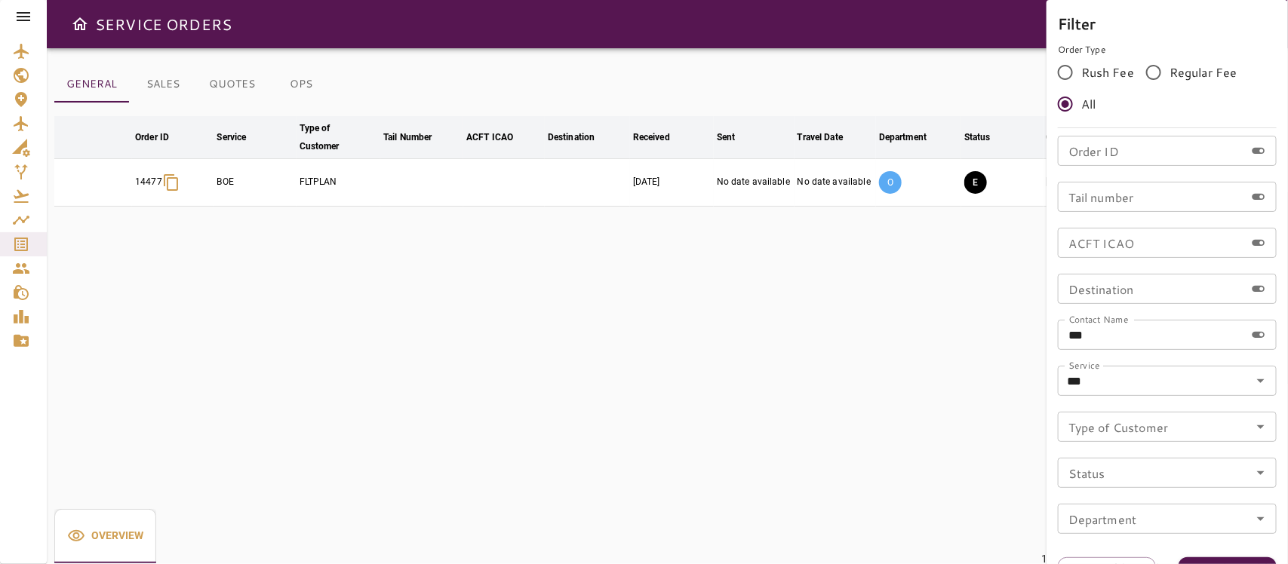
click at [707, 387] on div at bounding box center [644, 282] width 1288 height 564
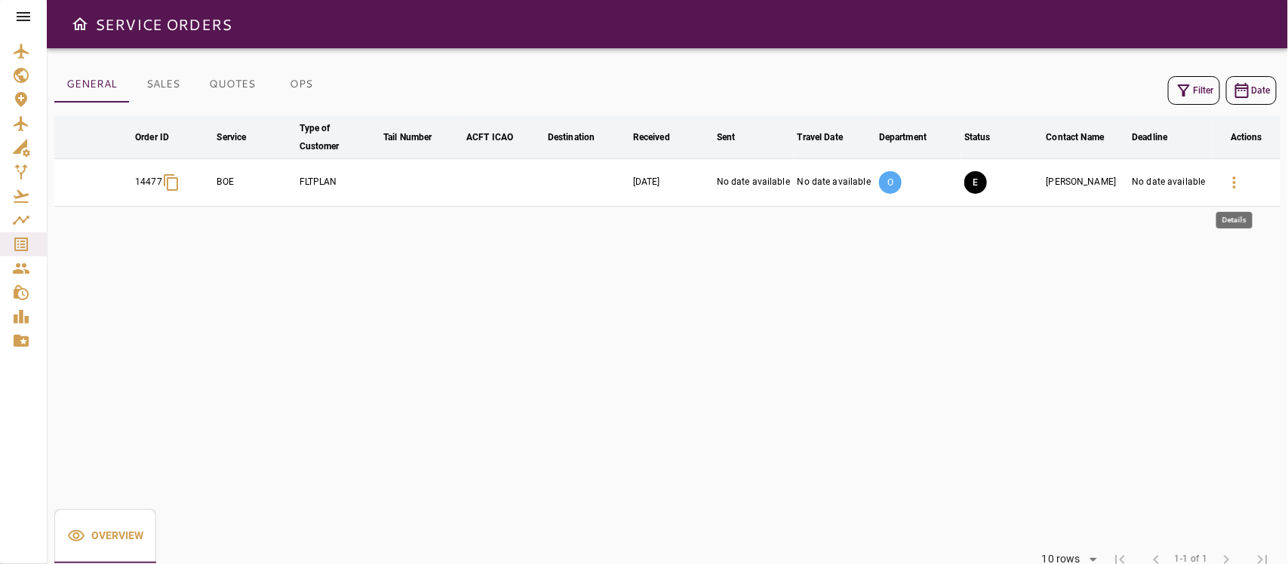
click at [1143, 181] on icon "button" at bounding box center [1234, 182] width 18 height 18
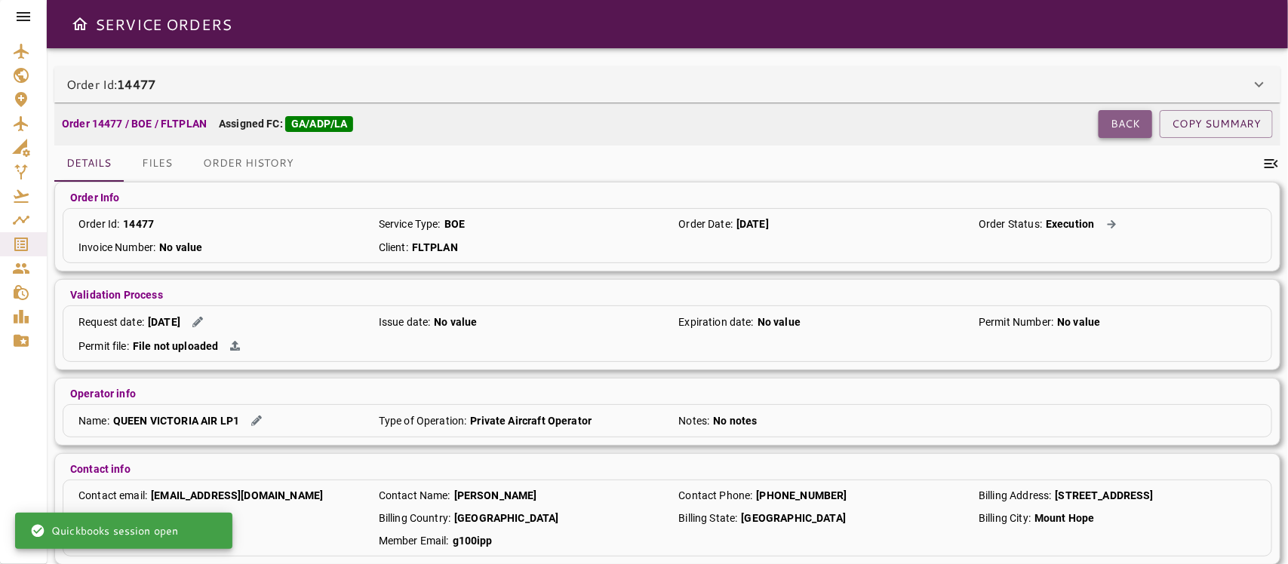
click at [1117, 121] on button "Back" at bounding box center [1125, 124] width 54 height 28
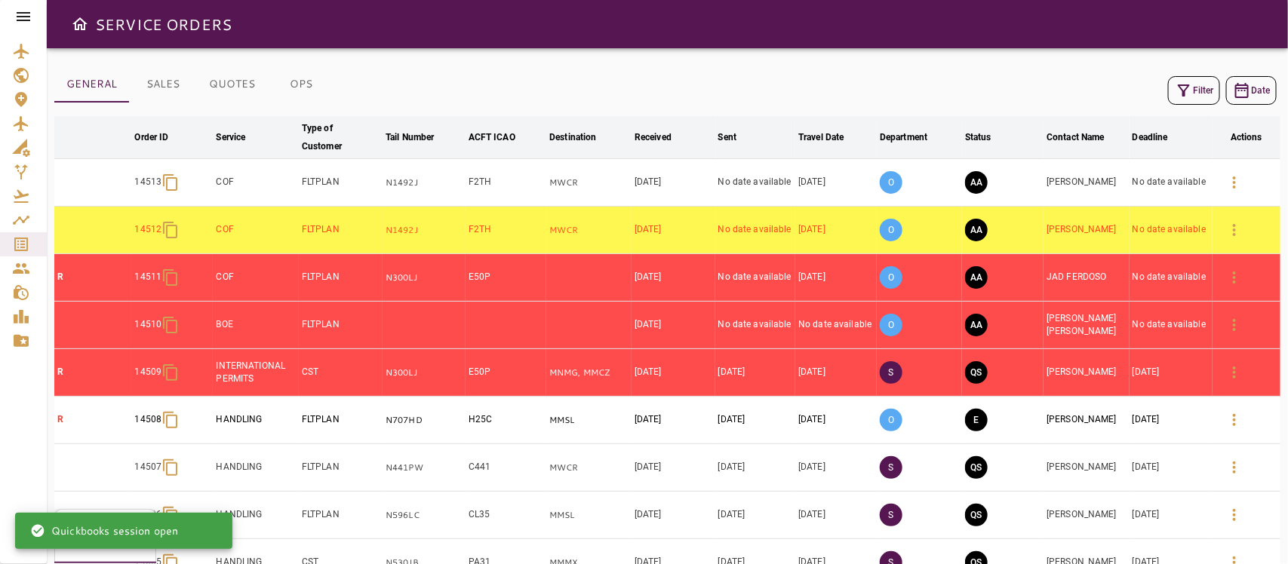
click at [1143, 94] on button "Filter" at bounding box center [1194, 90] width 52 height 29
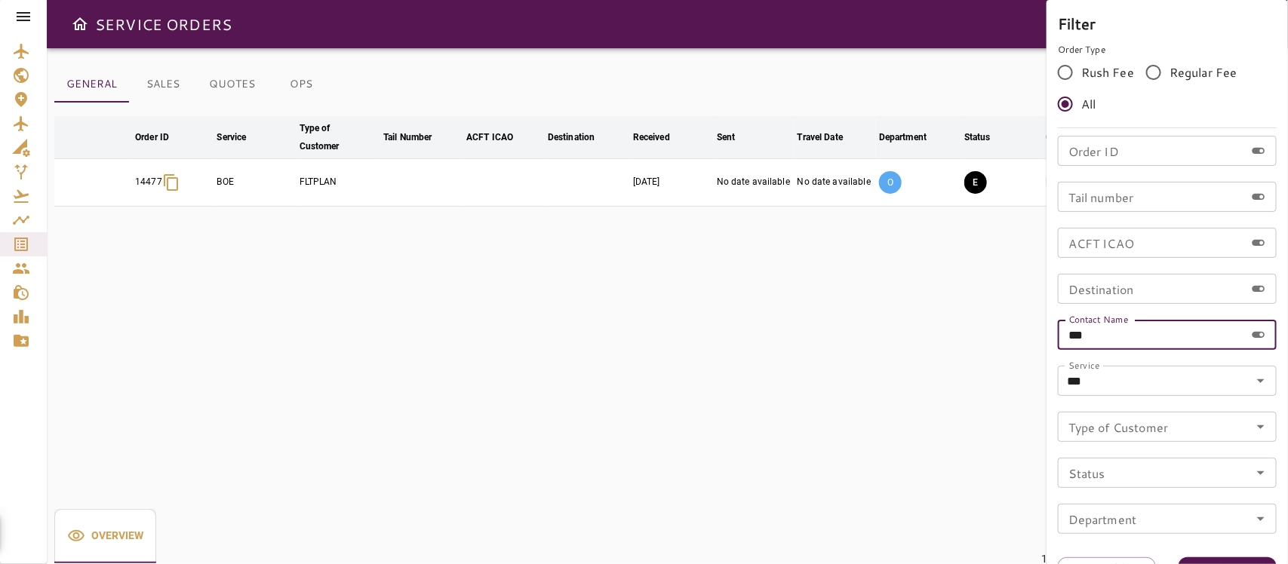
drag, startPoint x: 1110, startPoint y: 334, endPoint x: 892, endPoint y: 337, distance: 218.8
click at [892, 337] on div "Filter Order Type Rush Fee Regular Fee All Order ID Order ID Tail number Tail n…" at bounding box center [644, 282] width 1288 height 564
type input "*****"
click at [1143, 501] on button "Apply" at bounding box center [1227, 571] width 98 height 28
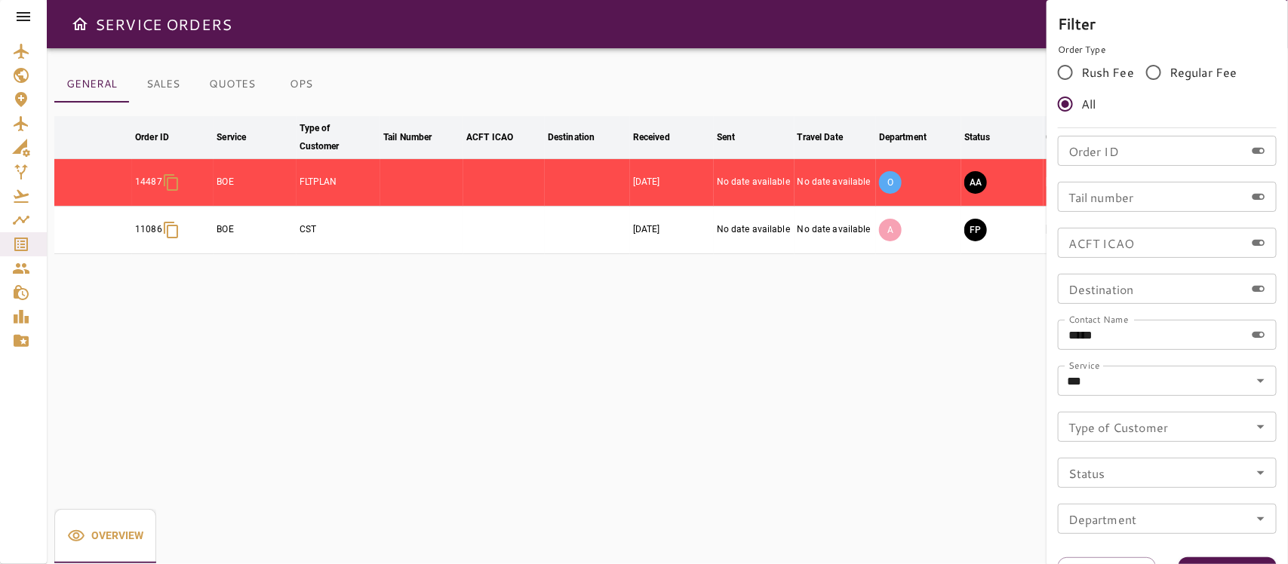
click at [882, 377] on div at bounding box center [644, 282] width 1288 height 564
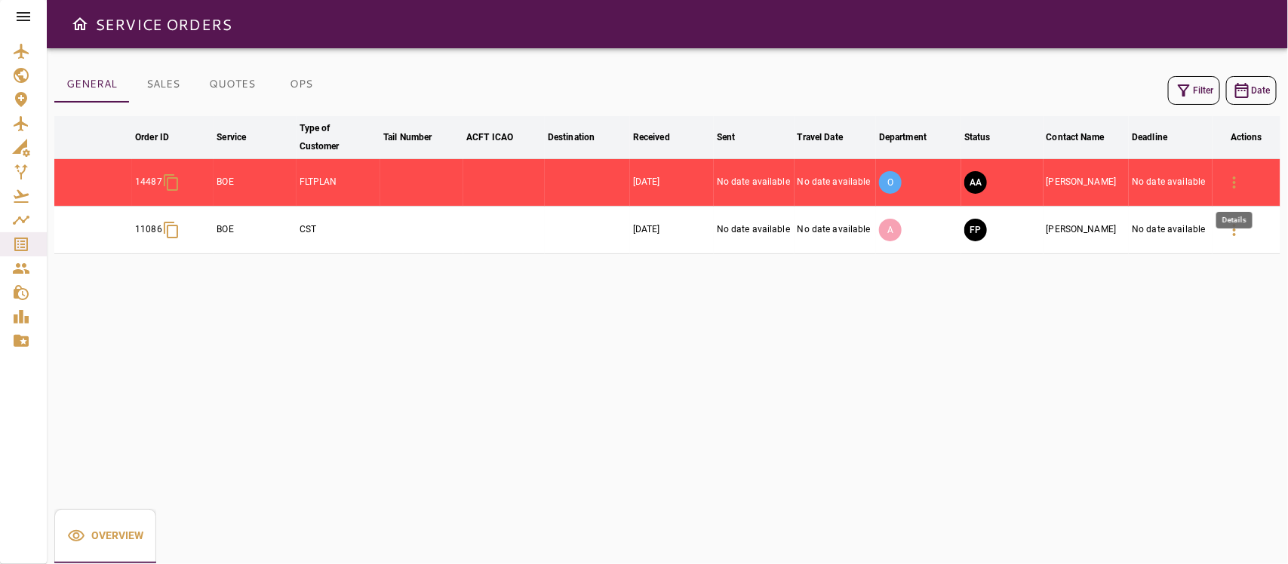
click at [1143, 189] on icon "button" at bounding box center [1234, 182] width 18 height 18
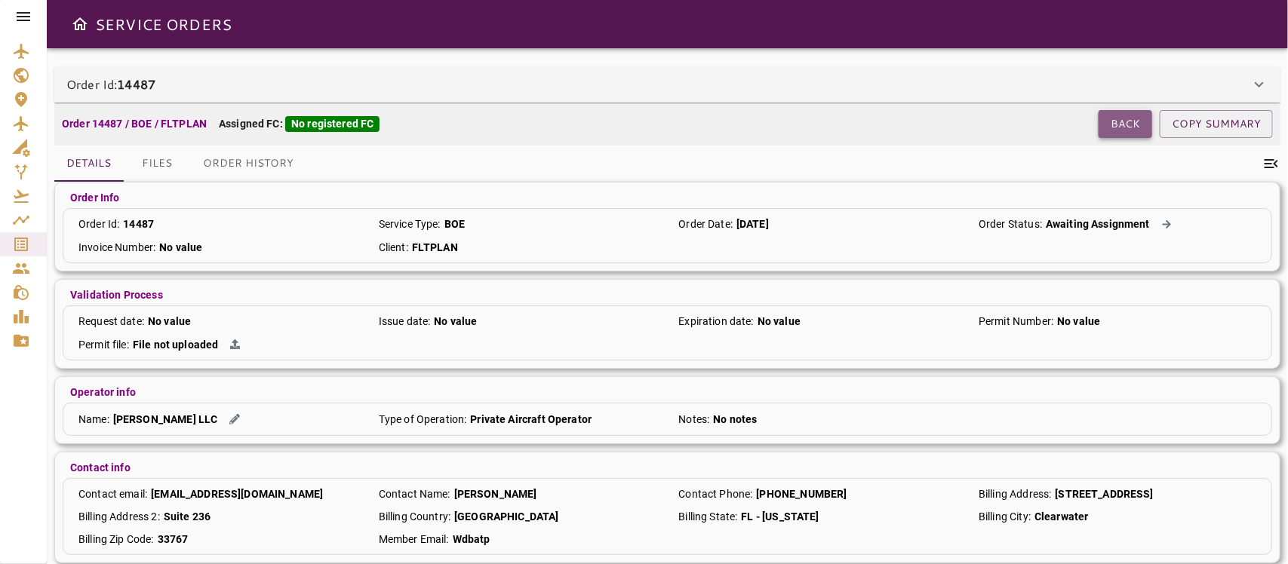
click at [1113, 121] on button "Back" at bounding box center [1125, 124] width 54 height 28
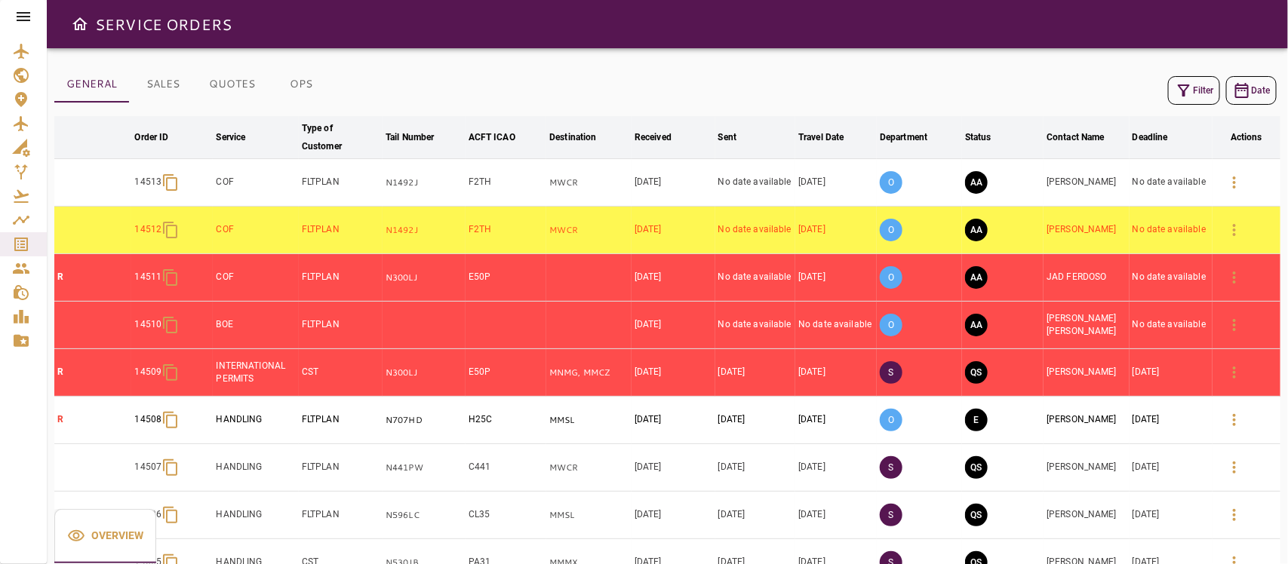
click at [1143, 84] on button "Filter" at bounding box center [1194, 90] width 52 height 29
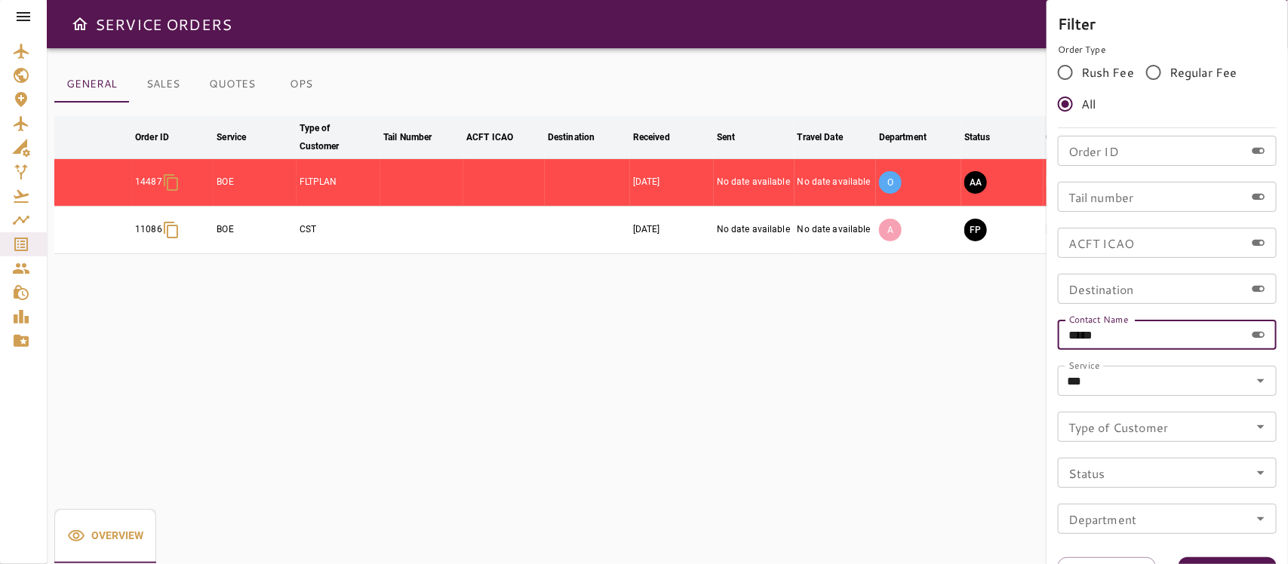
drag, startPoint x: 1148, startPoint y: 337, endPoint x: 688, endPoint y: 280, distance: 463.7
click at [666, 281] on div "Filter Order Type Rush Fee Regular Fee All Order ID Order ID Tail number Tail n…" at bounding box center [644, 282] width 1288 height 564
type input "*********"
click at [1143, 501] on button "Apply" at bounding box center [1227, 571] width 98 height 28
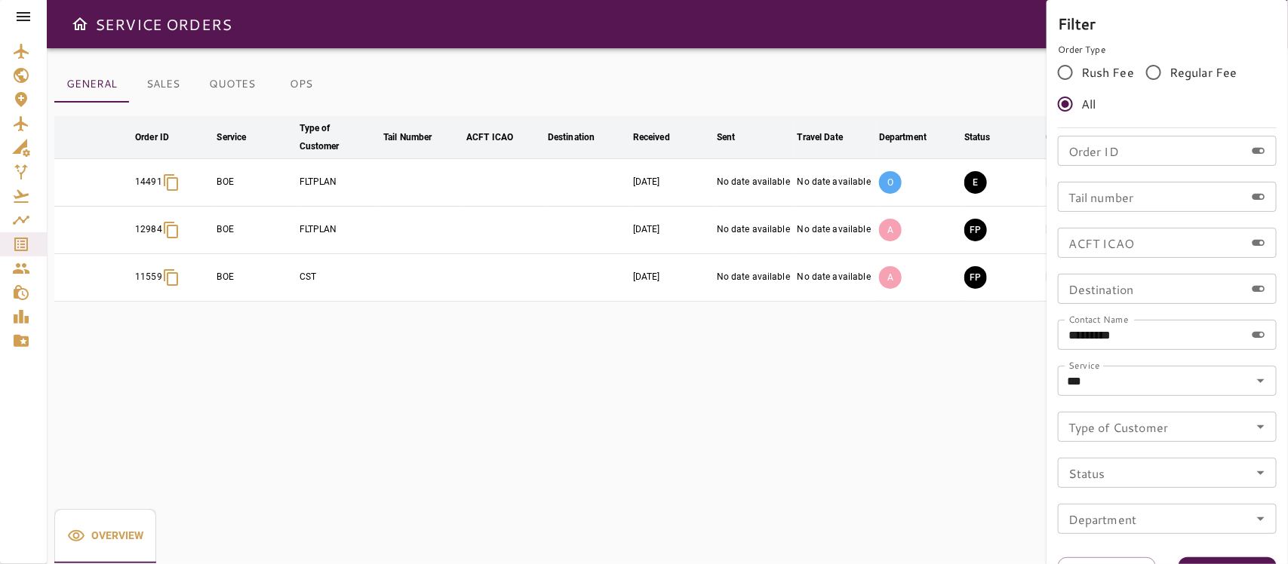
click at [853, 392] on div at bounding box center [644, 282] width 1288 height 564
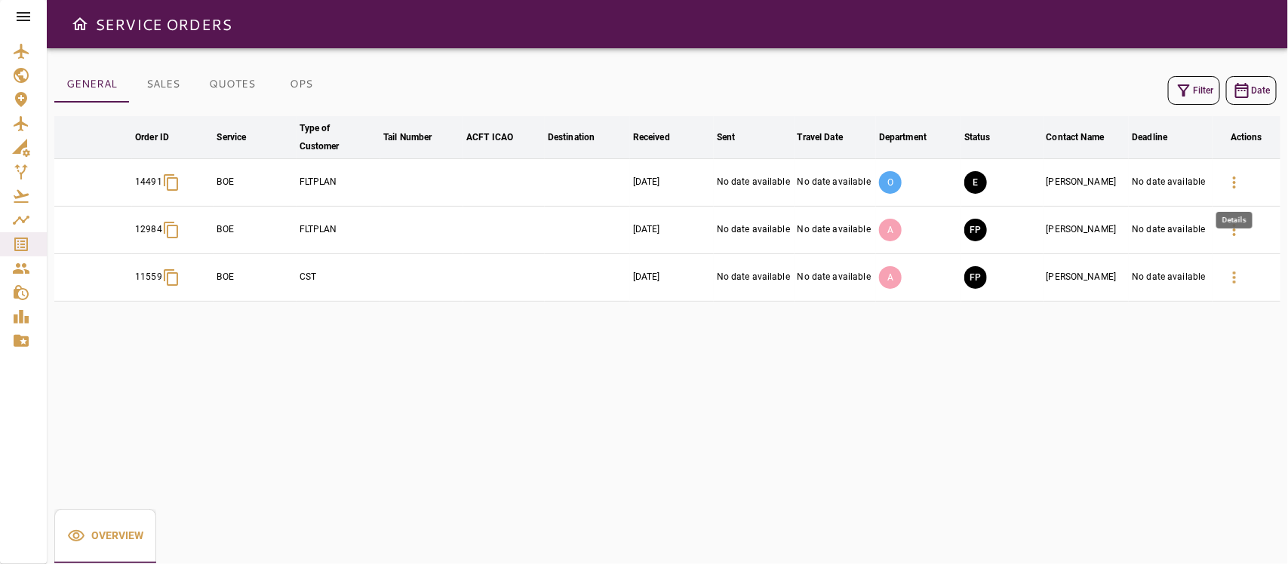
click at [1143, 183] on icon "button" at bounding box center [1234, 182] width 18 height 18
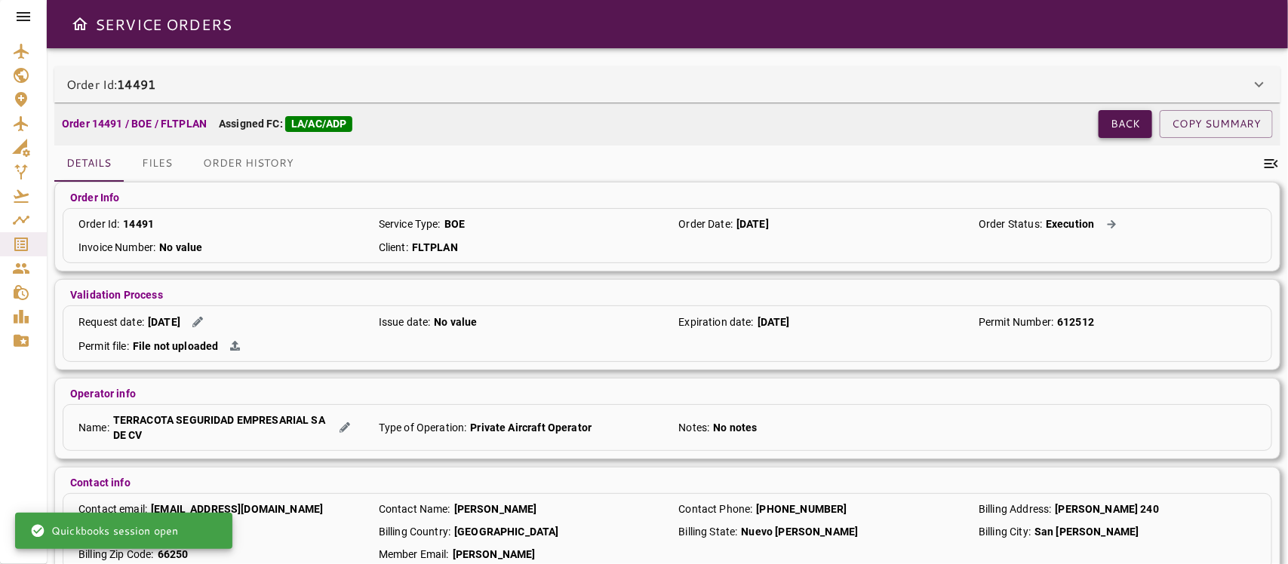
click at [1121, 122] on button "Back" at bounding box center [1125, 124] width 54 height 28
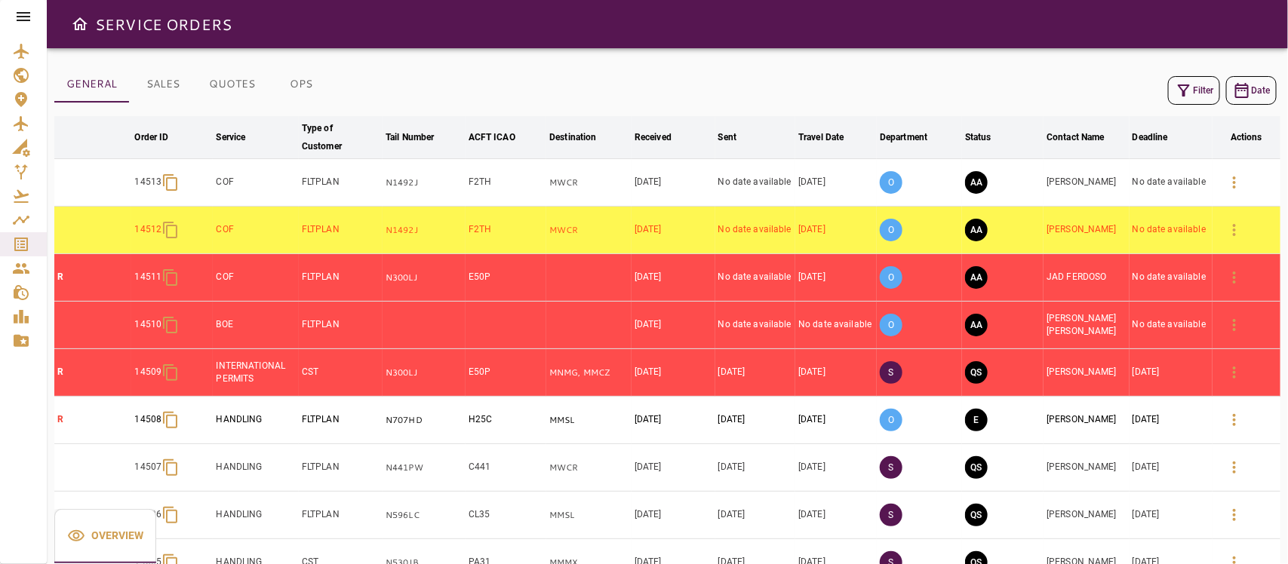
click at [1143, 97] on button "Filter" at bounding box center [1194, 90] width 52 height 29
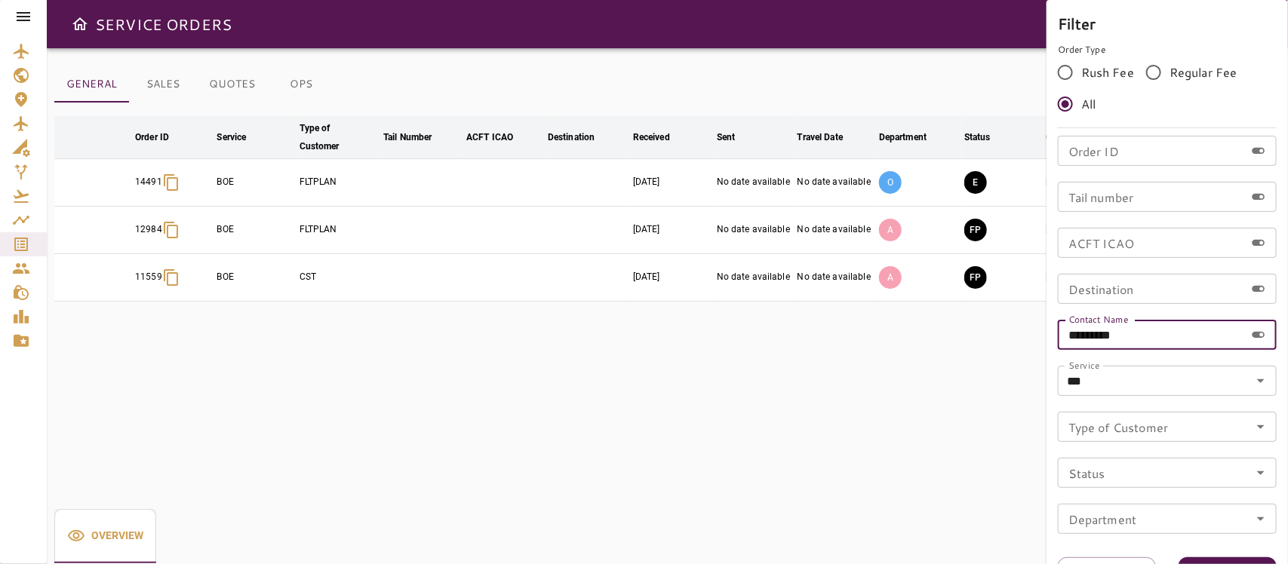
drag, startPoint x: 1140, startPoint y: 334, endPoint x: 680, endPoint y: 321, distance: 460.3
click at [680, 321] on div "Filter Order Type Rush Fee Regular Fee All Order ID Order ID Tail number Tail n…" at bounding box center [644, 282] width 1288 height 564
type input "****"
click at [1143, 501] on button "Apply" at bounding box center [1227, 571] width 98 height 28
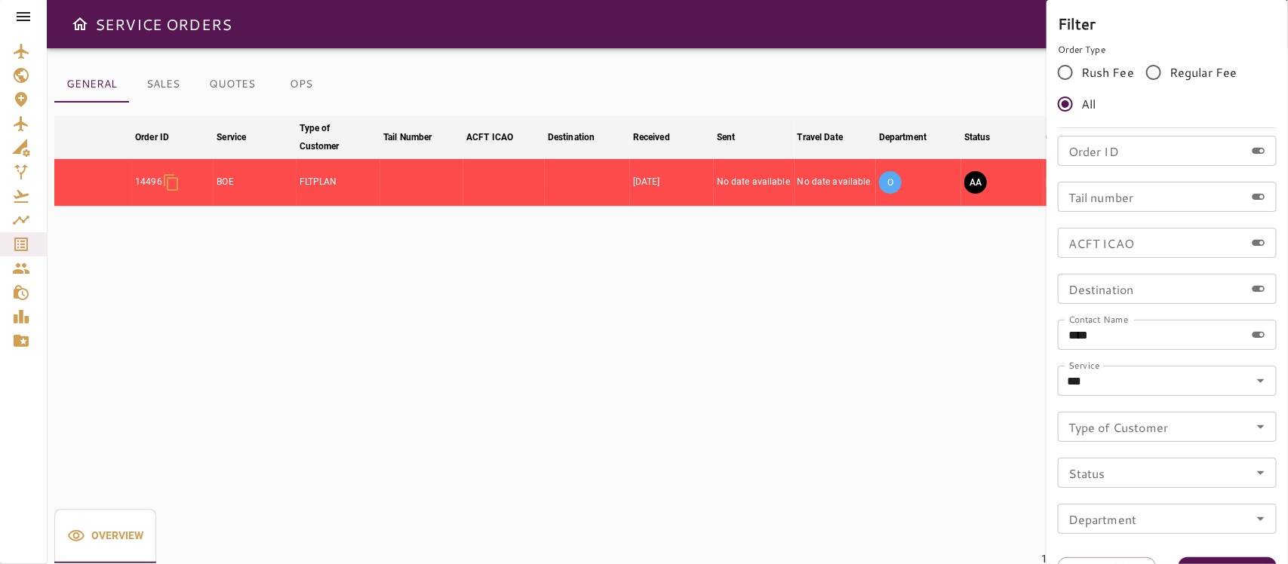
click at [830, 325] on div at bounding box center [644, 282] width 1288 height 564
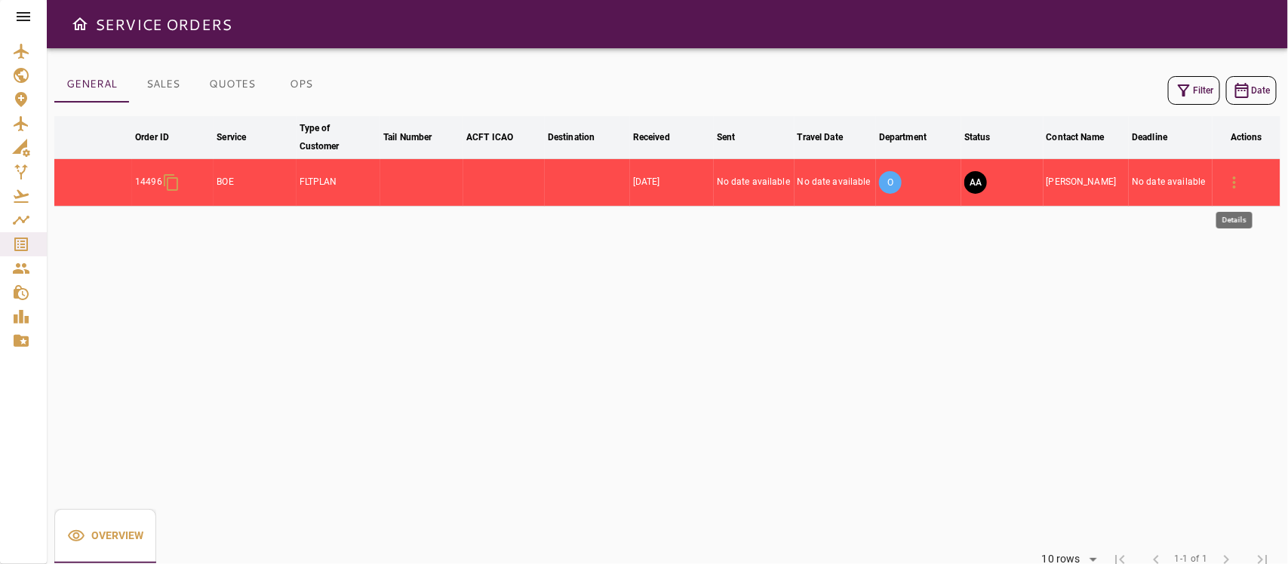
click at [1143, 182] on icon "button" at bounding box center [1234, 182] width 18 height 18
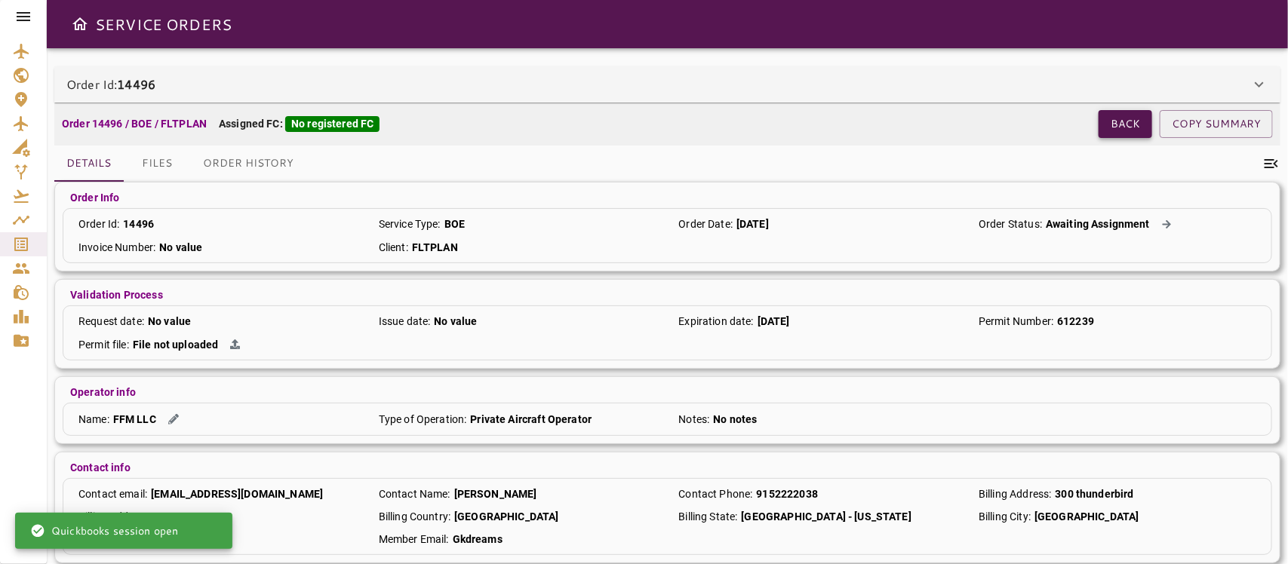
click at [1125, 122] on button "Back" at bounding box center [1125, 124] width 54 height 28
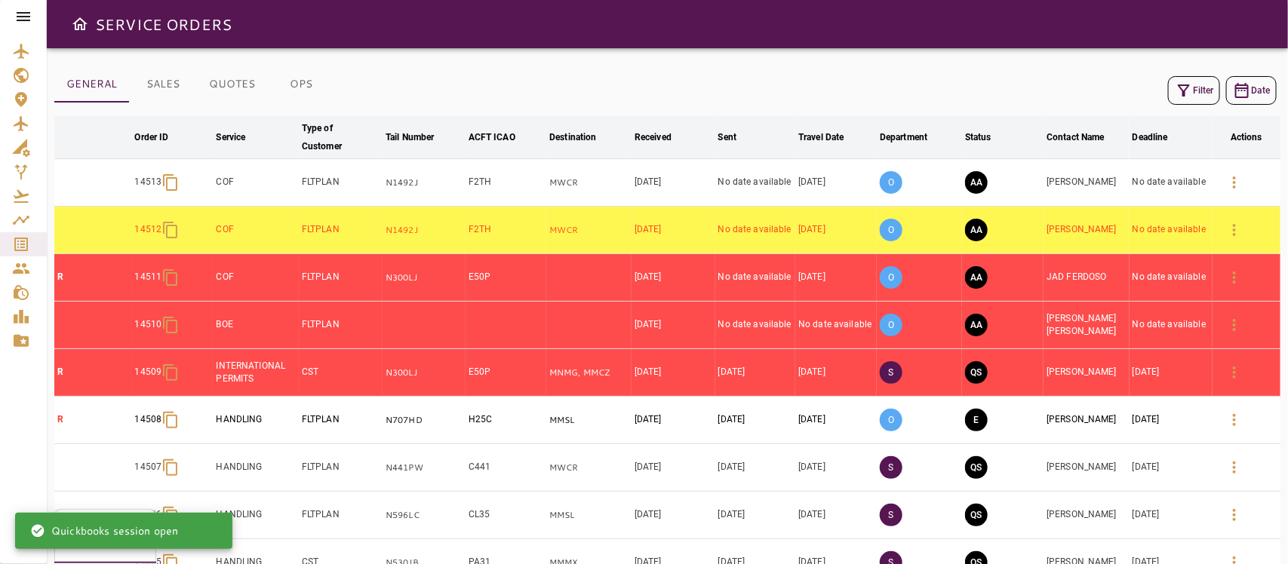
click at [1143, 83] on button "Filter" at bounding box center [1194, 90] width 52 height 29
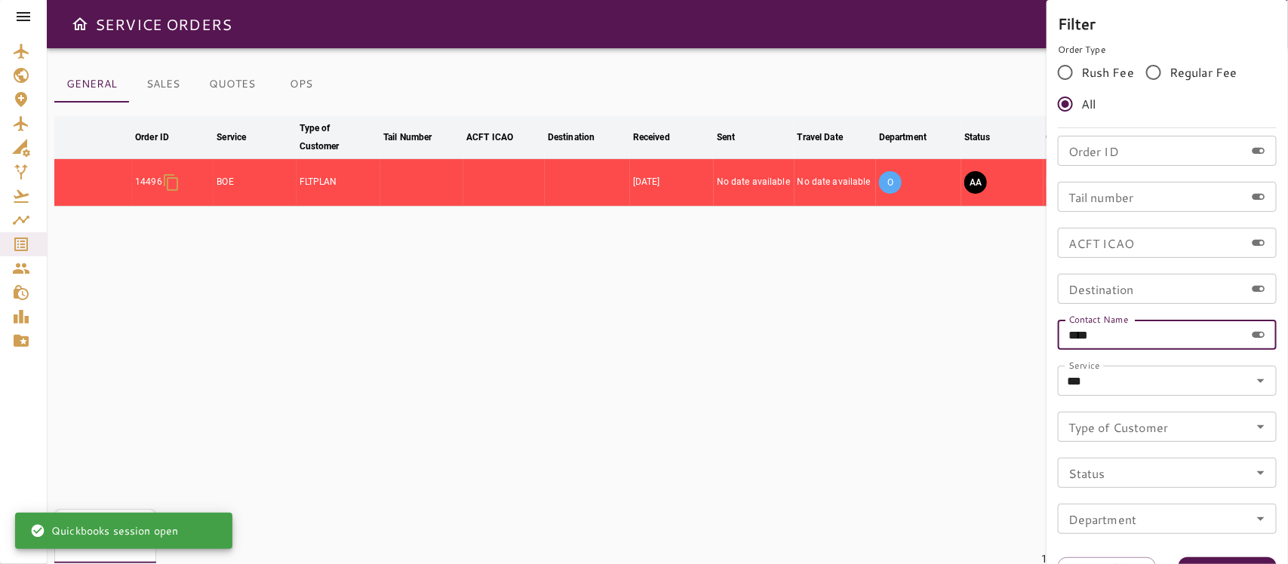
drag, startPoint x: 1116, startPoint y: 336, endPoint x: 618, endPoint y: 298, distance: 499.2
click at [618, 298] on div "Filter Order Type Rush Fee Regular Fee All Order ID Order ID Tail number Tail n…" at bounding box center [644, 282] width 1288 height 564
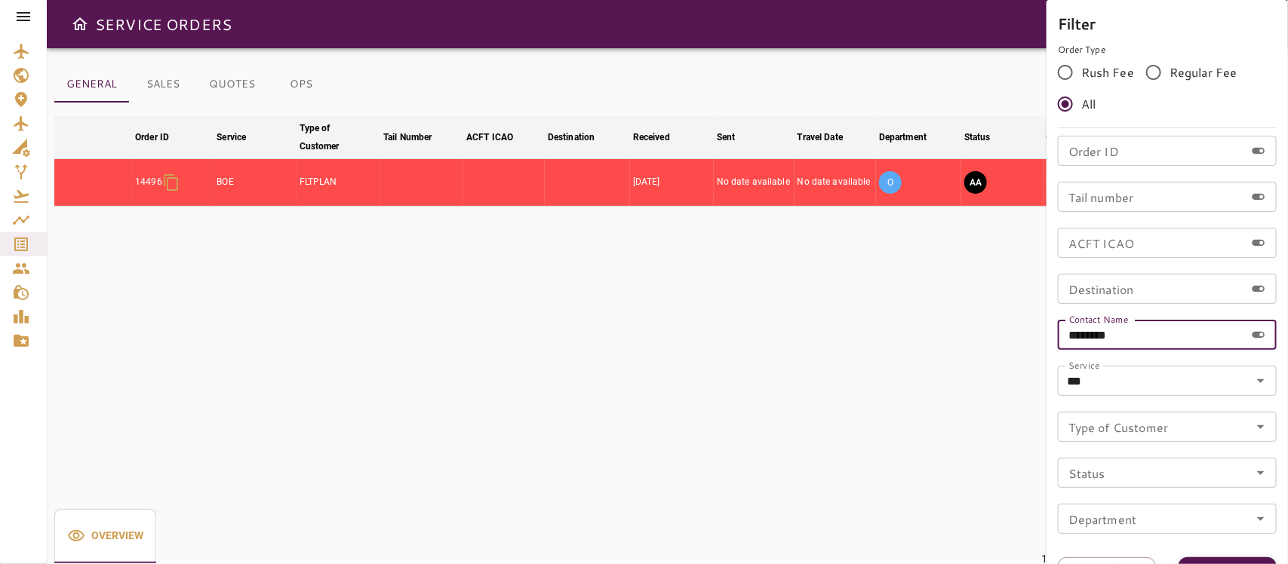
type input "********"
click at [1143, 501] on button "Apply" at bounding box center [1227, 571] width 98 height 28
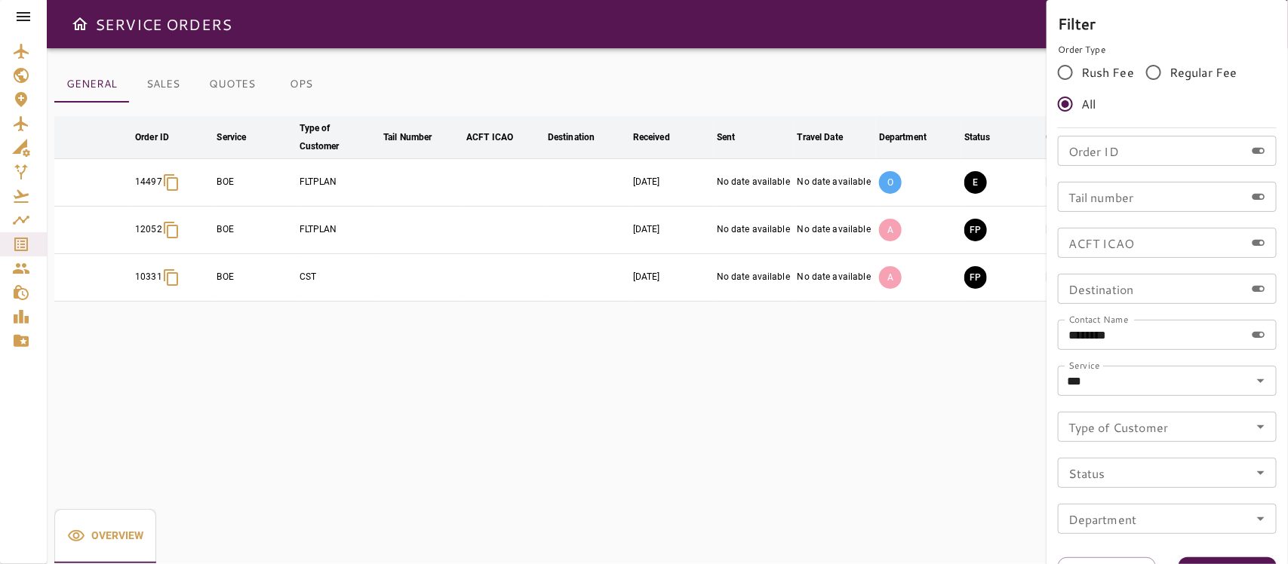
click at [925, 404] on div at bounding box center [644, 282] width 1288 height 564
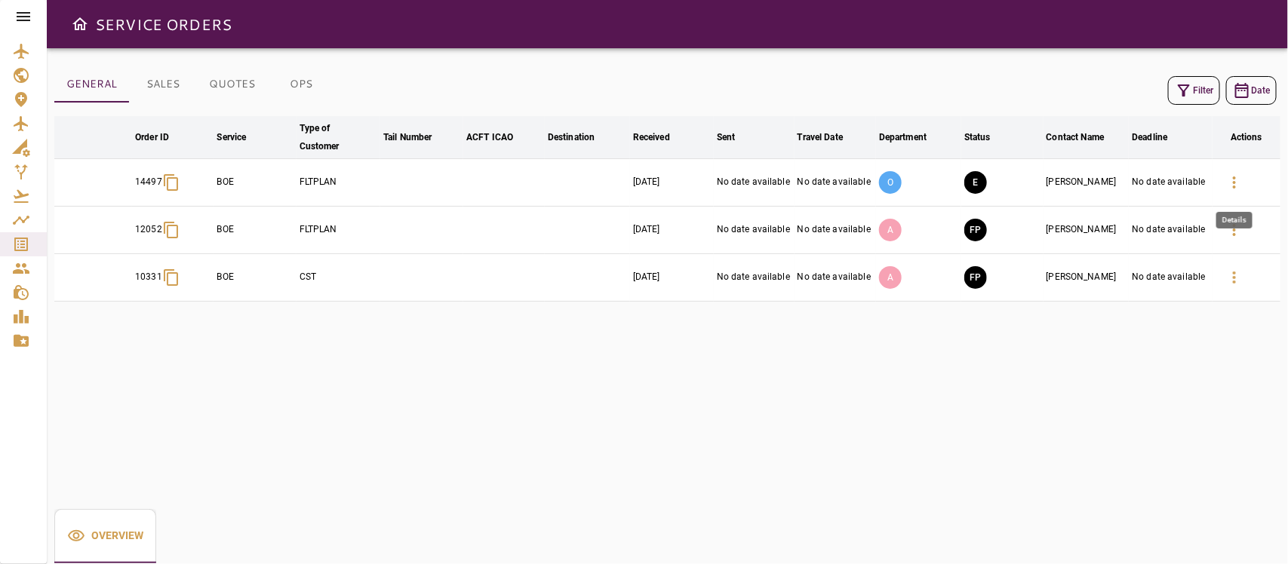
click at [1143, 181] on icon "button" at bounding box center [1234, 182] width 18 height 18
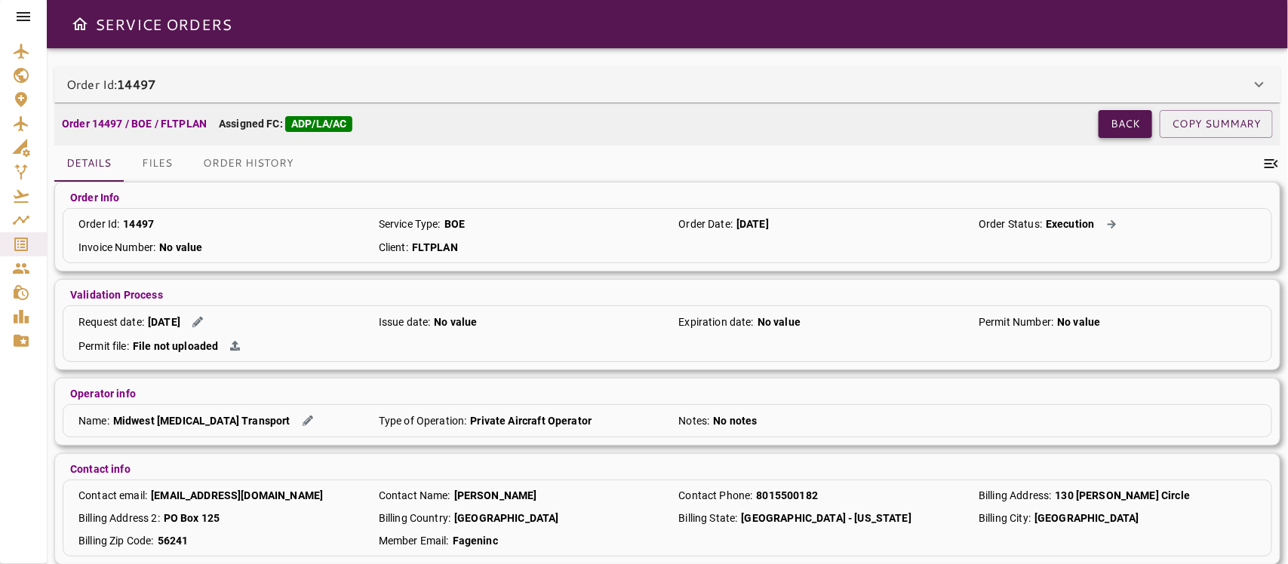
click at [1128, 121] on button "Back" at bounding box center [1125, 124] width 54 height 28
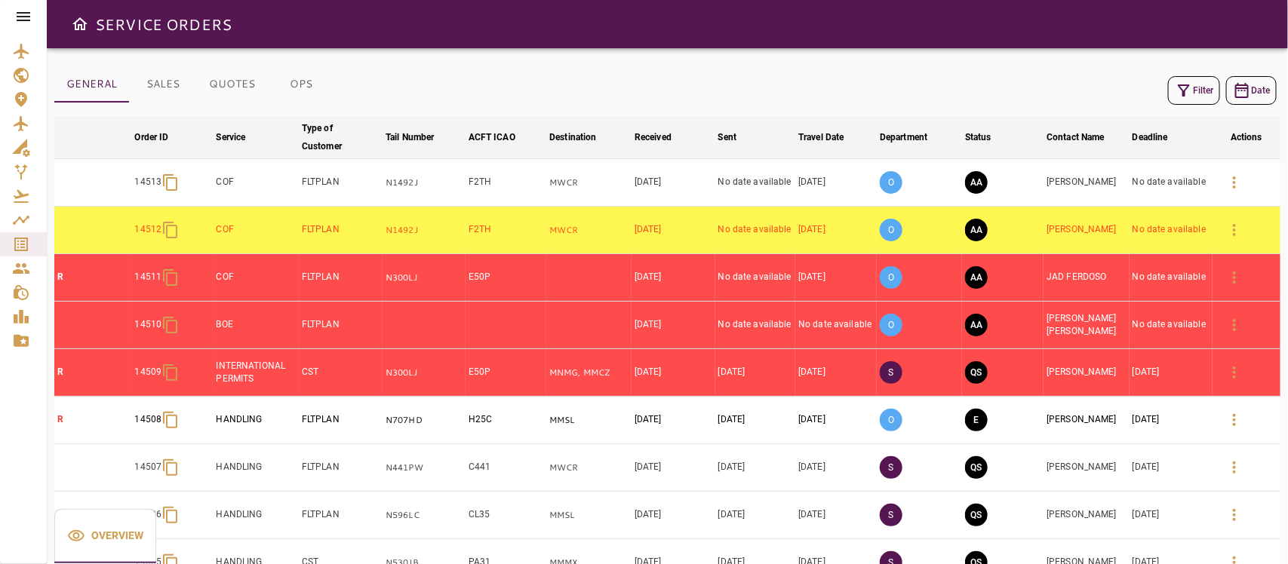
click at [1143, 80] on button "Filter" at bounding box center [1194, 90] width 52 height 29
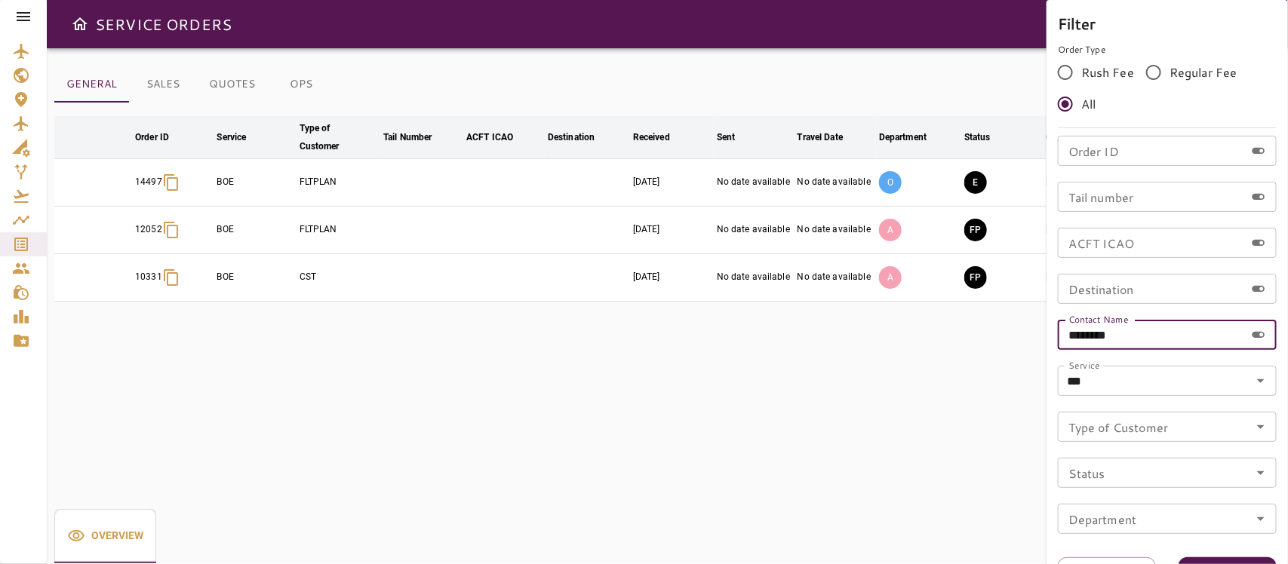
drag, startPoint x: 1141, startPoint y: 336, endPoint x: 1070, endPoint y: 336, distance: 71.7
click at [1070, 336] on input "********" at bounding box center [1150, 335] width 187 height 30
drag, startPoint x: 1139, startPoint y: 332, endPoint x: 909, endPoint y: 309, distance: 231.2
click at [909, 309] on div "Filter Order Type Rush Fee Regular Fee All Order ID Order ID Tail number Tail n…" at bounding box center [644, 282] width 1288 height 564
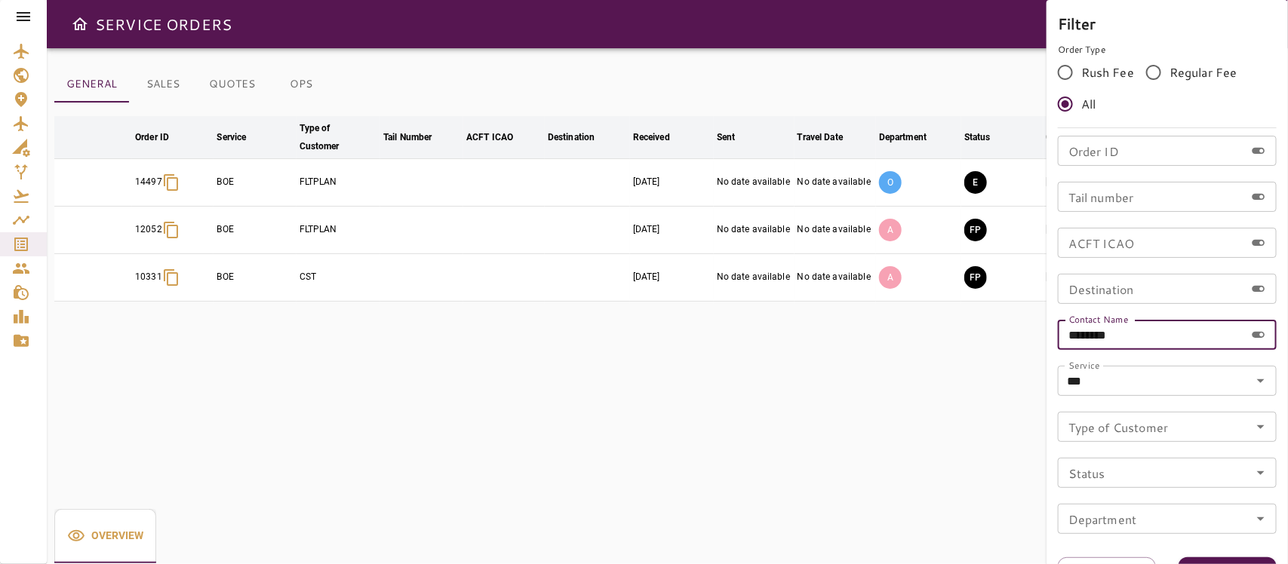
type input "*"
type input "*****"
click at [1143, 501] on button "Apply" at bounding box center [1227, 571] width 98 height 28
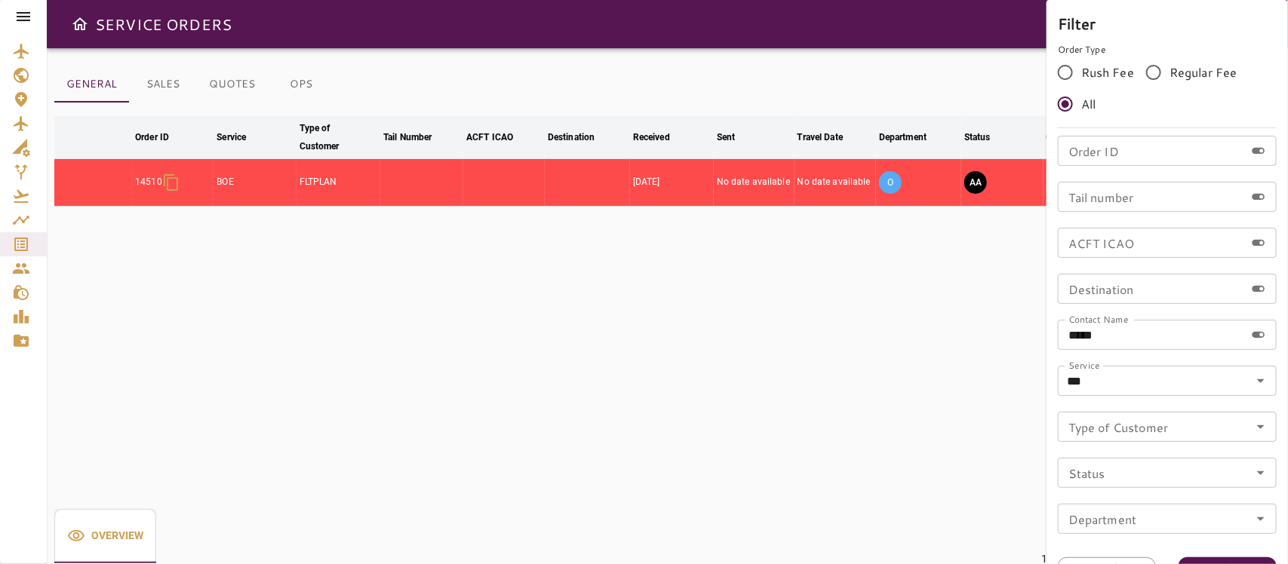
click at [830, 373] on div at bounding box center [644, 282] width 1288 height 564
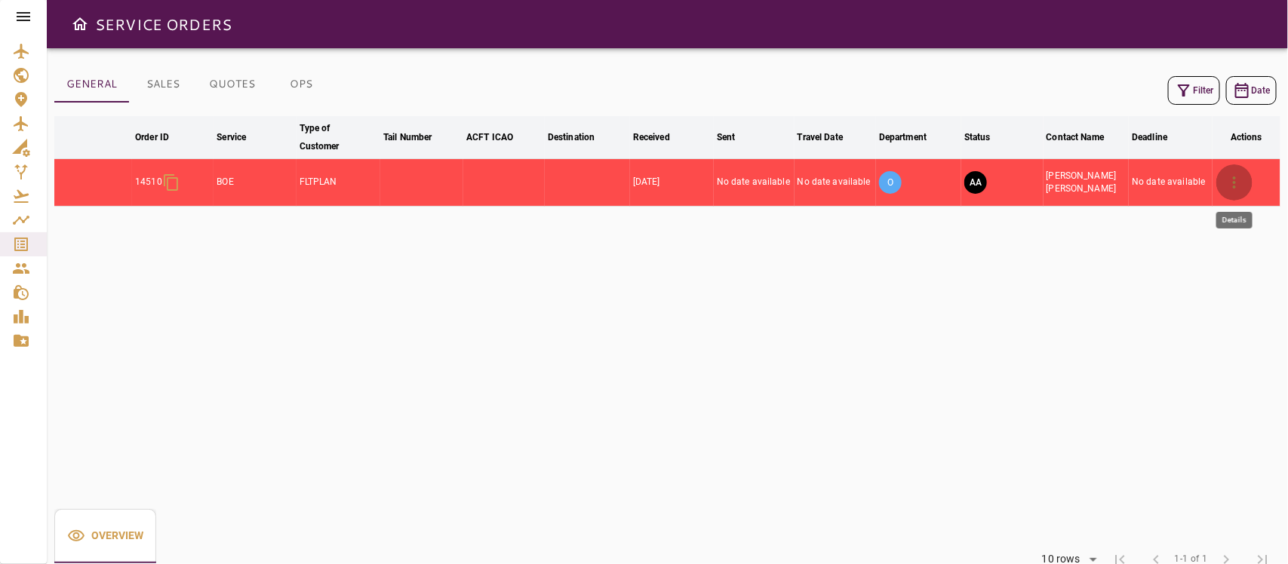
click at [1143, 183] on icon "button" at bounding box center [1233, 182] width 3 height 12
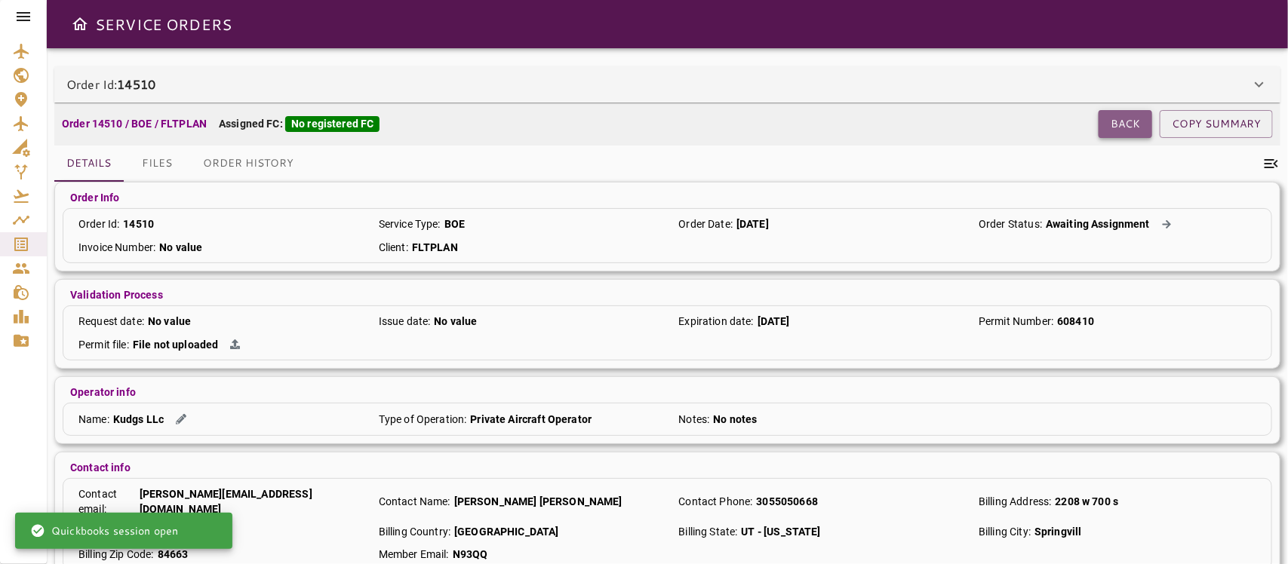
click at [1115, 128] on button "Back" at bounding box center [1125, 124] width 54 height 28
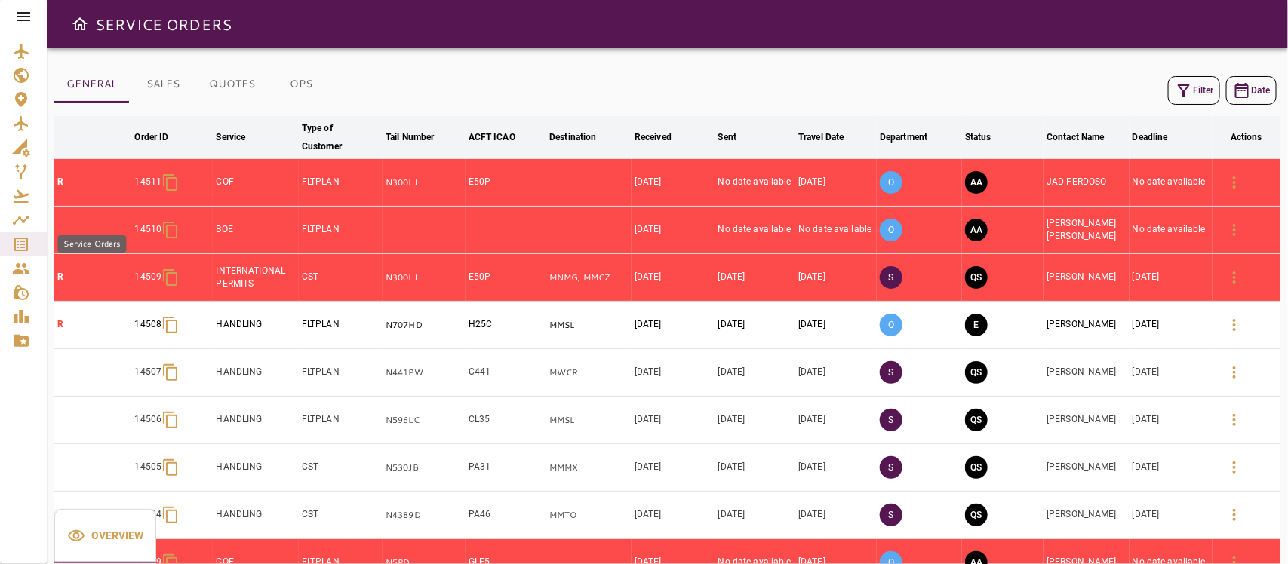
click at [17, 241] on icon "Service Orders" at bounding box center [21, 244] width 18 height 18
click at [23, 17] on icon at bounding box center [23, 17] width 18 height 18
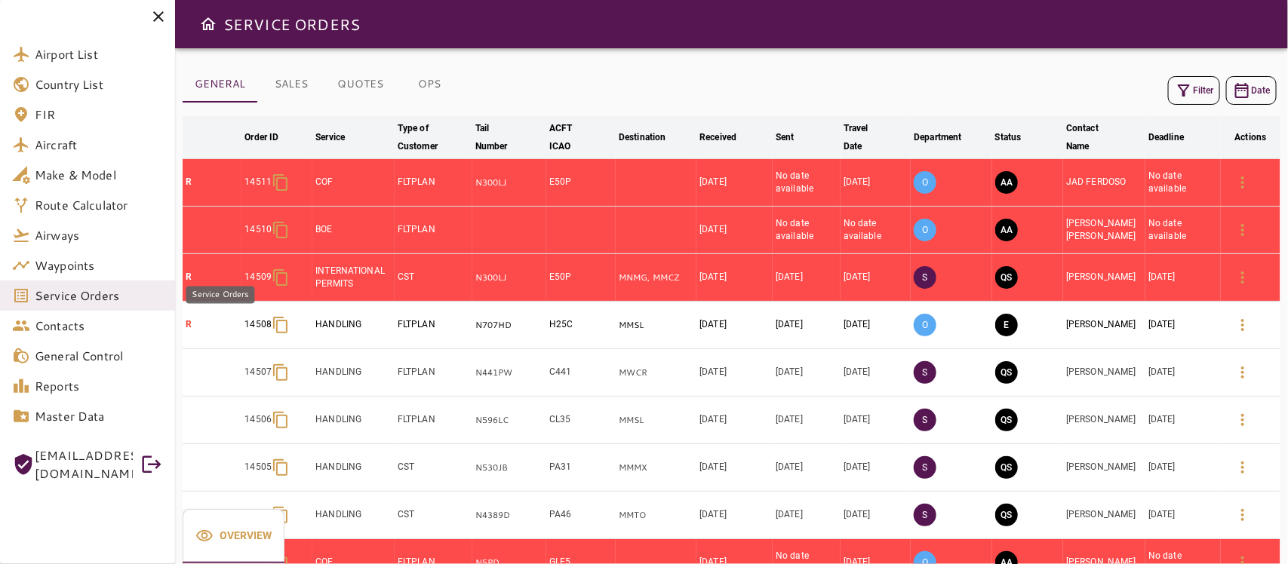
click at [28, 289] on icon "Service Orders" at bounding box center [21, 296] width 18 height 18
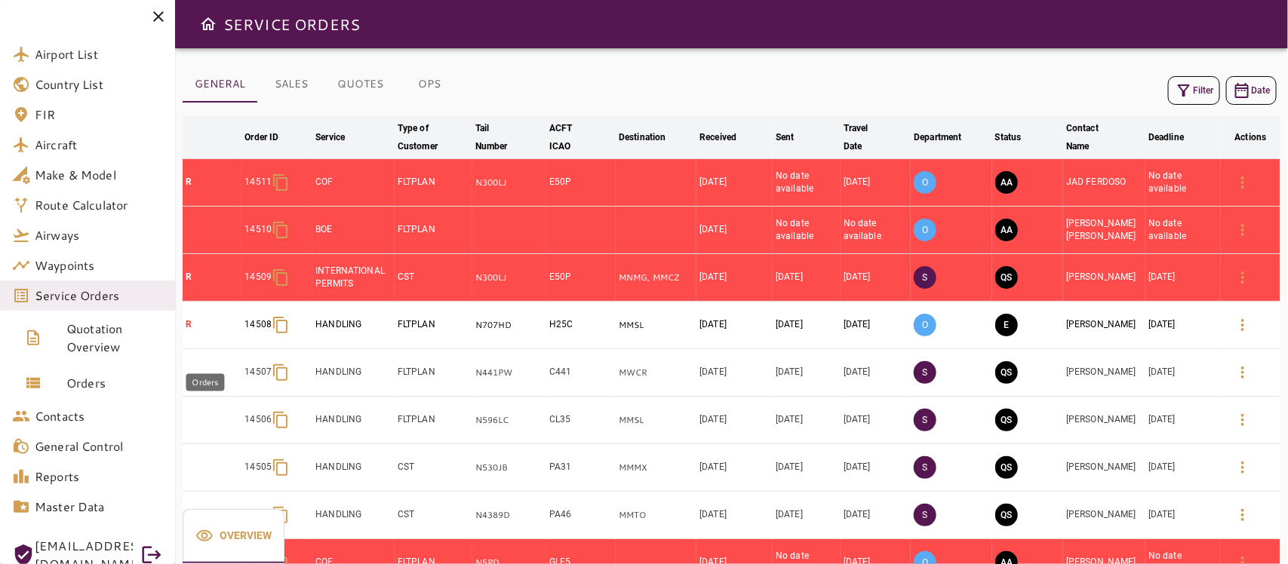
click at [76, 379] on span "Orders" at bounding box center [114, 383] width 97 height 18
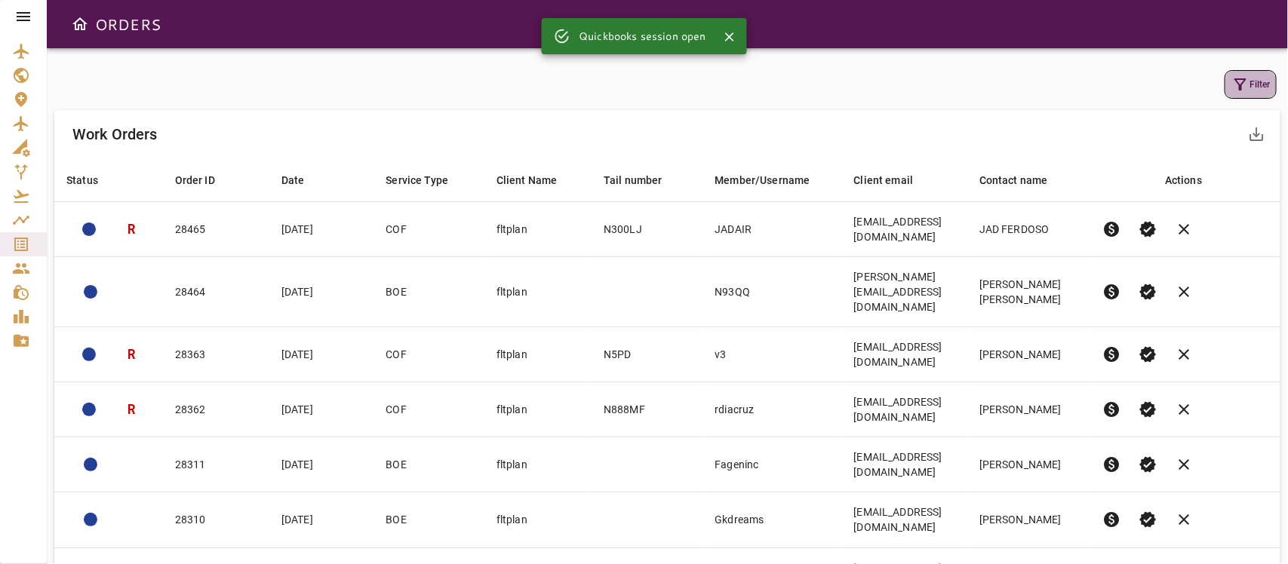
click at [1254, 88] on button "Filter" at bounding box center [1250, 84] width 52 height 29
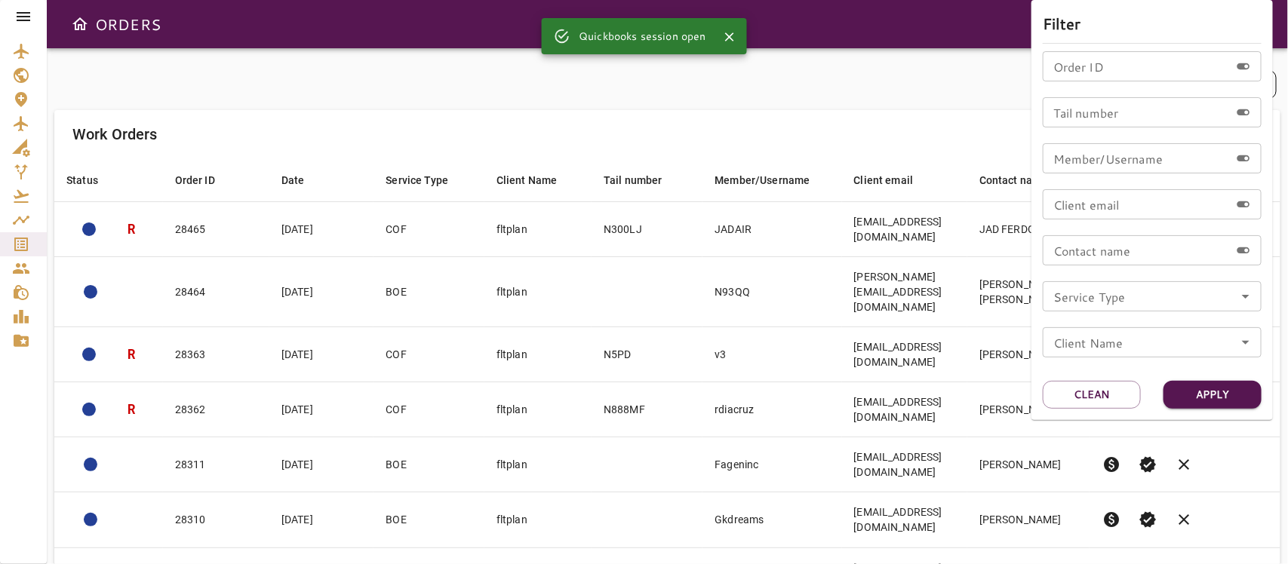
click at [1246, 308] on div "Service Type" at bounding box center [1151, 296] width 219 height 30
click at [1252, 296] on icon "Open" at bounding box center [1245, 296] width 18 height 18
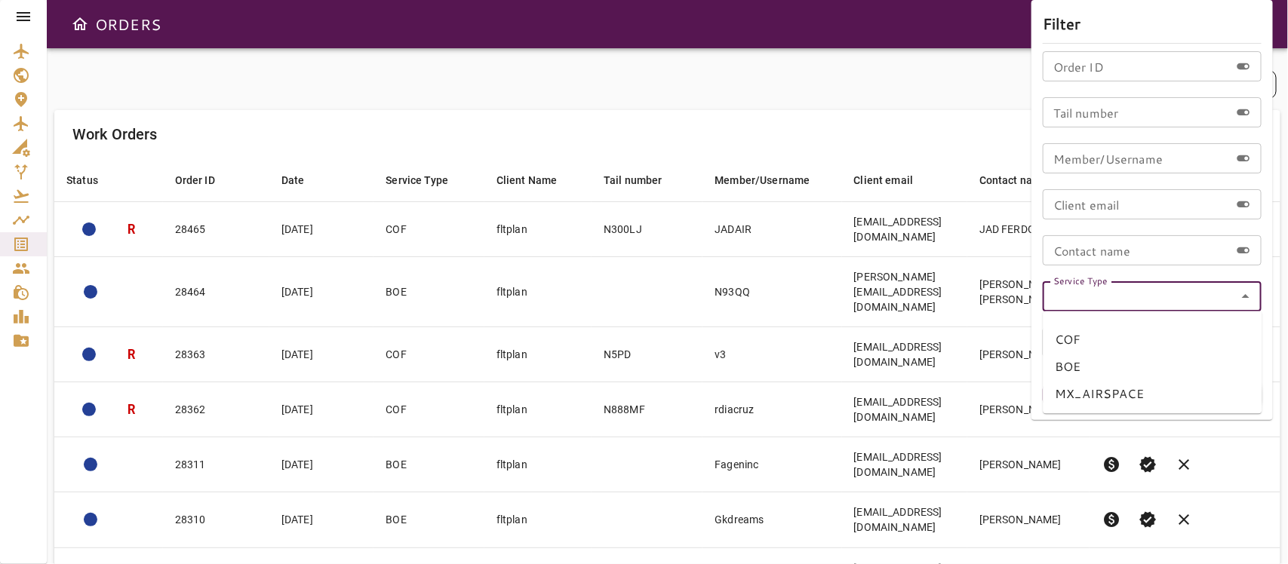
click at [1073, 359] on li "BOE" at bounding box center [1152, 367] width 219 height 27
type input "***"
drag, startPoint x: 1201, startPoint y: 378, endPoint x: 1201, endPoint y: 388, distance: 10.6
click at [1201, 388] on div "Filter Order ID Order ID Tail number Tail number Member/Username Member/Usernam…" at bounding box center [1151, 210] width 241 height 420
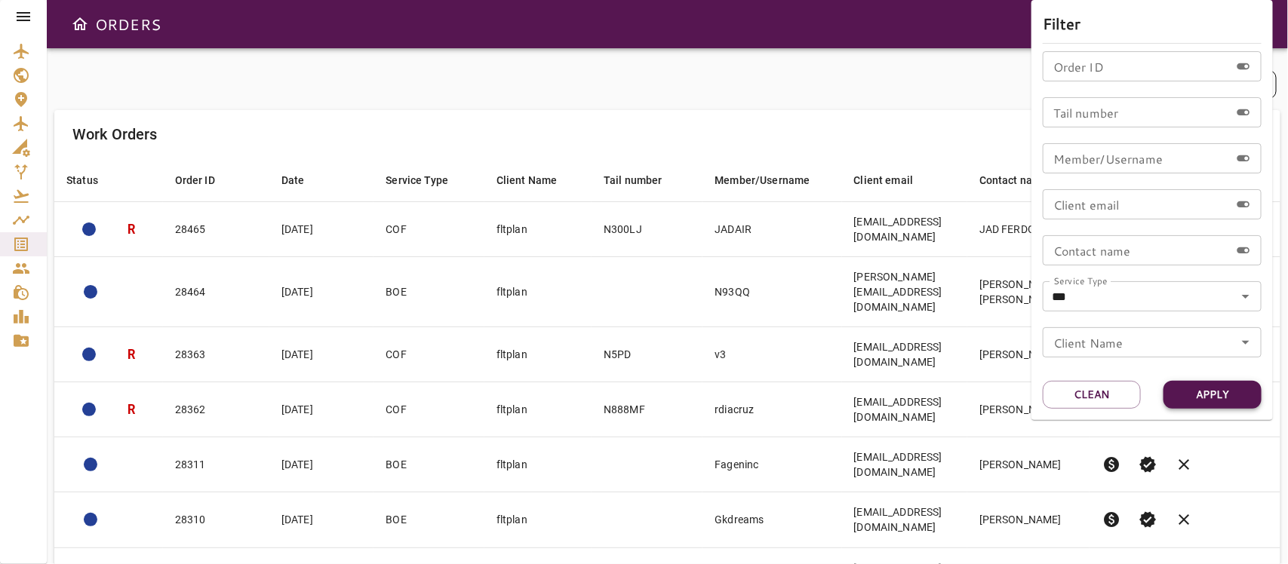
click at [1201, 388] on button "Apply" at bounding box center [1212, 395] width 98 height 28
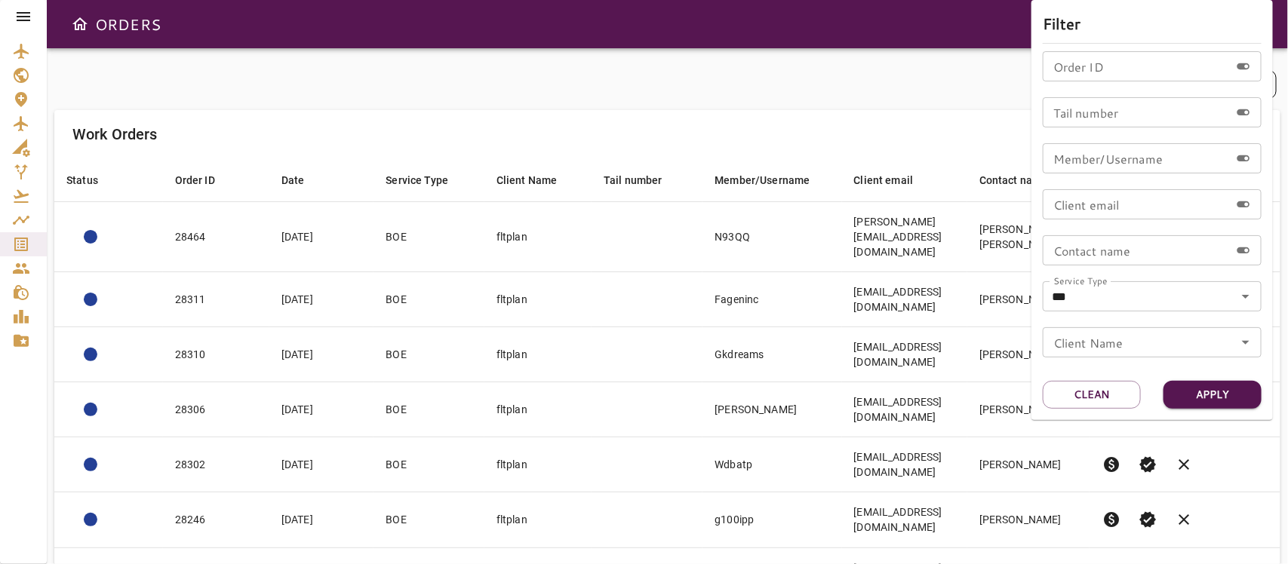
click at [734, 91] on div at bounding box center [644, 282] width 1288 height 564
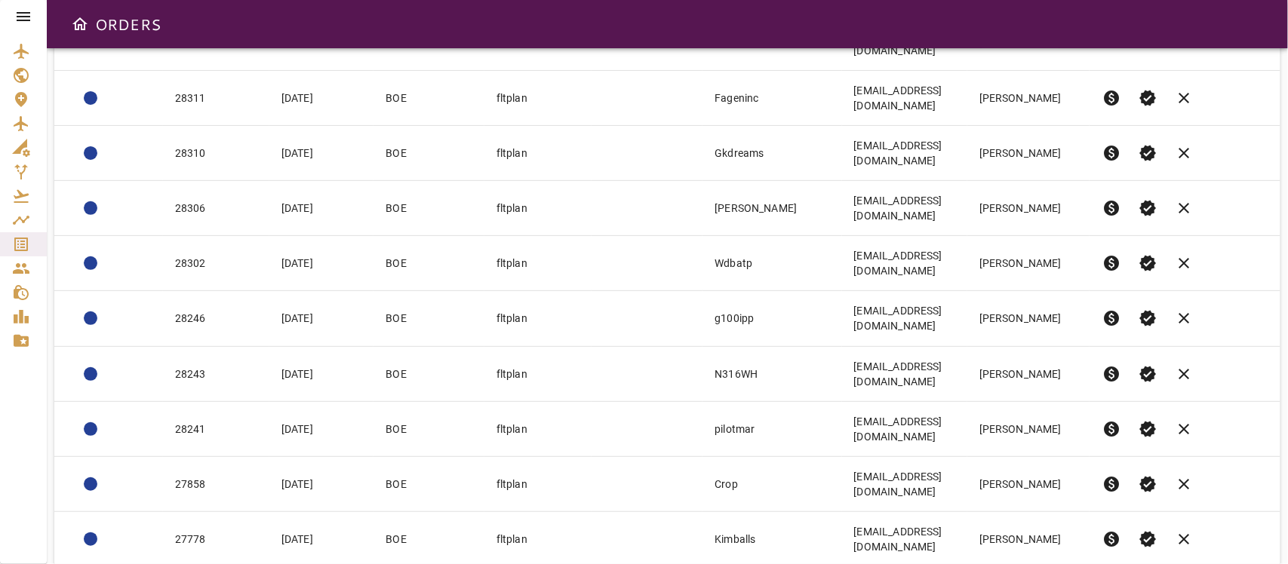
scroll to position [205, 0]
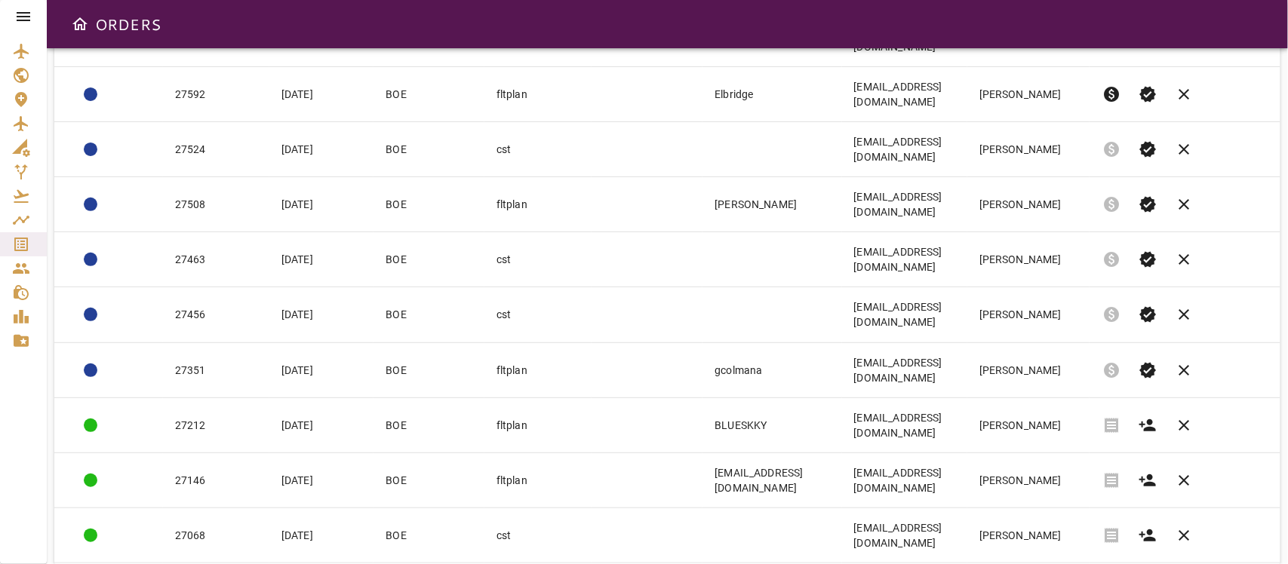
scroll to position [145, 0]
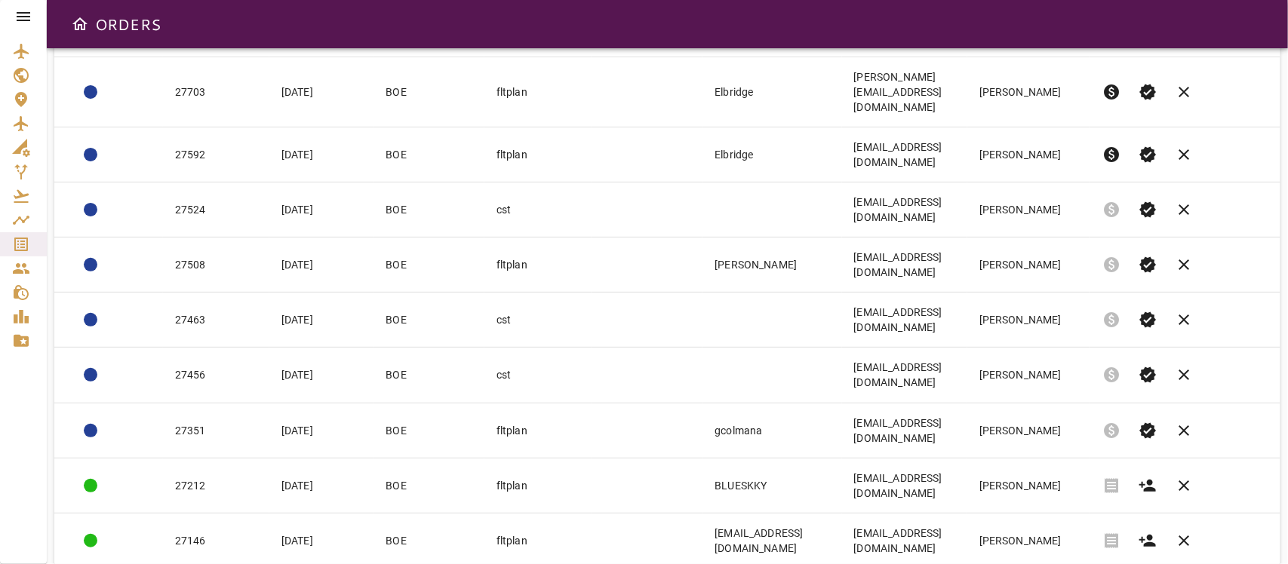
click at [1046, 523] on body "ORDERS Filter Work Orders save_alt Status arrow_downward Order ID arrow_downwar…" at bounding box center [644, 282] width 1288 height 564
click at [1027, 500] on li "25" at bounding box center [1045, 505] width 69 height 27
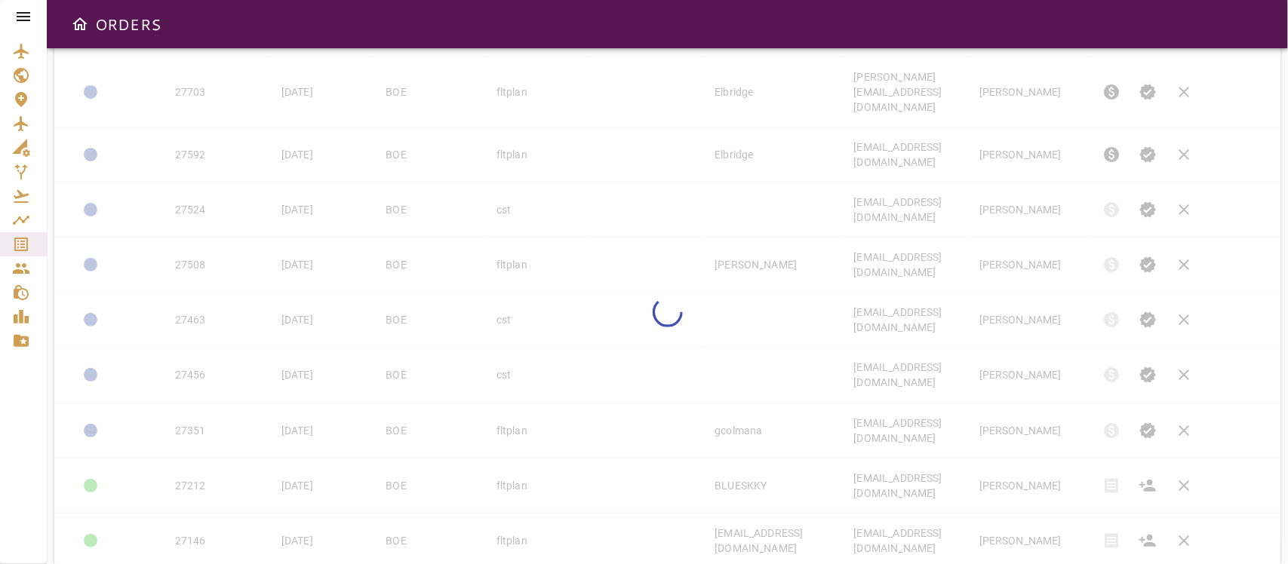
type input "**"
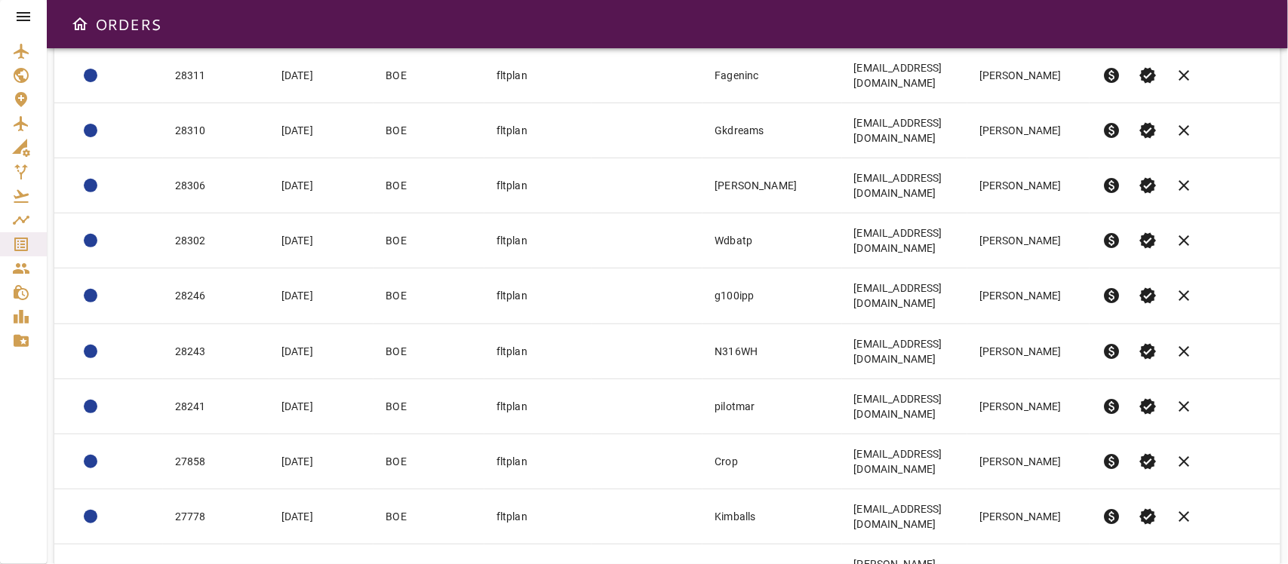
scroll to position [318, 0]
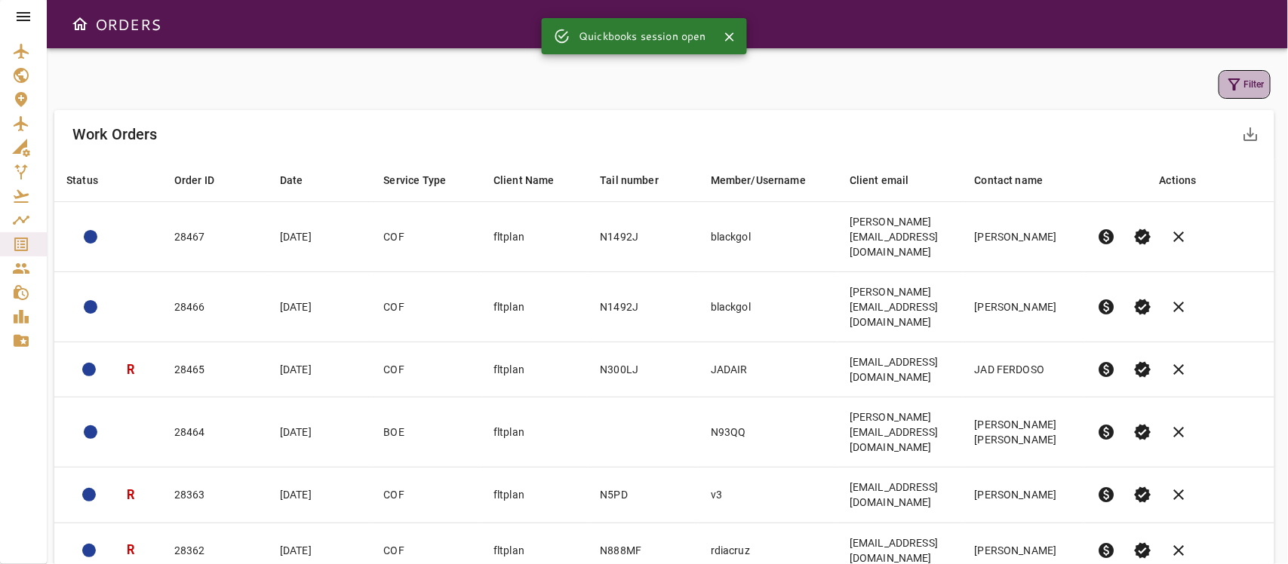
click at [1239, 84] on icon "button" at bounding box center [1234, 84] width 18 height 18
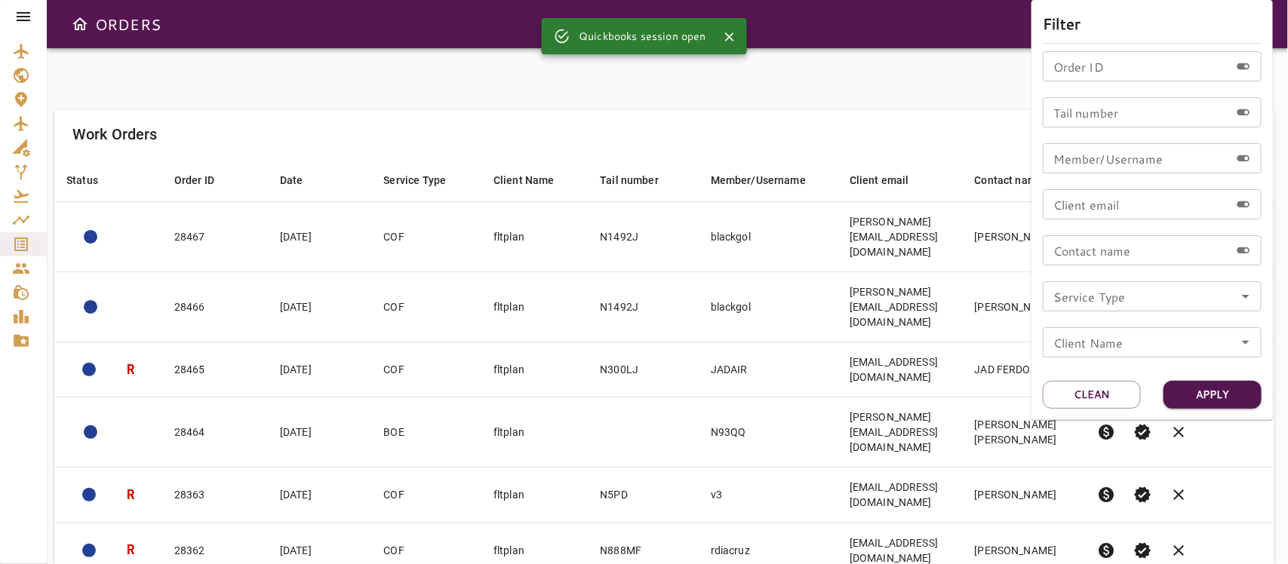
click at [1247, 289] on icon "Open" at bounding box center [1245, 296] width 18 height 18
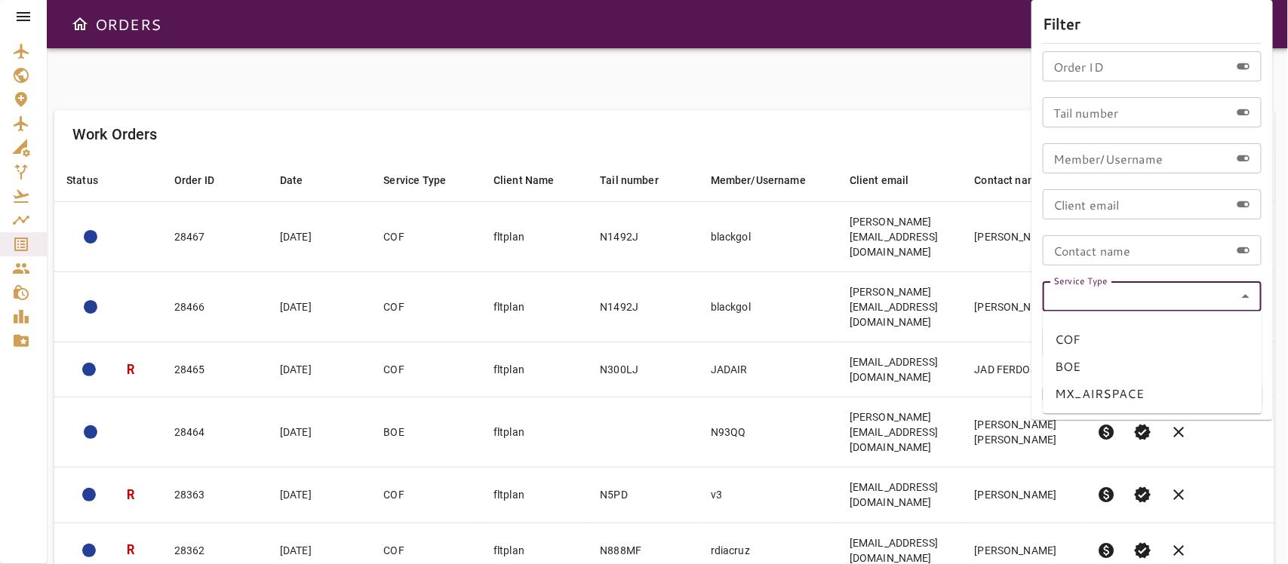
click at [1069, 362] on li "BOE" at bounding box center [1152, 367] width 219 height 27
type input "***"
drag, startPoint x: 1223, startPoint y: 393, endPoint x: 1188, endPoint y: 367, distance: 43.1
click at [1223, 392] on button "Apply" at bounding box center [1212, 395] width 98 height 28
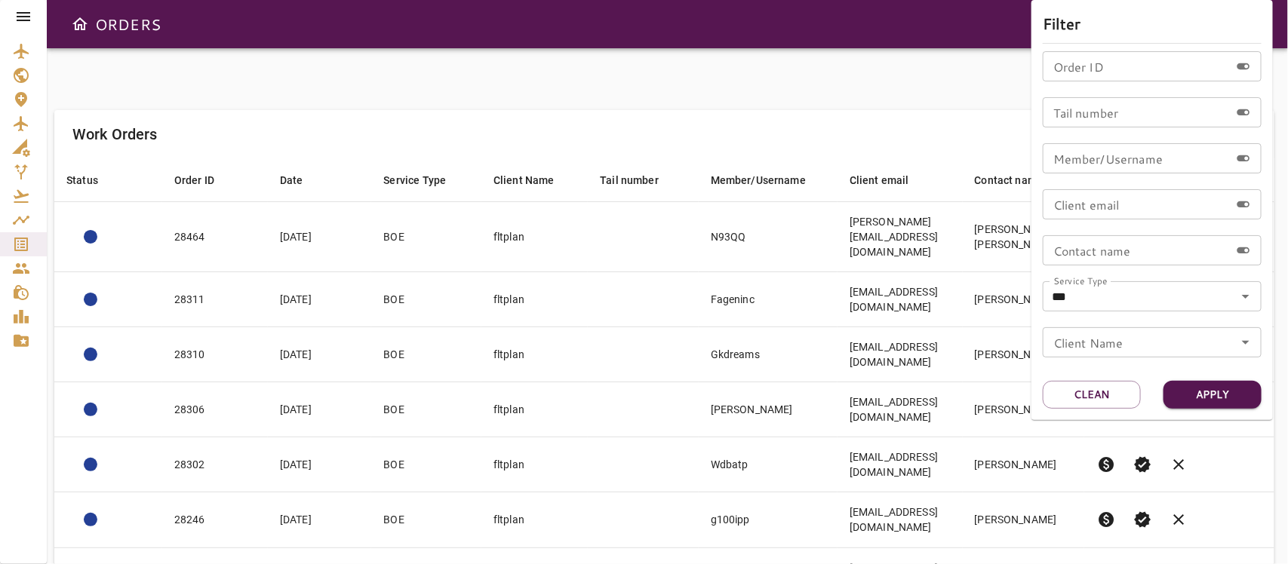
click at [842, 91] on div at bounding box center [644, 282] width 1288 height 564
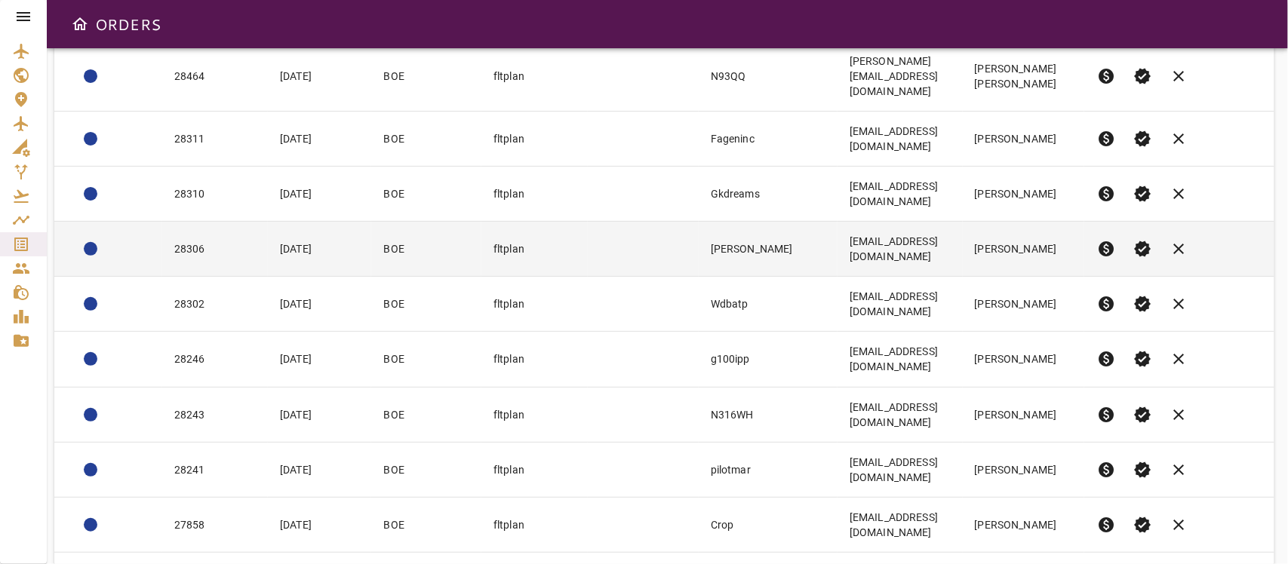
scroll to position [205, 0]
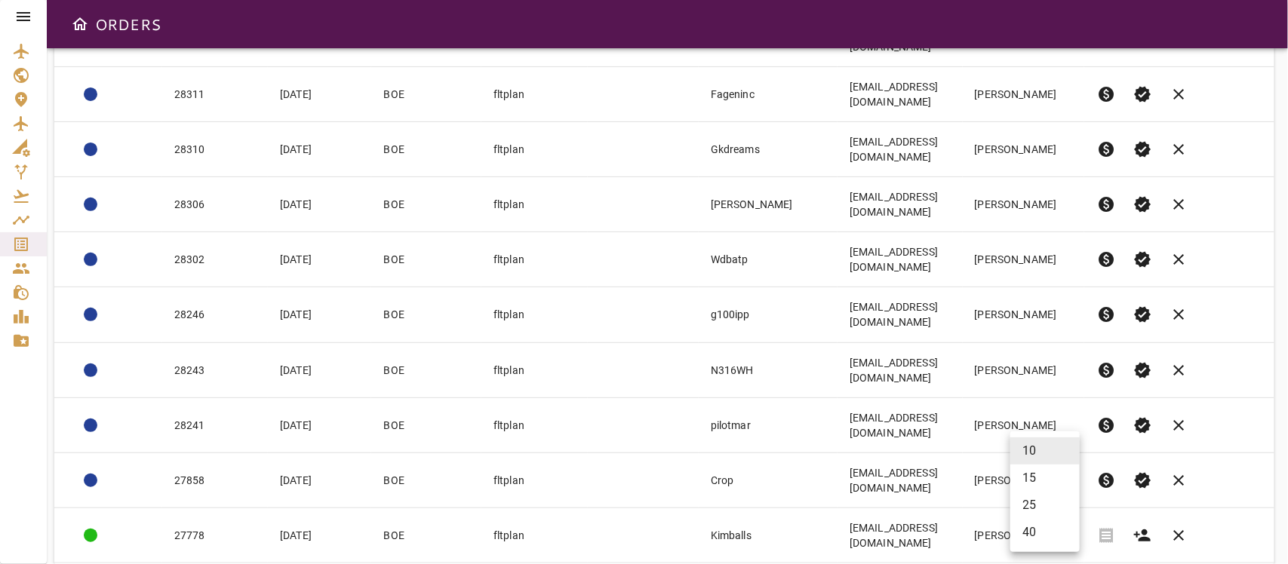
drag, startPoint x: 1048, startPoint y: 521, endPoint x: 1052, endPoint y: 514, distance: 7.8
click at [1048, 519] on body "ORDERS Filter Work Orders save_alt Status arrow_downward Order ID arrow_downwar…" at bounding box center [644, 282] width 1288 height 564
click at [1042, 502] on li "25" at bounding box center [1044, 505] width 69 height 27
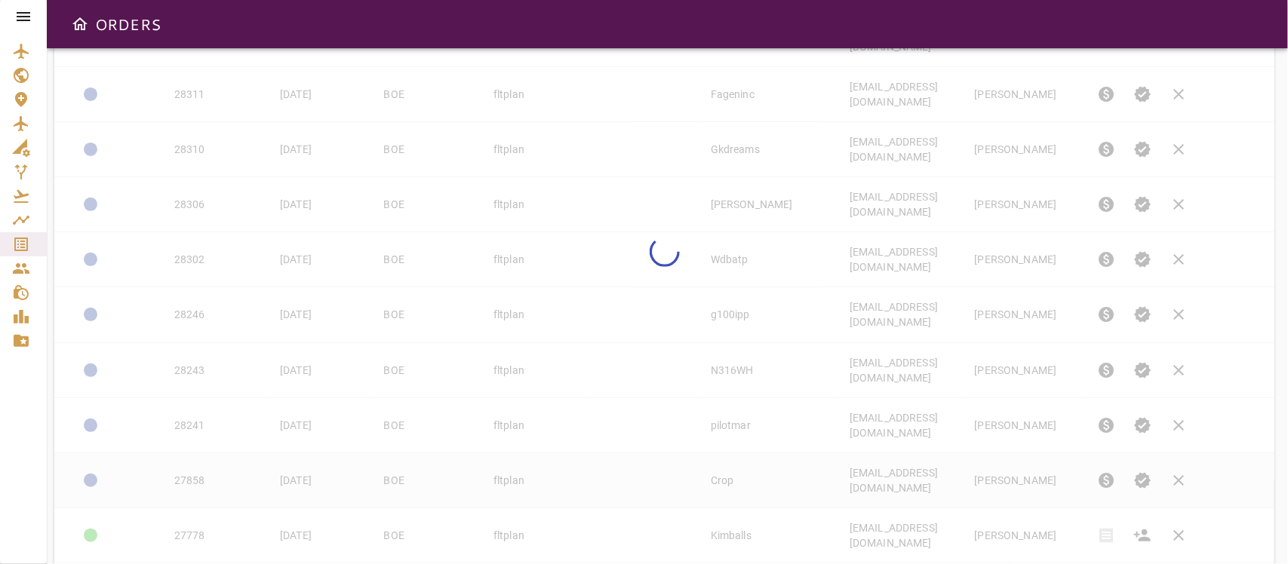
type input "**"
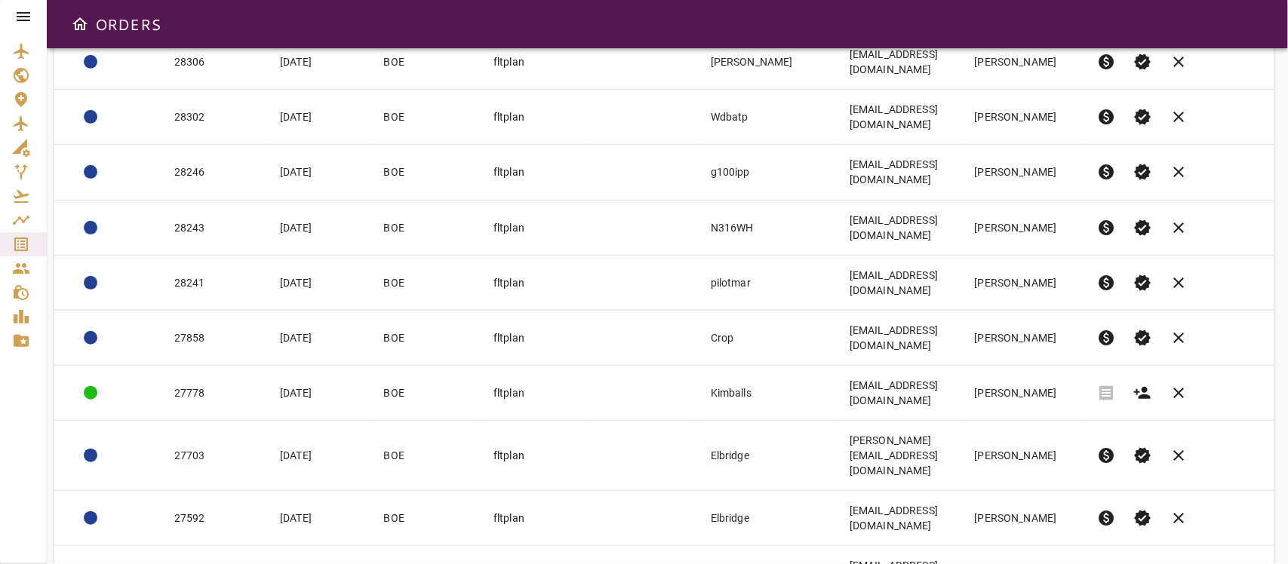
scroll to position [377, 0]
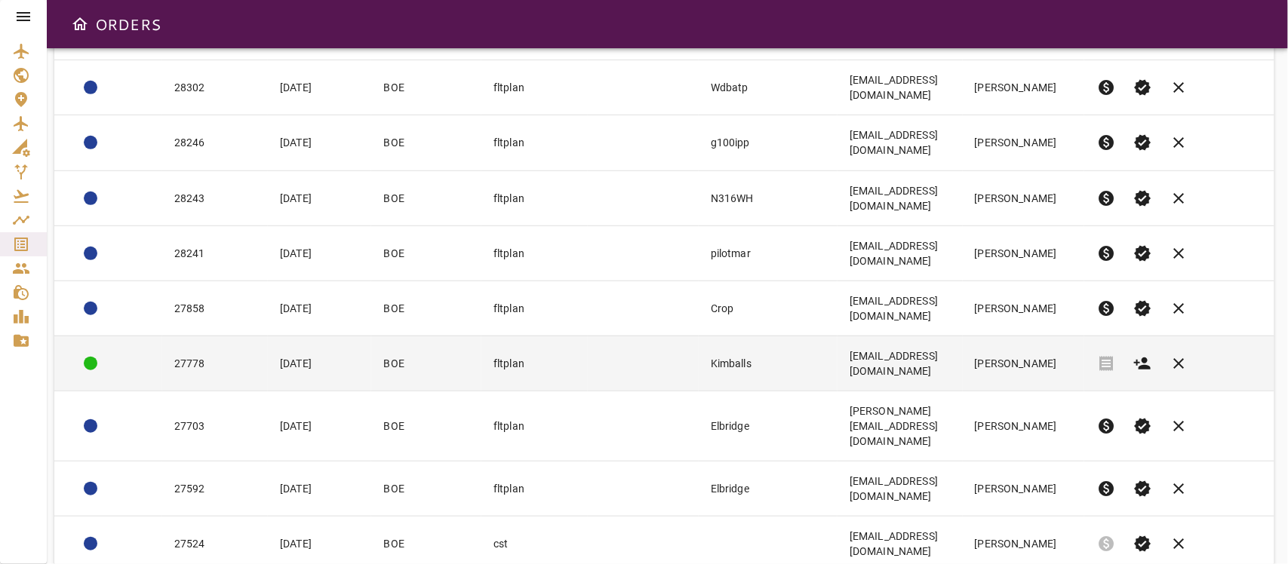
click at [724, 336] on td "Kimballs" at bounding box center [767, 363] width 139 height 55
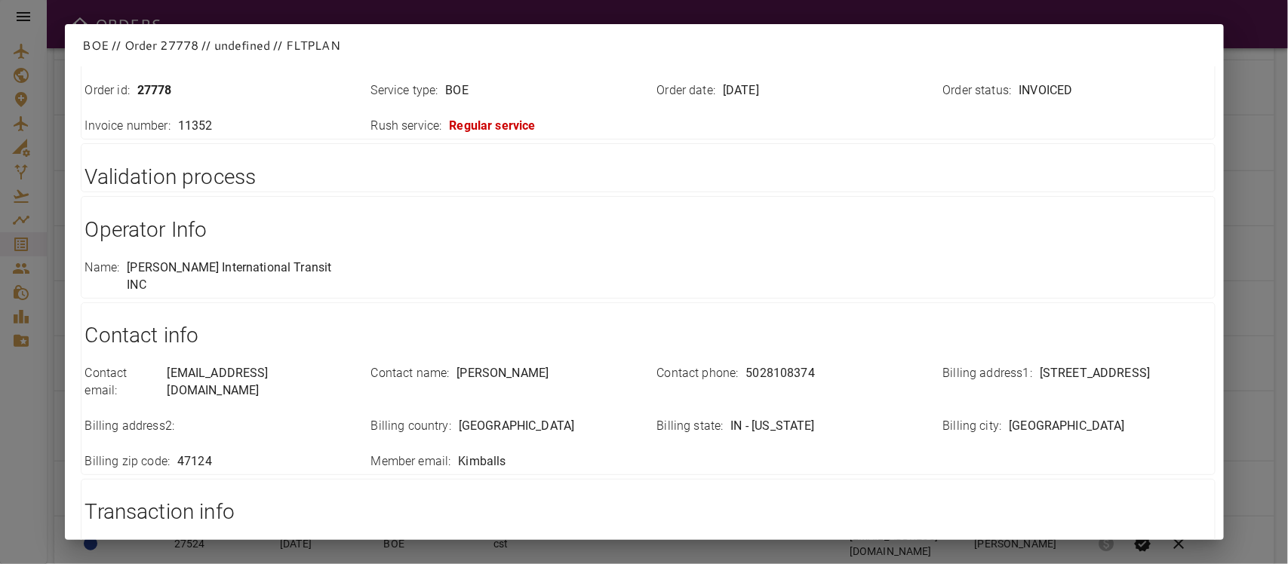
scroll to position [0, 0]
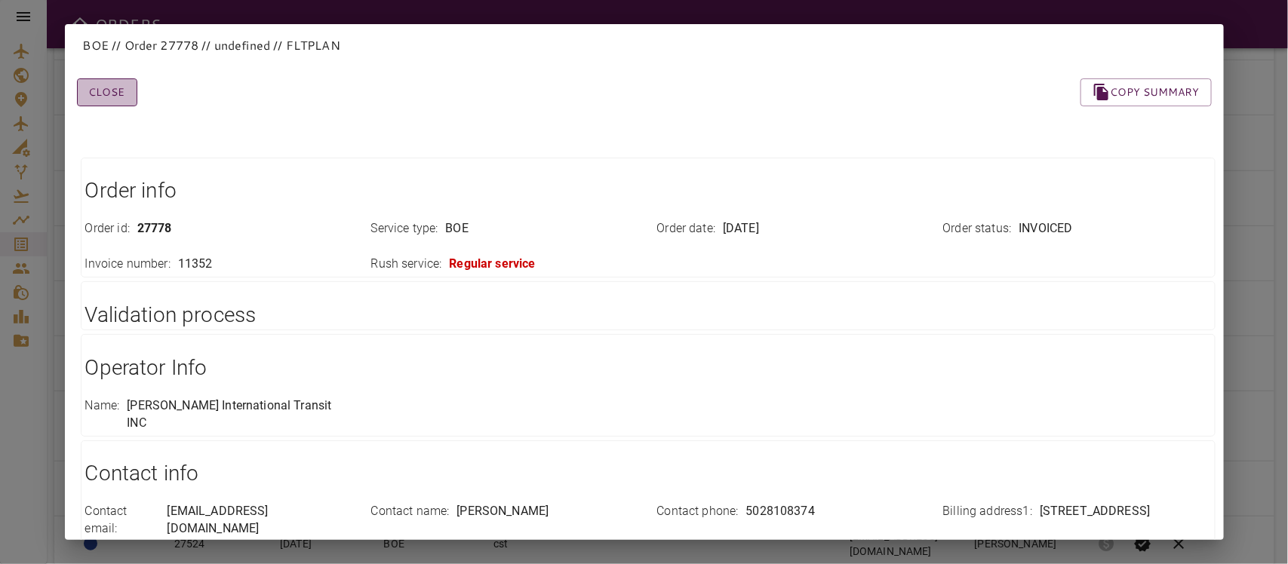
click at [96, 91] on button "Close" at bounding box center [107, 92] width 60 height 28
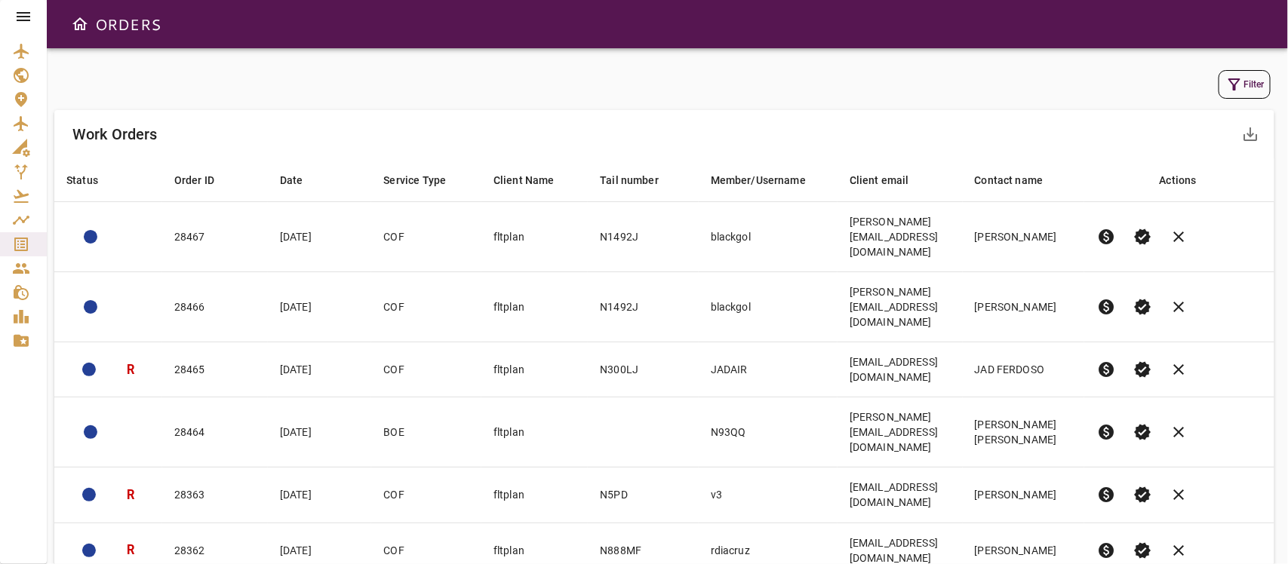
click at [1226, 68] on div "Filter" at bounding box center [664, 84] width 1220 height 36
click at [1223, 79] on button "Filter" at bounding box center [1244, 84] width 52 height 29
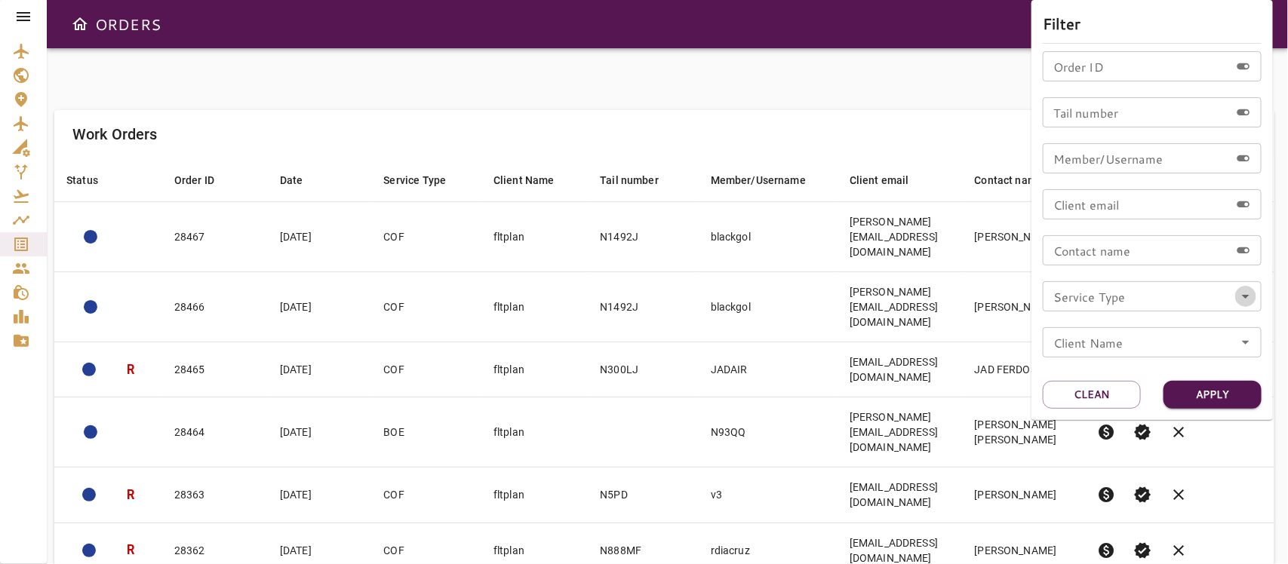
click at [1245, 300] on icon "Open" at bounding box center [1245, 296] width 18 height 18
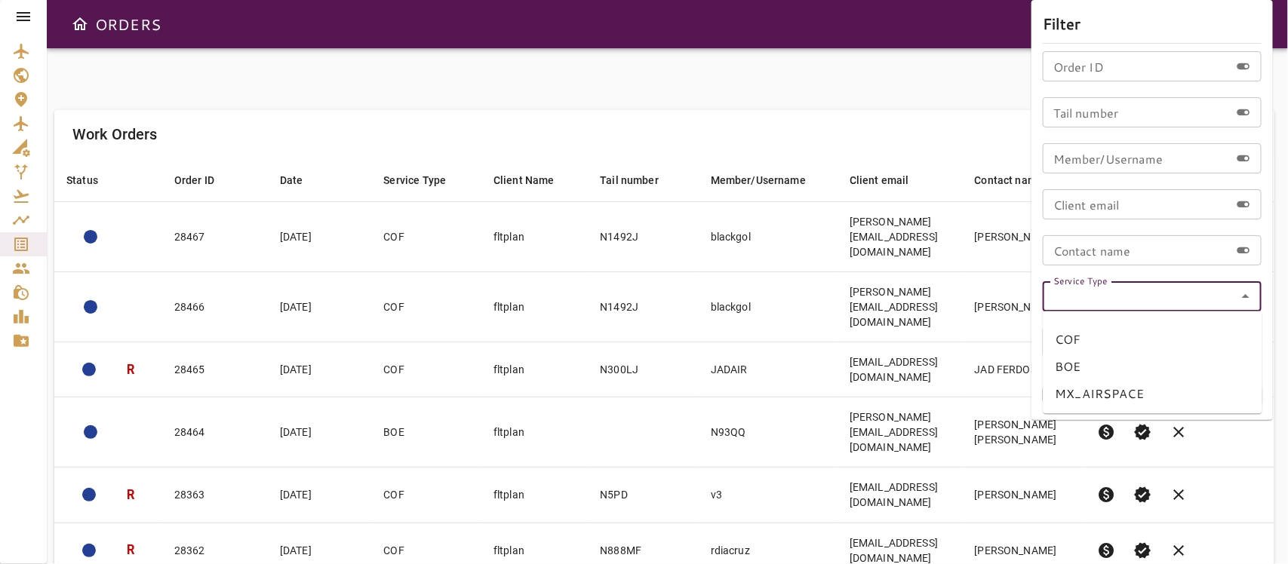
click at [1076, 368] on li "BOE" at bounding box center [1152, 367] width 219 height 27
type input "***"
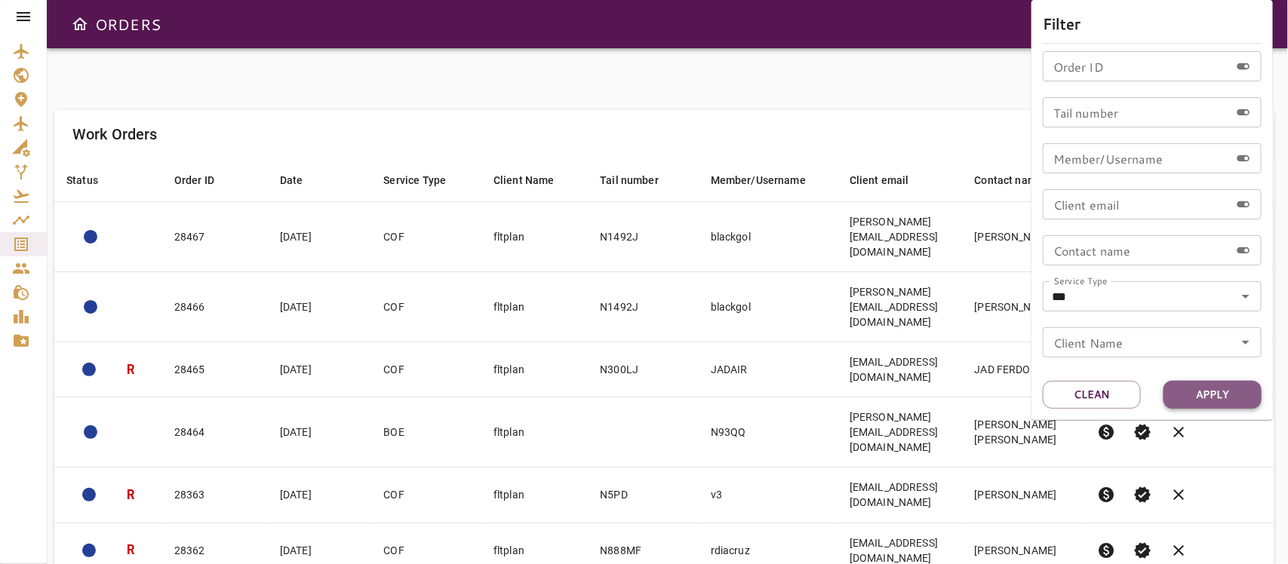
click at [1205, 393] on button "Apply" at bounding box center [1212, 395] width 98 height 28
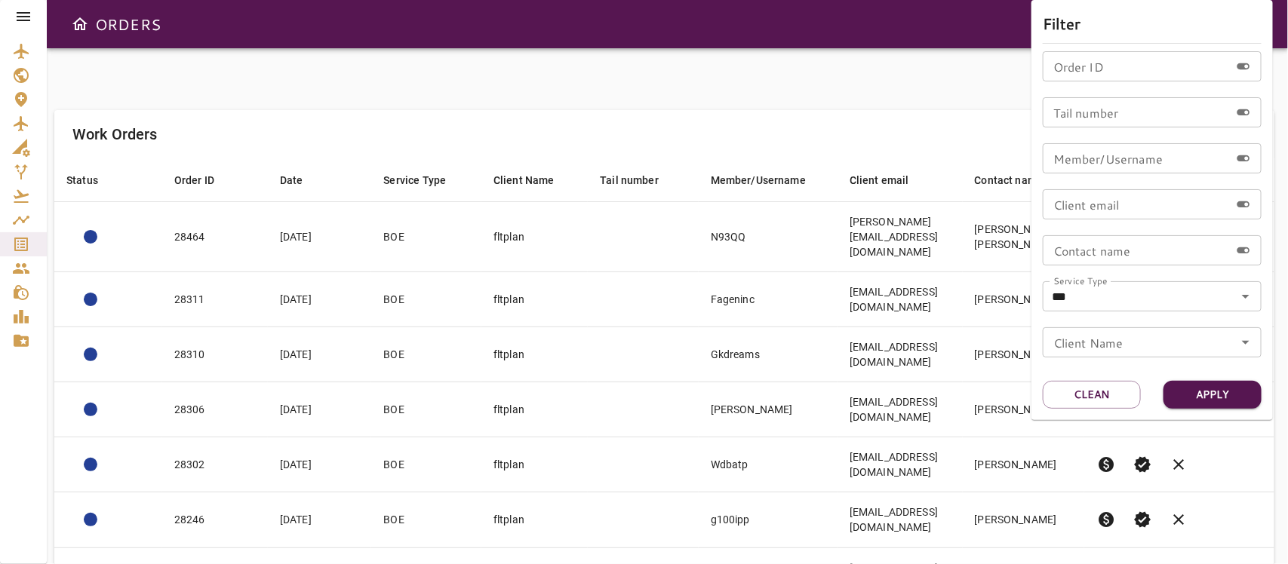
click at [889, 99] on div at bounding box center [644, 282] width 1288 height 564
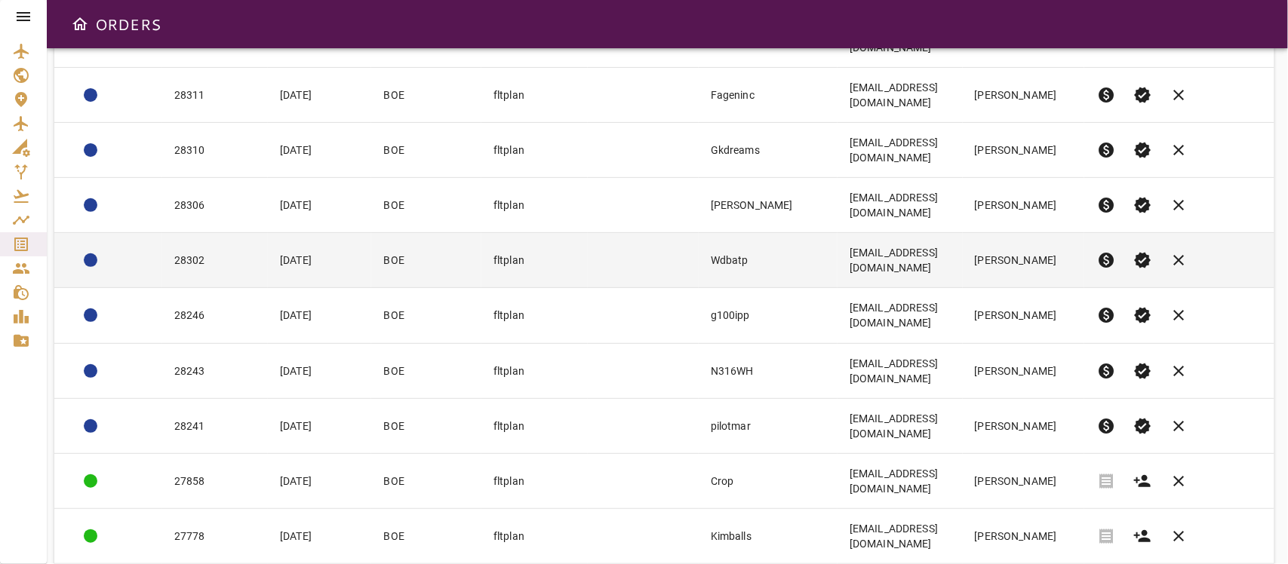
scroll to position [205, 0]
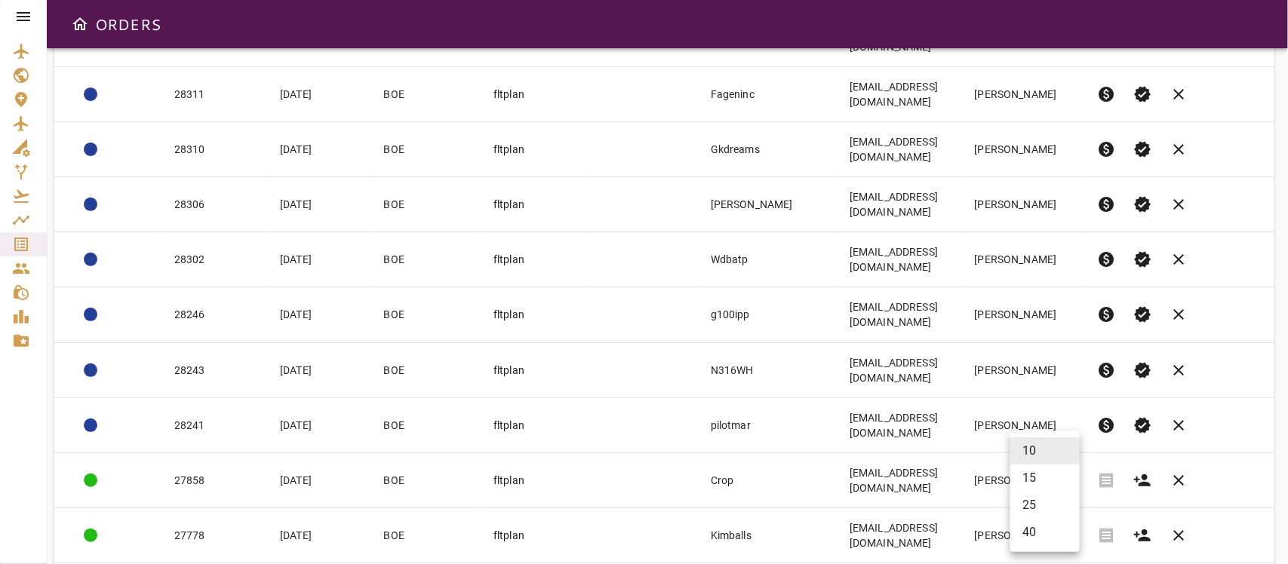
click at [1048, 522] on body "ORDERS Filter Work Orders save_alt Status arrow_downward Order ID arrow_downwar…" at bounding box center [644, 282] width 1288 height 564
click at [1031, 502] on li "25" at bounding box center [1044, 505] width 69 height 27
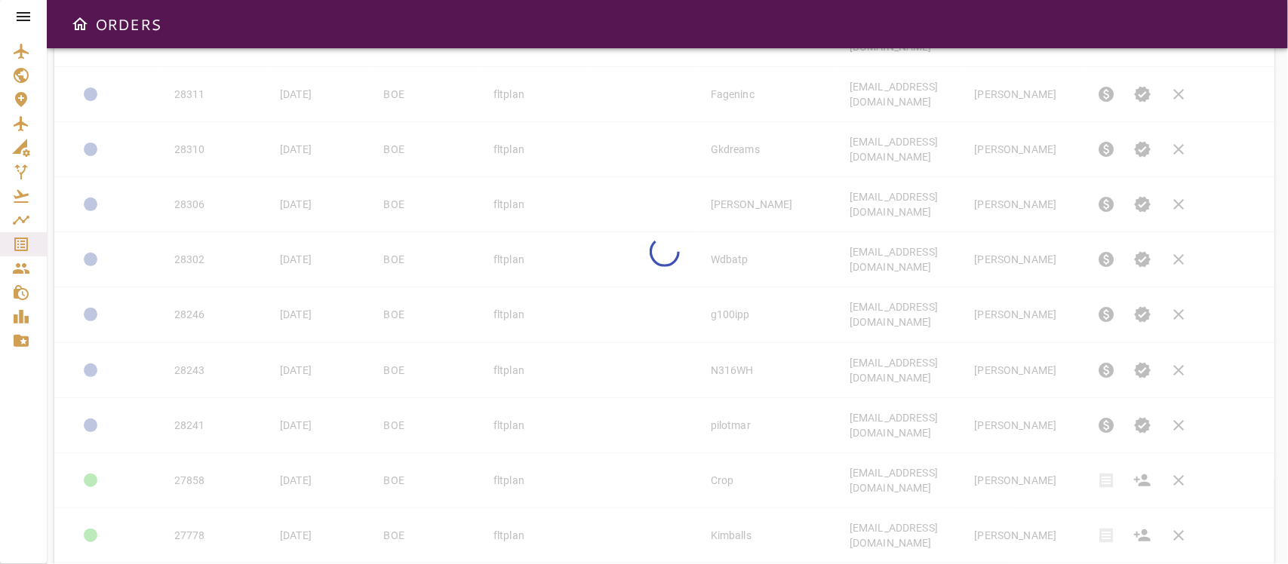
type input "**"
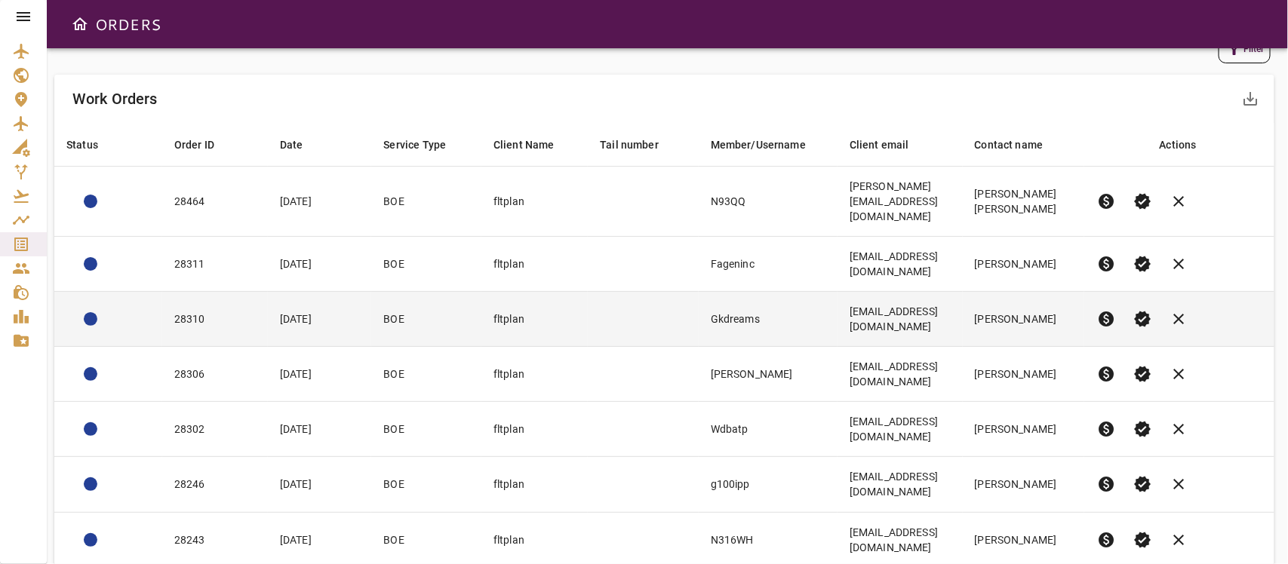
scroll to position [0, 0]
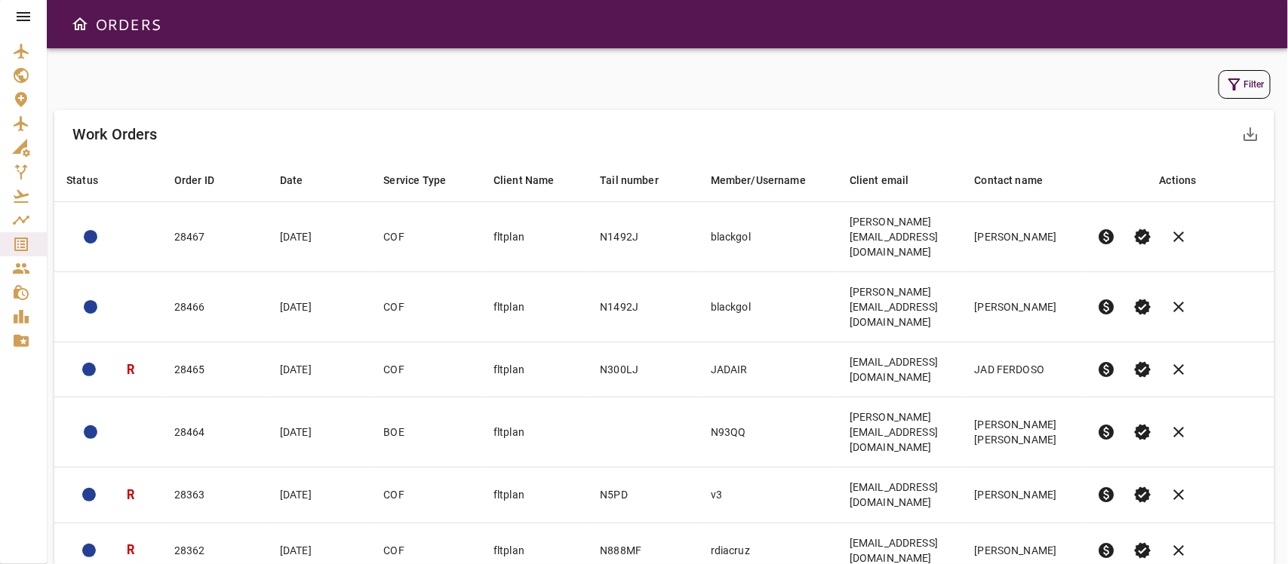
click at [1238, 83] on icon "button" at bounding box center [1234, 84] width 18 height 18
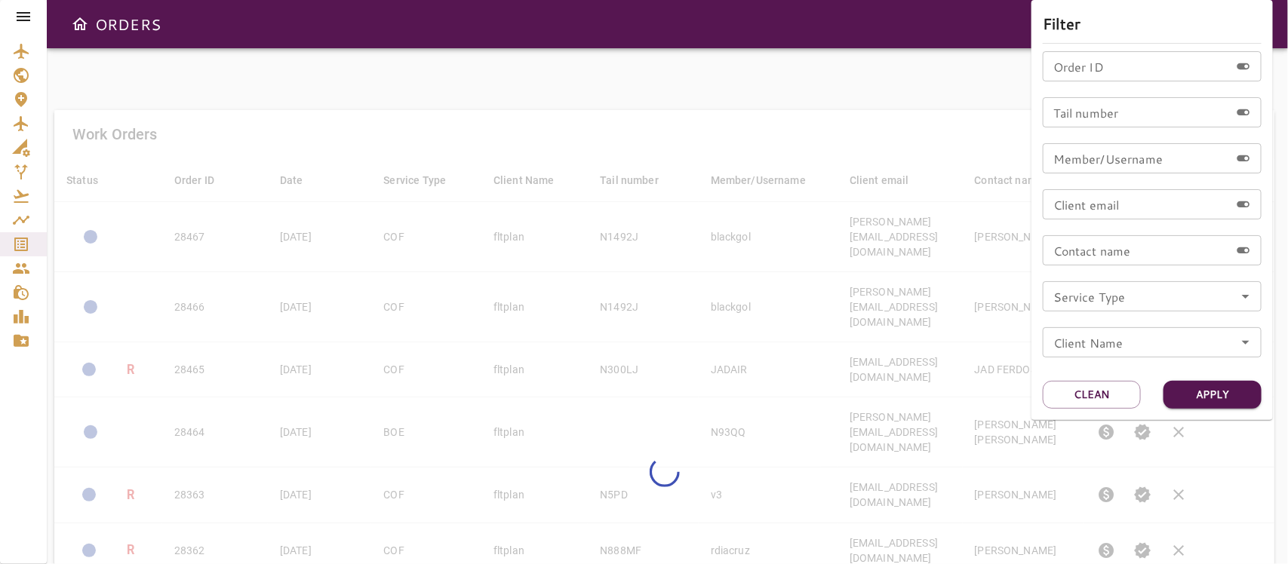
click at [1243, 296] on icon "Open" at bounding box center [1245, 296] width 18 height 18
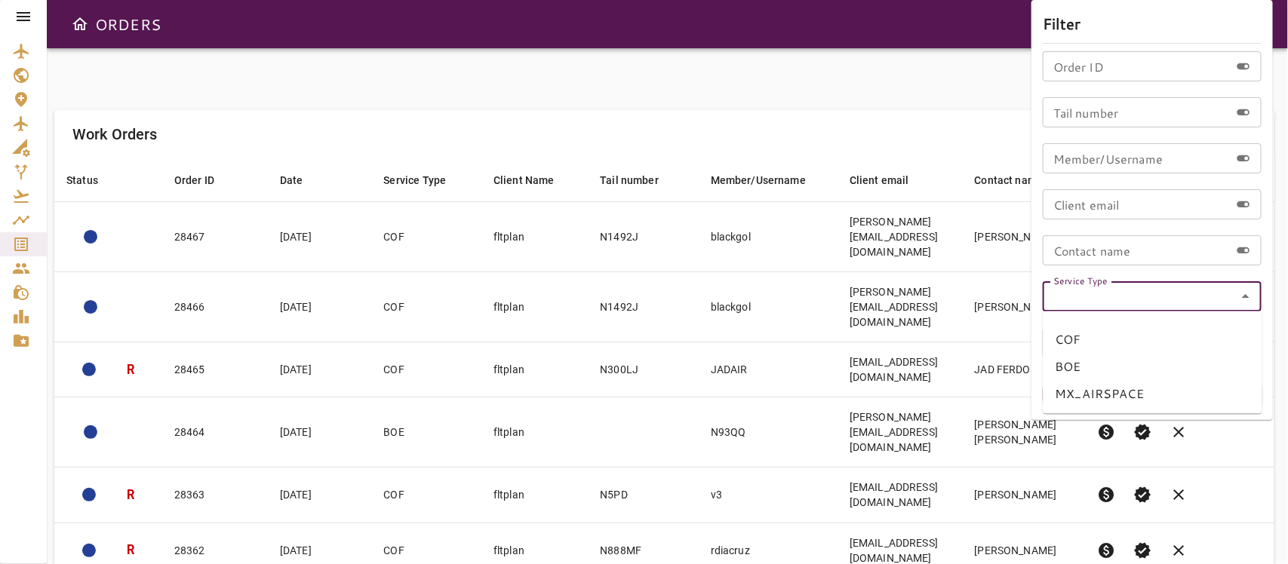
click at [1081, 363] on li "BOE" at bounding box center [1152, 367] width 219 height 27
type input "***"
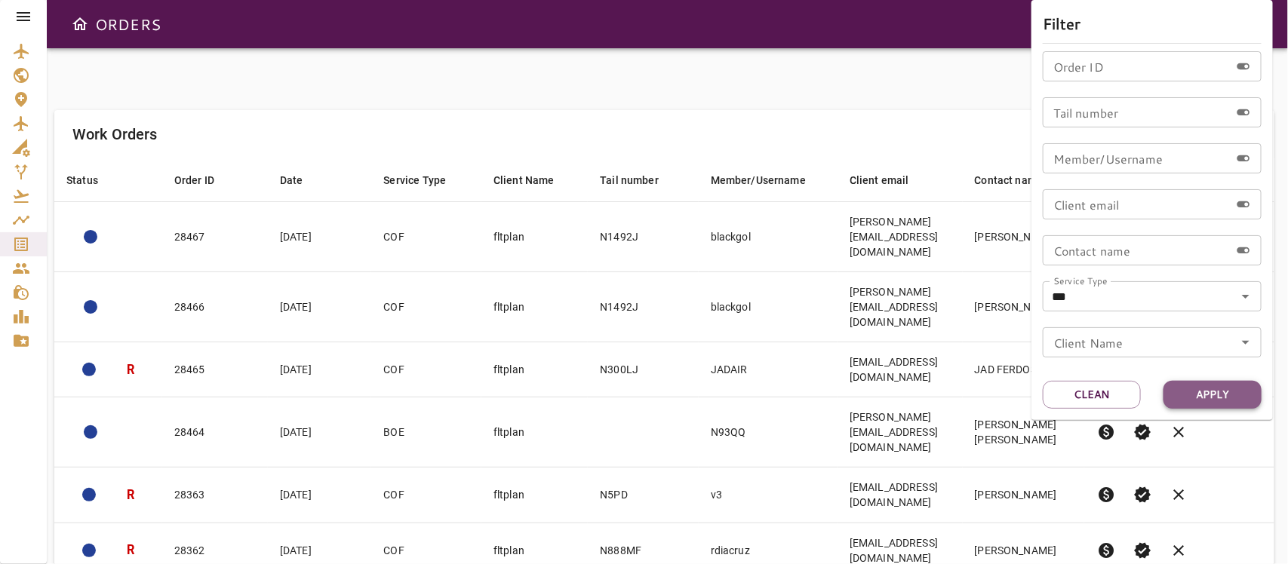
click at [1200, 390] on button "Apply" at bounding box center [1212, 395] width 98 height 28
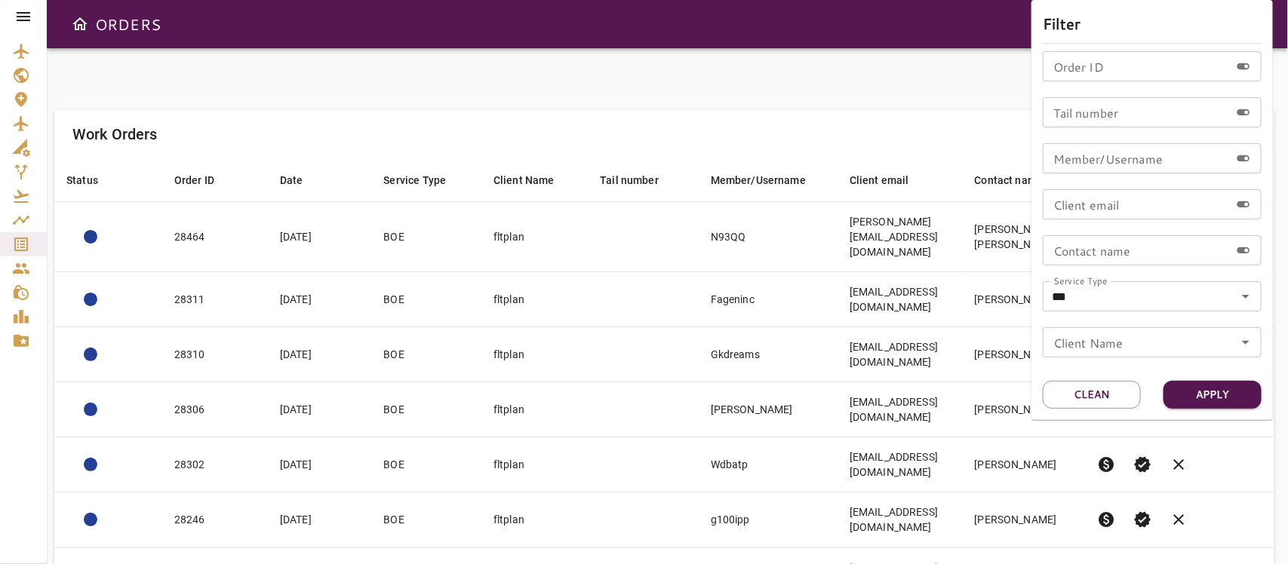
click at [845, 72] on div at bounding box center [644, 282] width 1288 height 564
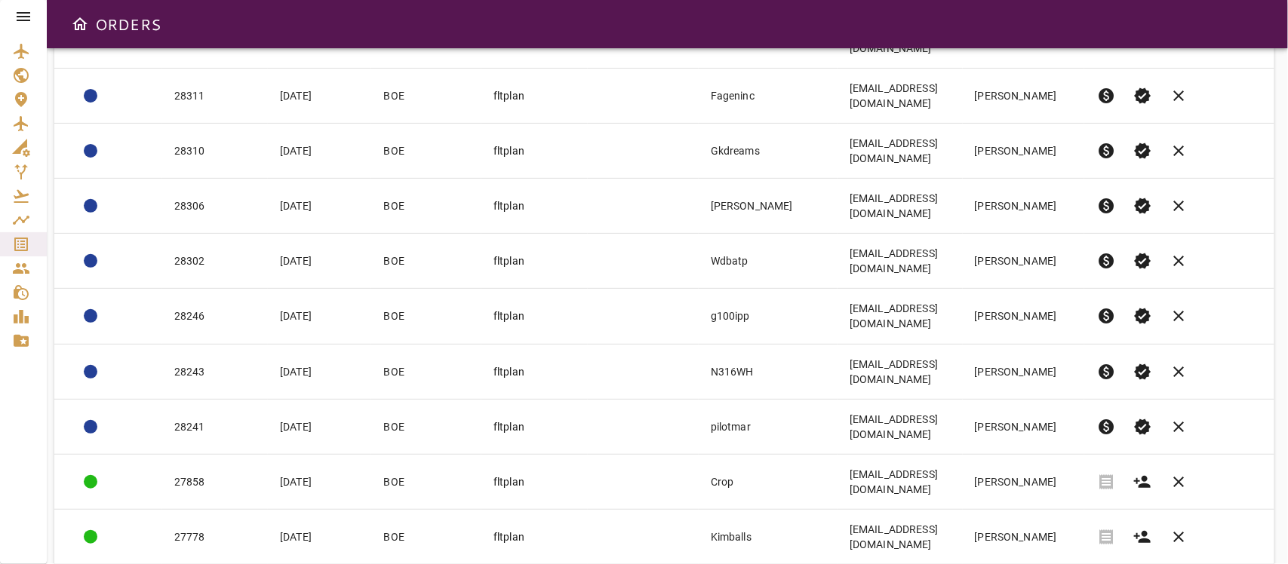
scroll to position [205, 0]
click at [1038, 523] on body "ORDERS Filter Work Orders save_alt Status arrow_downward Order ID arrow_downwar…" at bounding box center [644, 282] width 1288 height 564
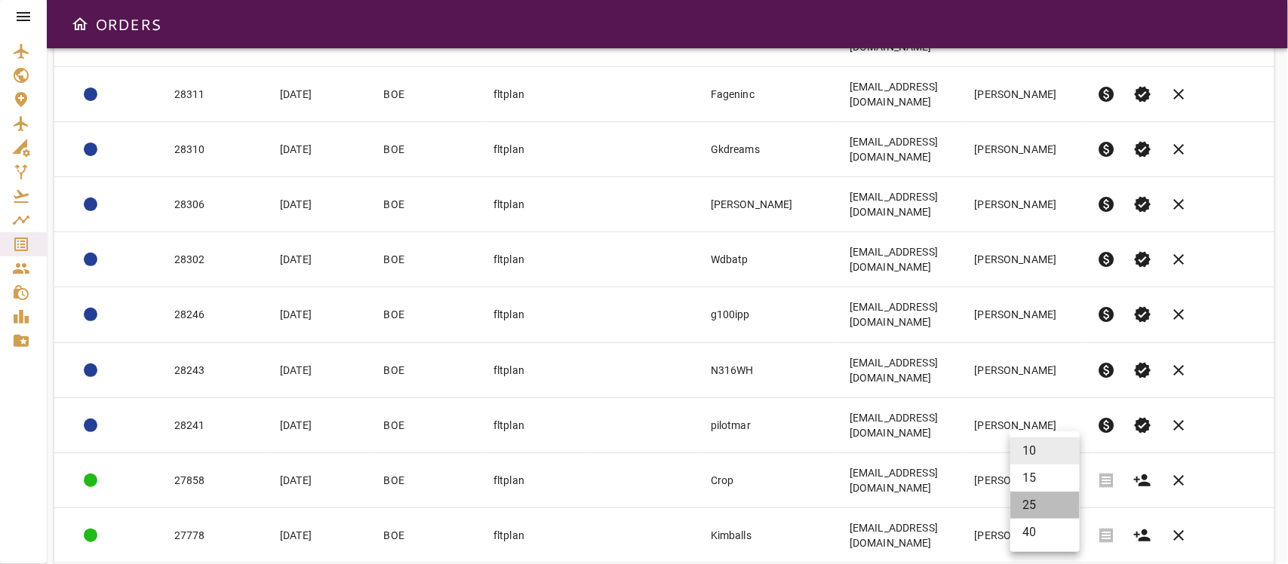
click at [1028, 499] on li "25" at bounding box center [1044, 505] width 69 height 27
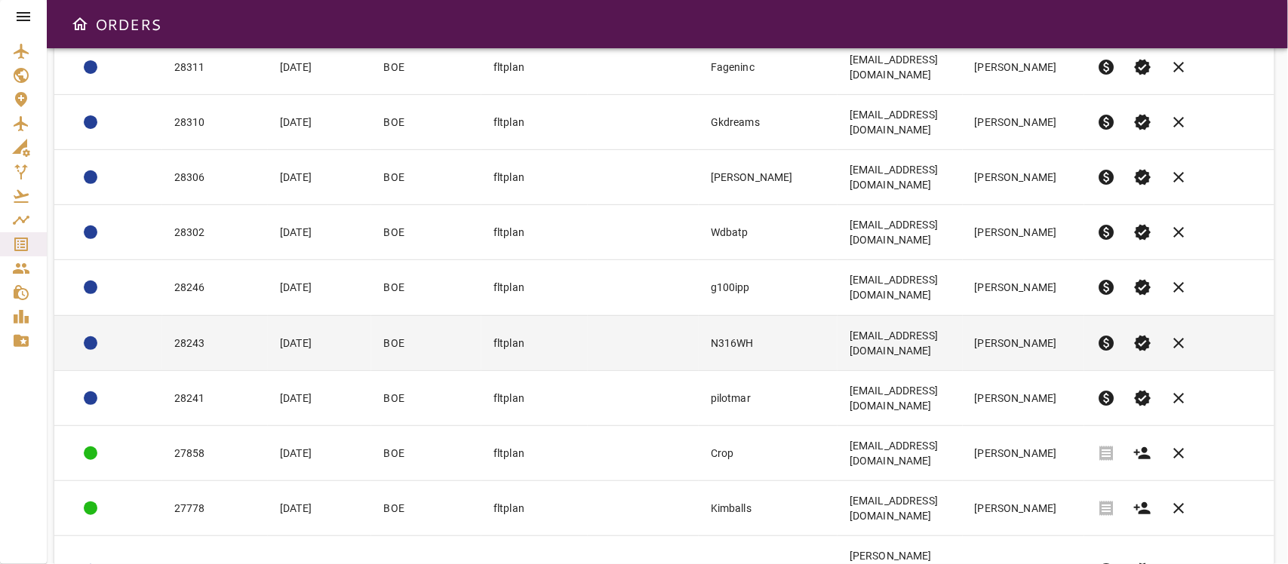
scroll to position [189, 0]
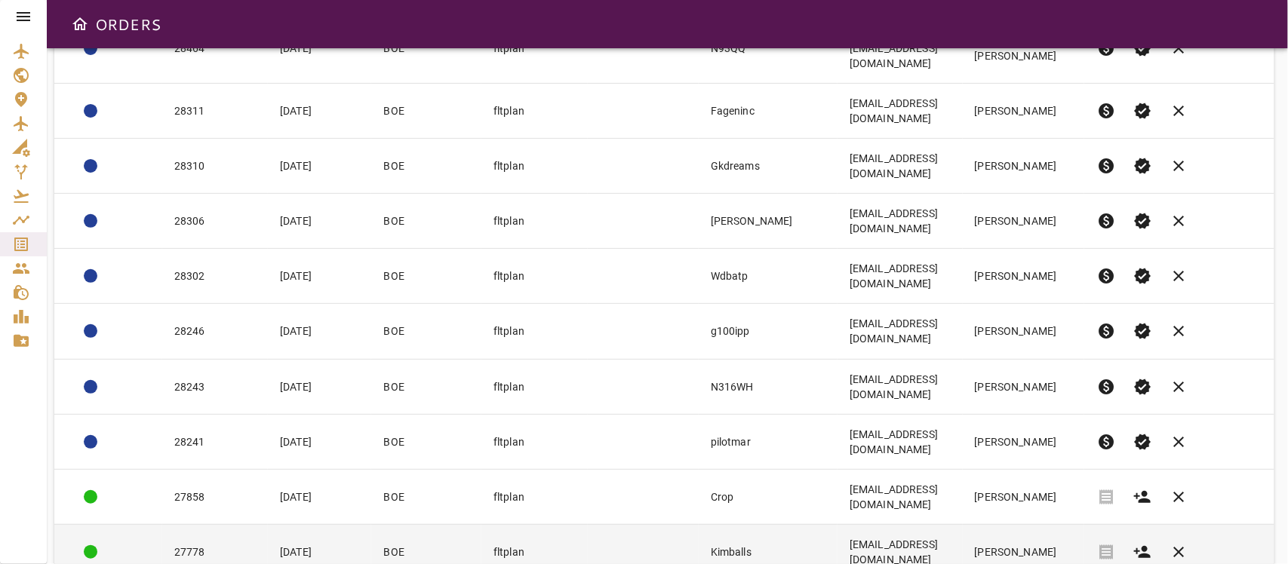
click at [714, 524] on td "Kimballs" at bounding box center [767, 551] width 139 height 55
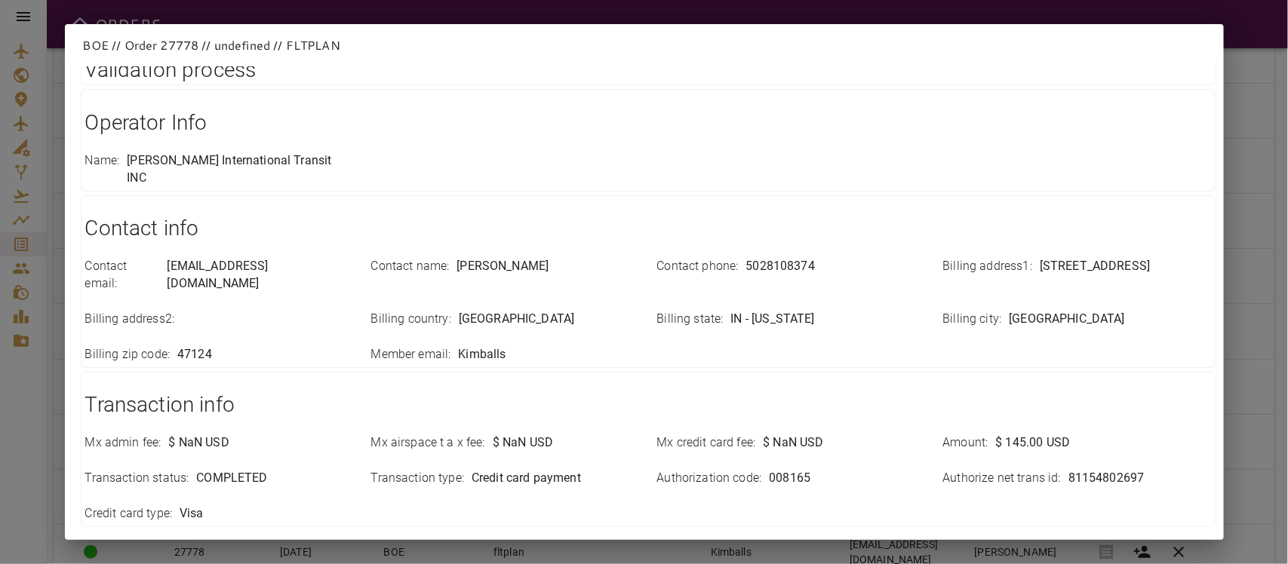
scroll to position [304, 0]
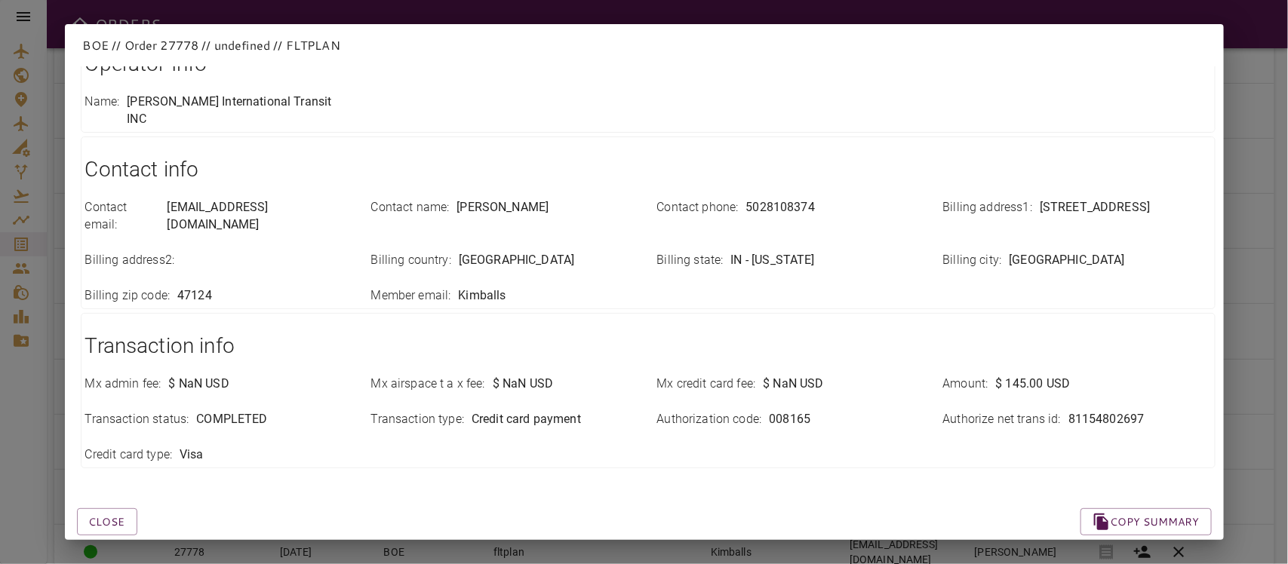
drag, startPoint x: 103, startPoint y: 490, endPoint x: 122, endPoint y: 506, distance: 24.6
click at [107, 508] on button "Close" at bounding box center [107, 522] width 60 height 28
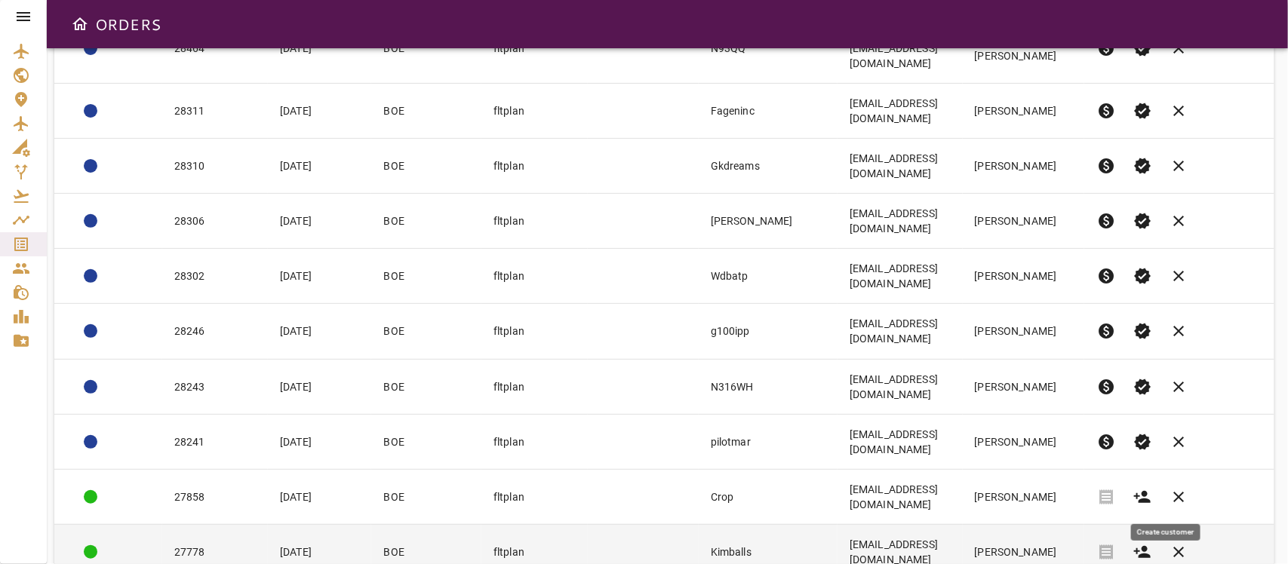
click at [1151, 543] on icon "button" at bounding box center [1142, 552] width 18 height 18
click at [962, 524] on td "[EMAIL_ADDRESS][DOMAIN_NAME]" at bounding box center [899, 551] width 125 height 55
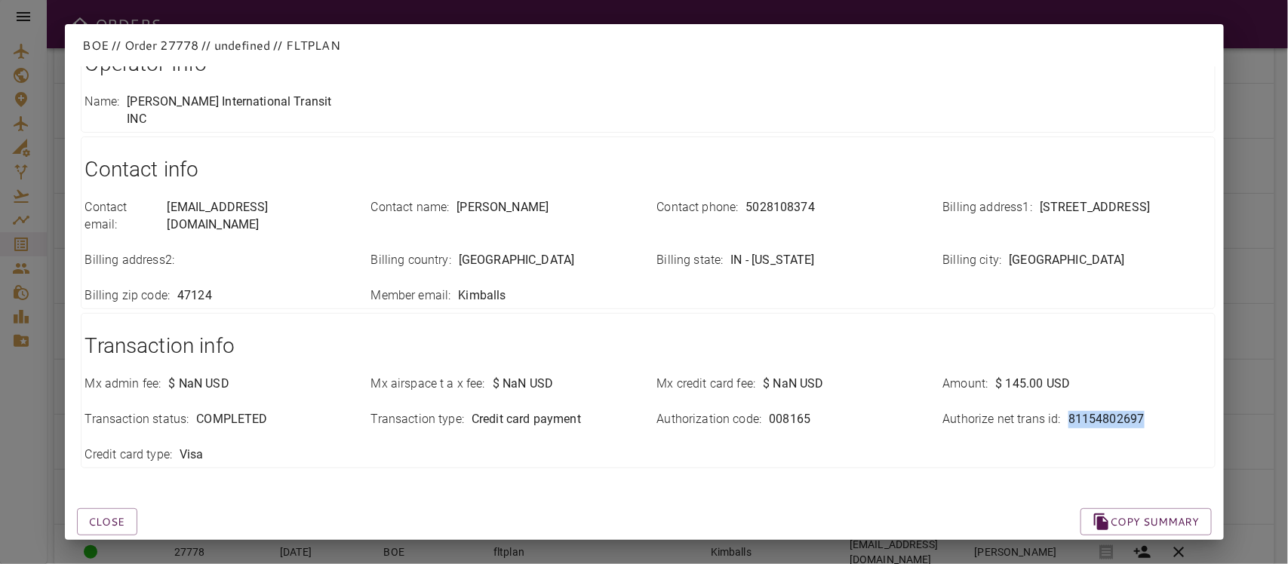
drag, startPoint x: 1054, startPoint y: 387, endPoint x: 1171, endPoint y: 385, distance: 117.7
click at [1171, 411] on div "Authorize net trans id : 81154802697" at bounding box center [1077, 419] width 268 height 17
copy p "81154802697"
drag, startPoint x: 880, startPoint y: 449, endPoint x: 823, endPoint y: 477, distance: 63.8
click at [882, 472] on div "Close Copy summary" at bounding box center [626, 504] width 1171 height 64
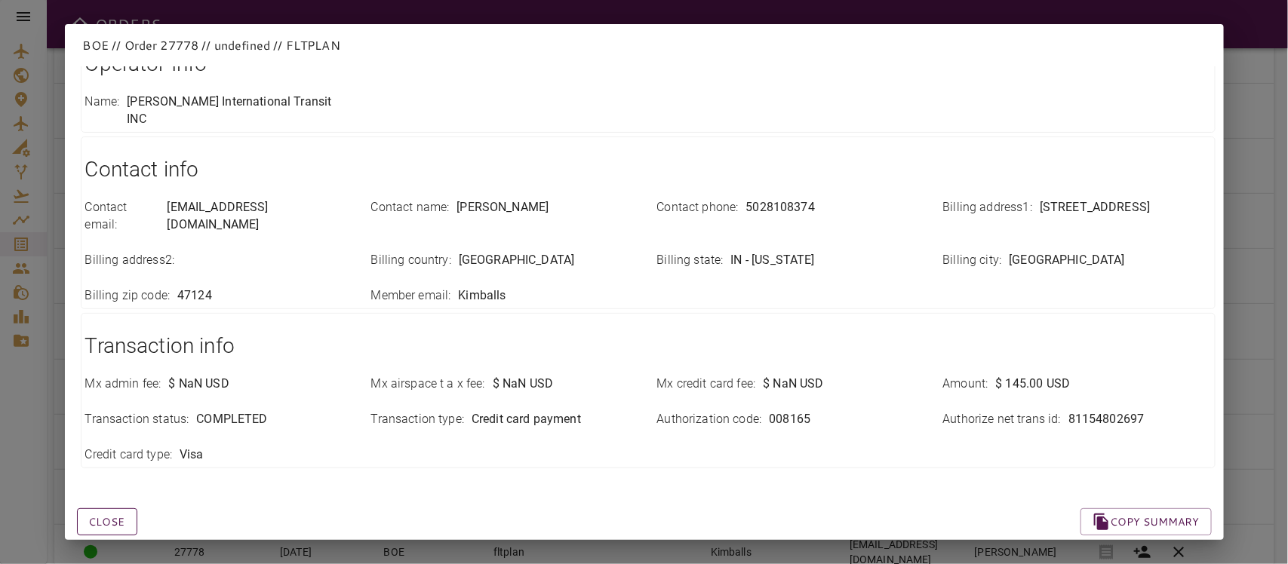
click at [95, 508] on button "Close" at bounding box center [107, 522] width 60 height 28
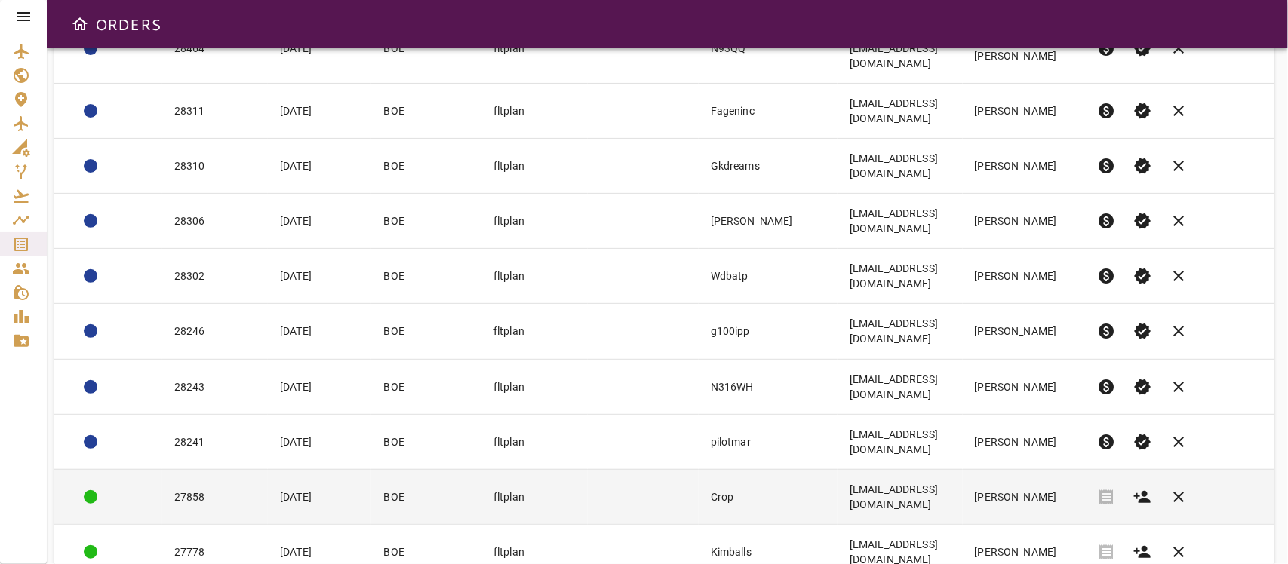
click at [588, 469] on td at bounding box center [643, 496] width 110 height 55
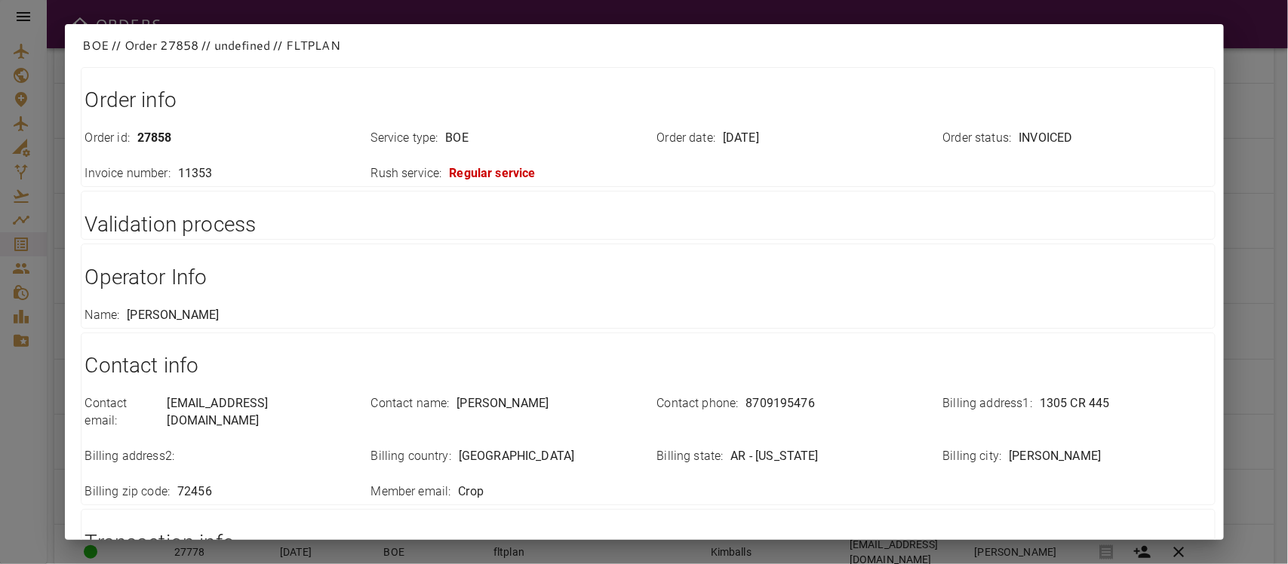
scroll to position [0, 0]
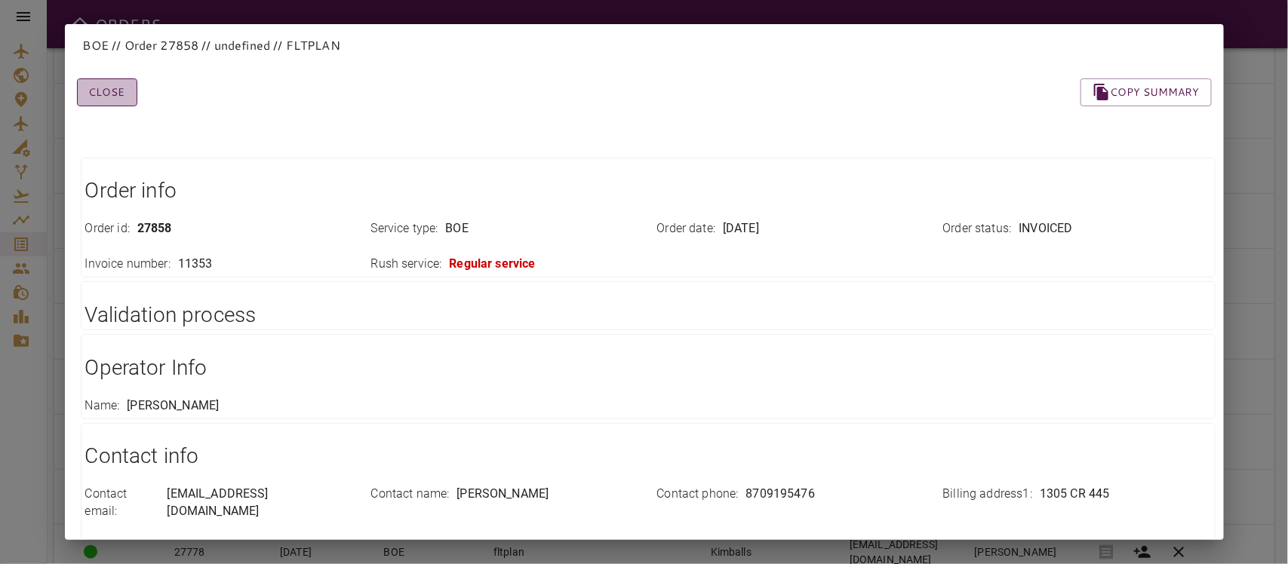
click at [109, 94] on button "Close" at bounding box center [107, 92] width 60 height 28
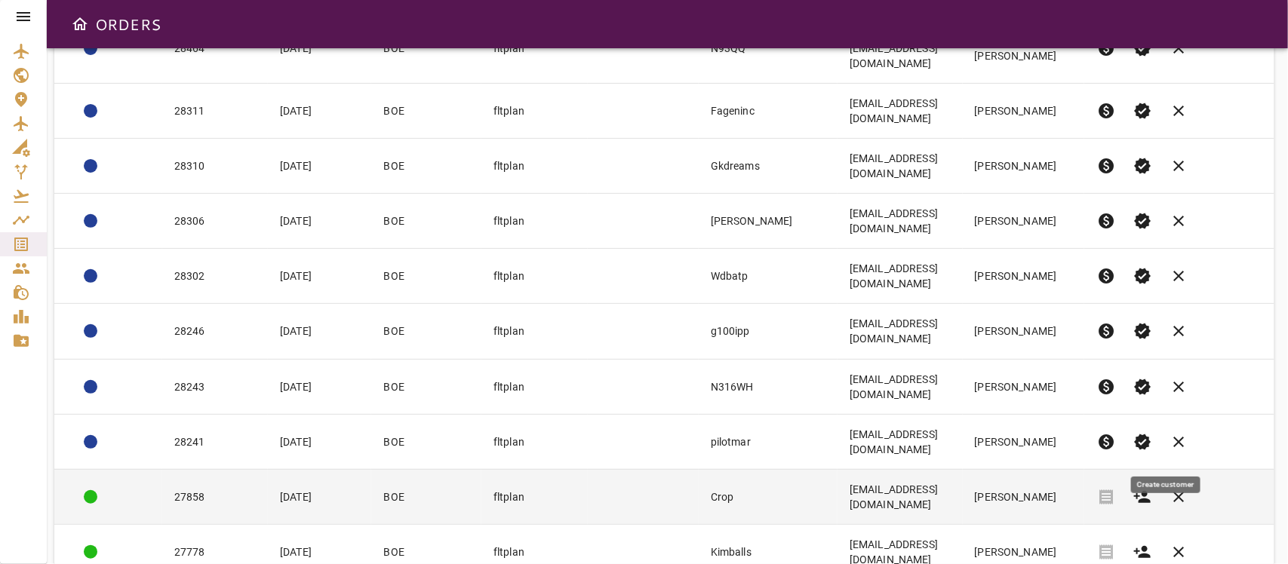
click at [1151, 488] on icon "button" at bounding box center [1142, 497] width 18 height 18
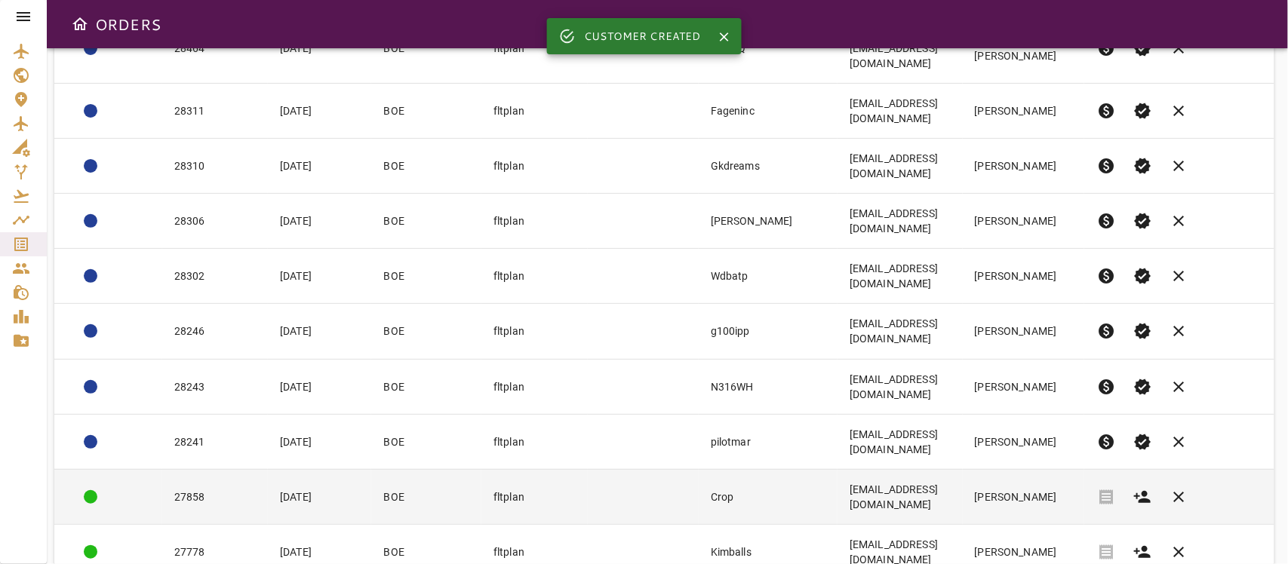
click at [962, 469] on td "[EMAIL_ADDRESS][DOMAIN_NAME]" at bounding box center [899, 496] width 125 height 55
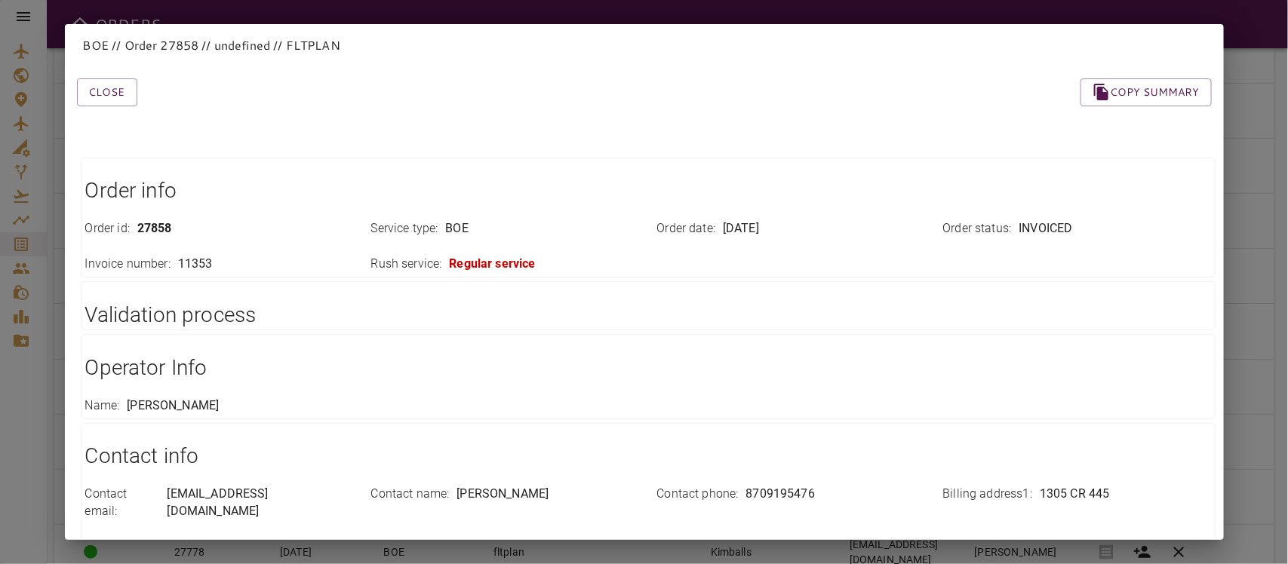
scroll to position [304, 0]
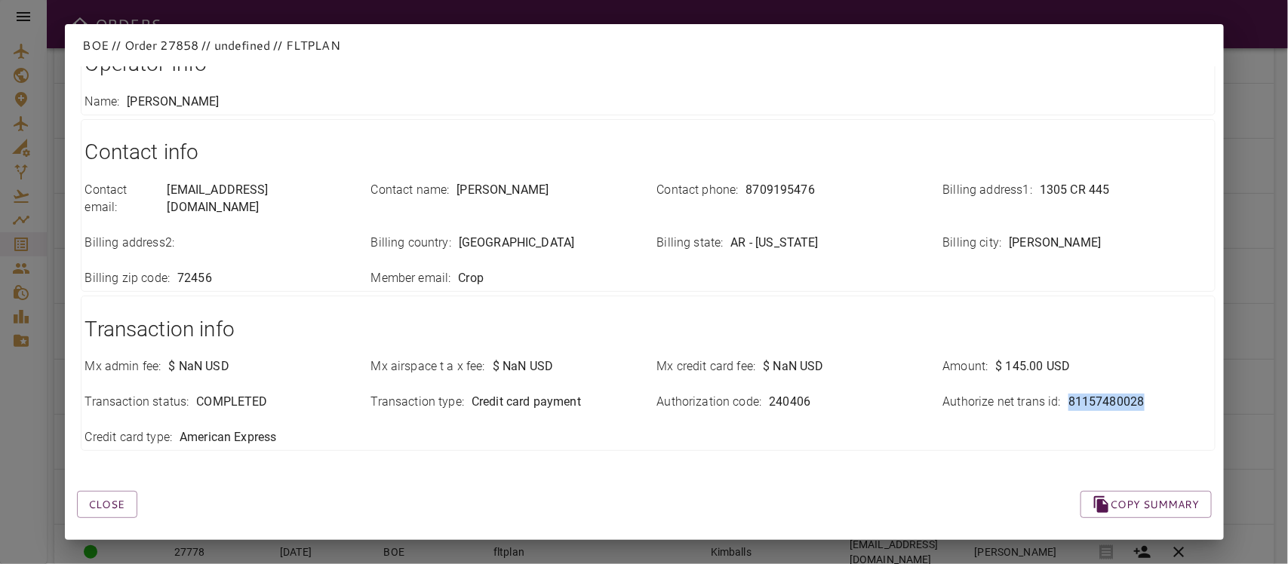
drag, startPoint x: 1053, startPoint y: 386, endPoint x: 1162, endPoint y: 391, distance: 108.7
click at [1162, 394] on div "Authorize net trans id : 81157480028" at bounding box center [1077, 402] width 268 height 17
copy p "81157480028"
click at [886, 473] on div "Close Copy summary" at bounding box center [626, 487] width 1171 height 64
click at [108, 491] on button "Close" at bounding box center [107, 505] width 60 height 28
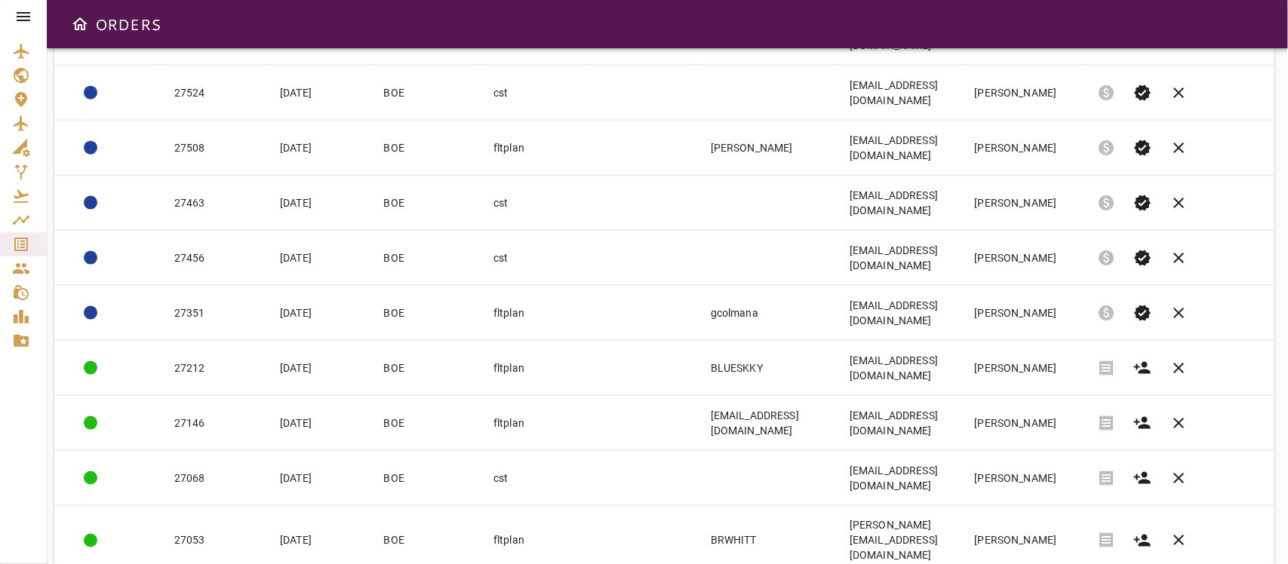
scroll to position [883, 0]
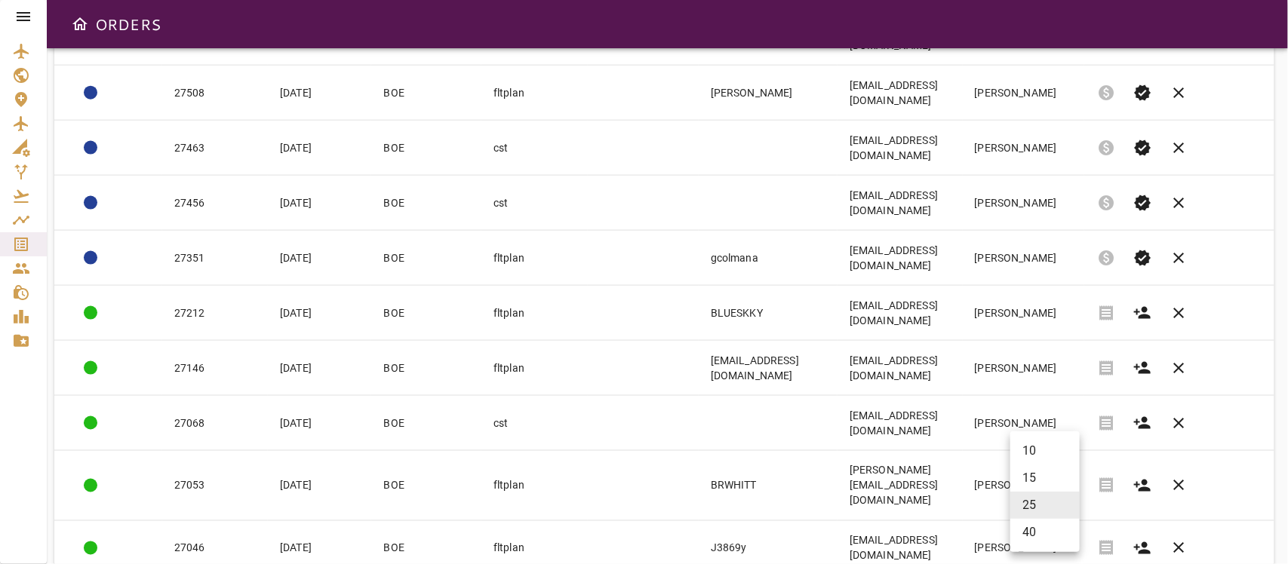
click at [1036, 522] on body "ORDERS Filter Work Orders save_alt Status arrow_downward Order ID arrow_downwar…" at bounding box center [644, 282] width 1288 height 564
click at [1024, 532] on li "40" at bounding box center [1044, 532] width 69 height 27
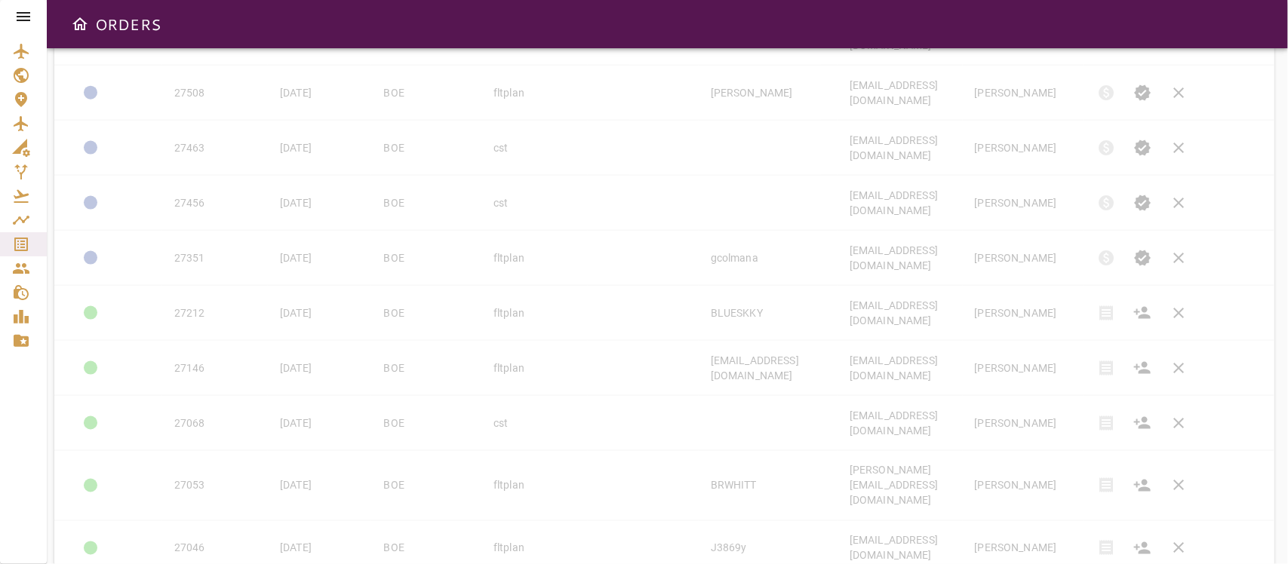
type input "**"
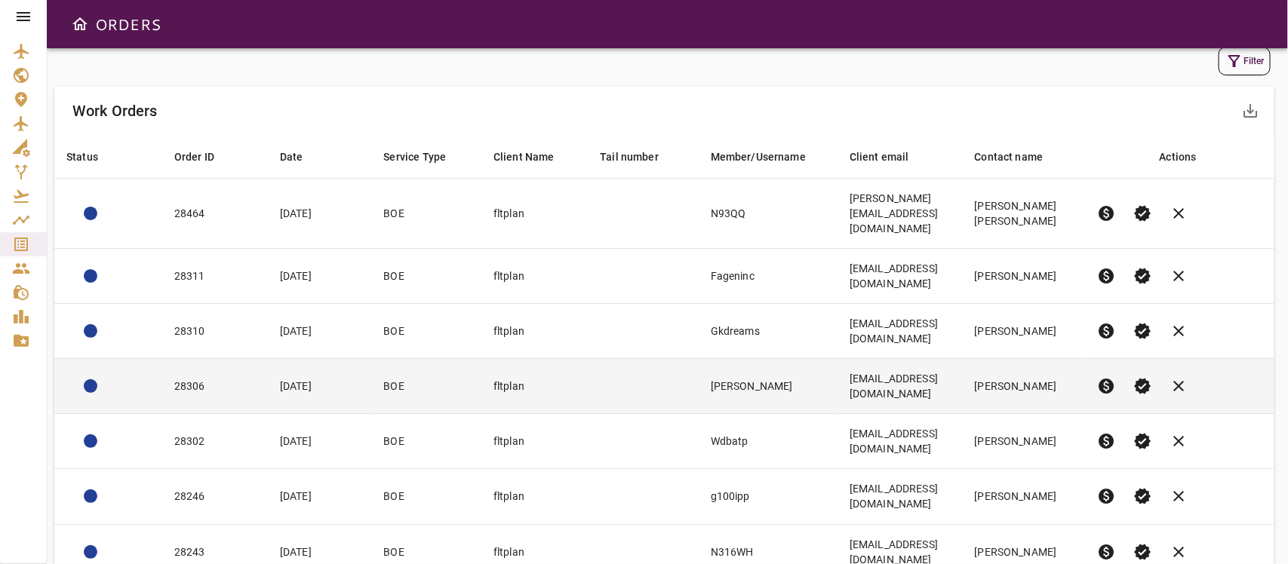
scroll to position [0, 0]
